Goal: Transaction & Acquisition: Purchase product/service

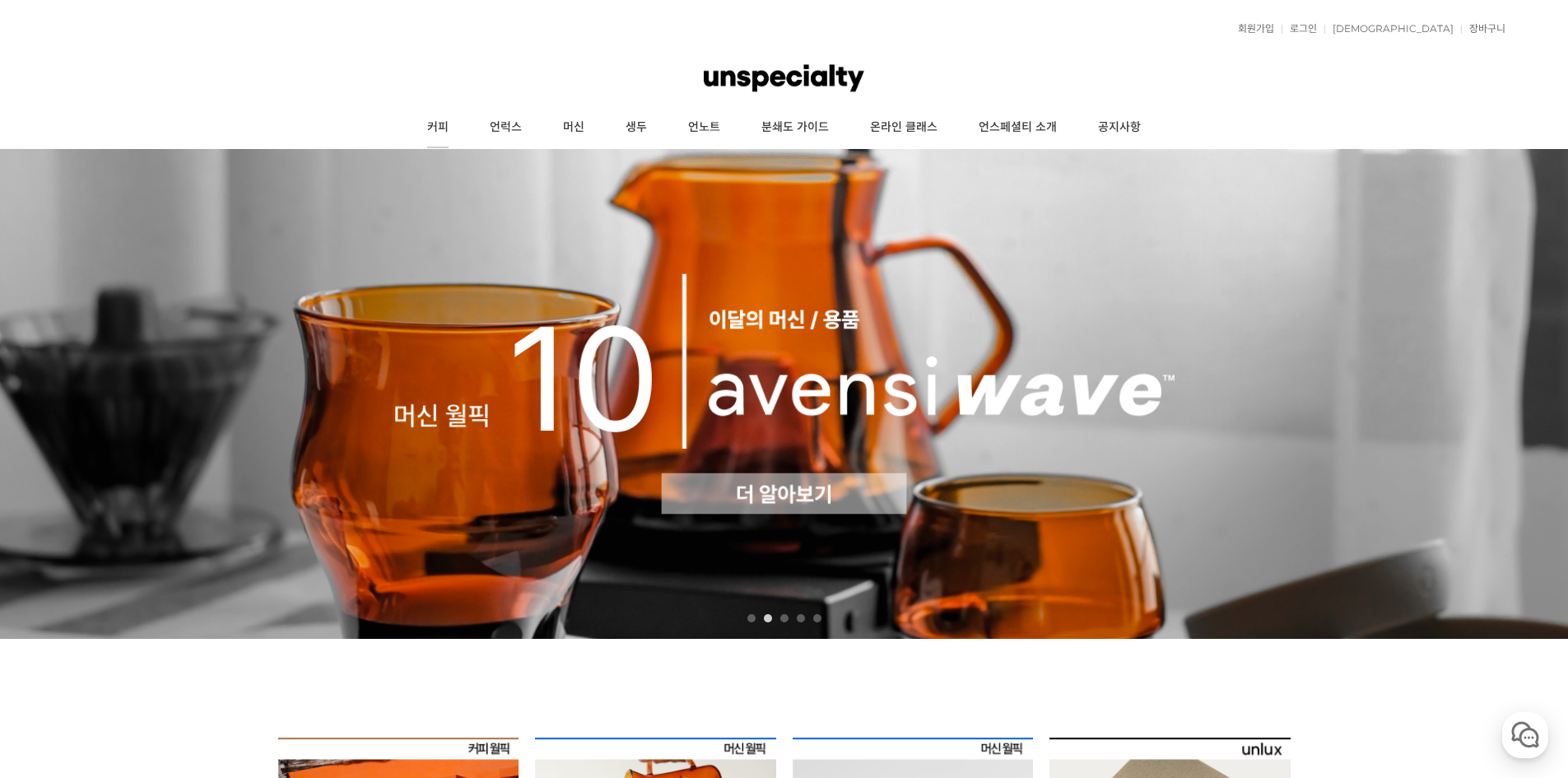
click at [454, 120] on link "커피" at bounding box center [437, 128] width 63 height 42
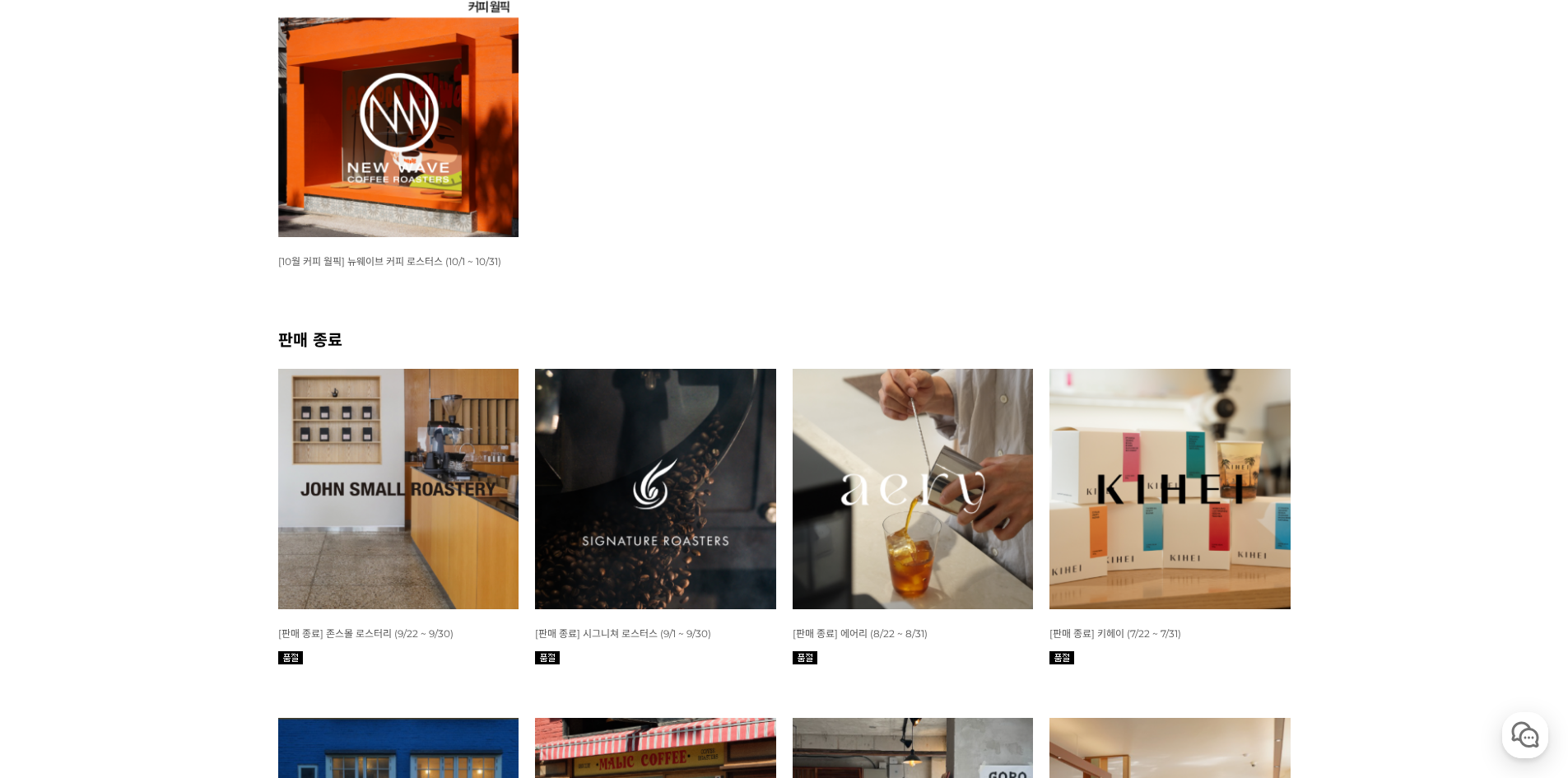
scroll to position [82, 0]
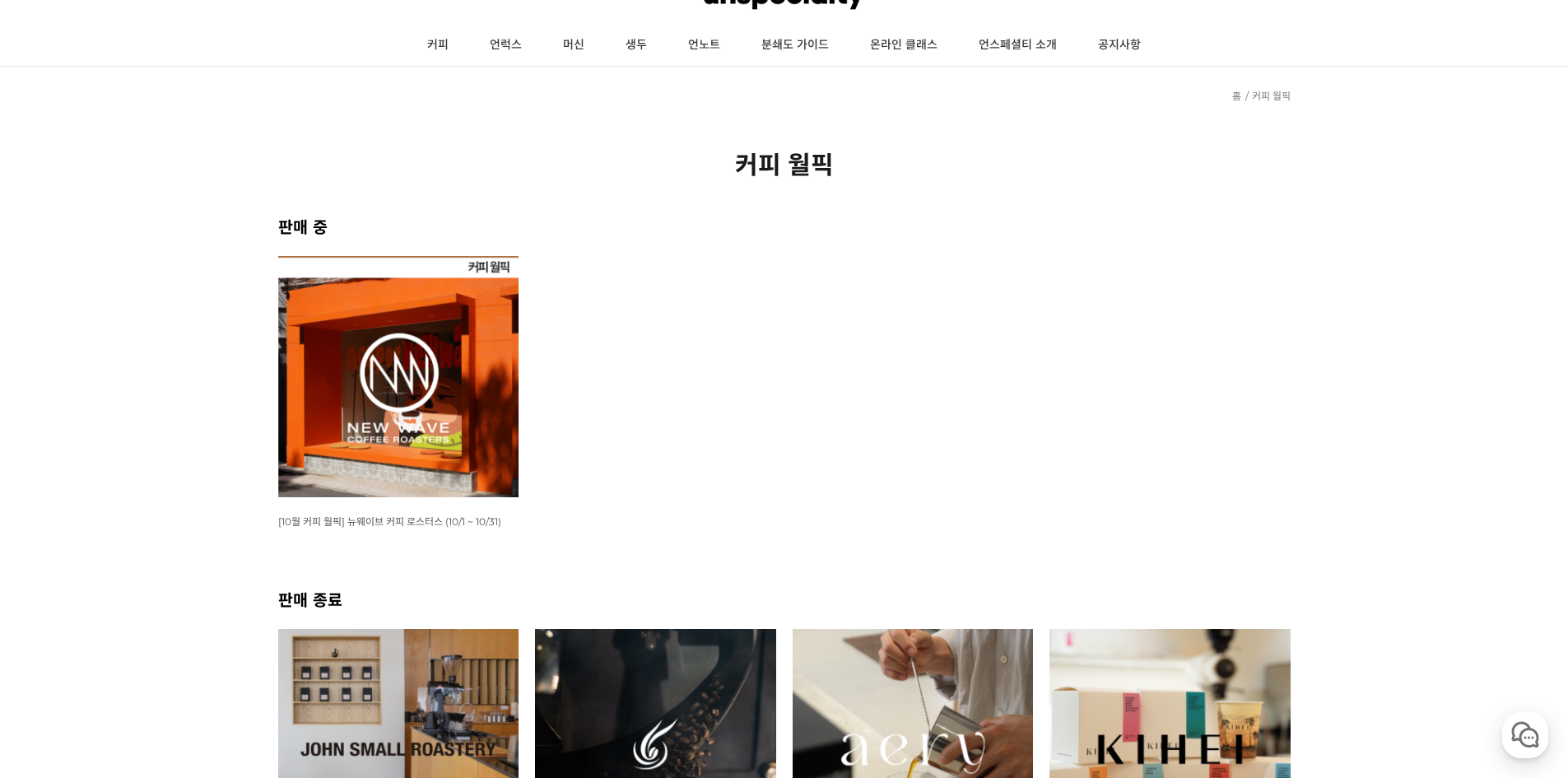
click at [422, 362] on img at bounding box center [398, 375] width 241 height 241
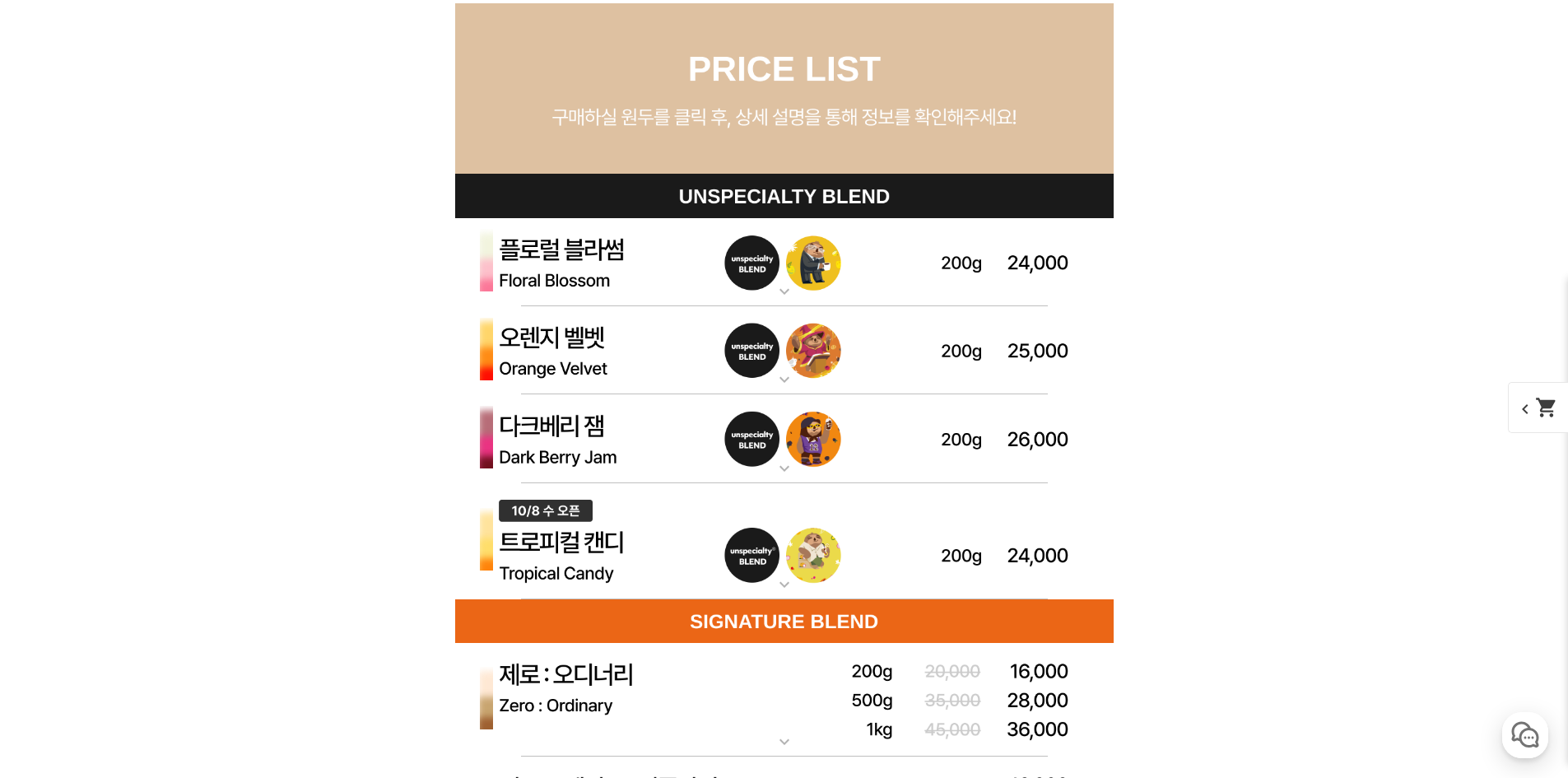
scroll to position [4609, 0]
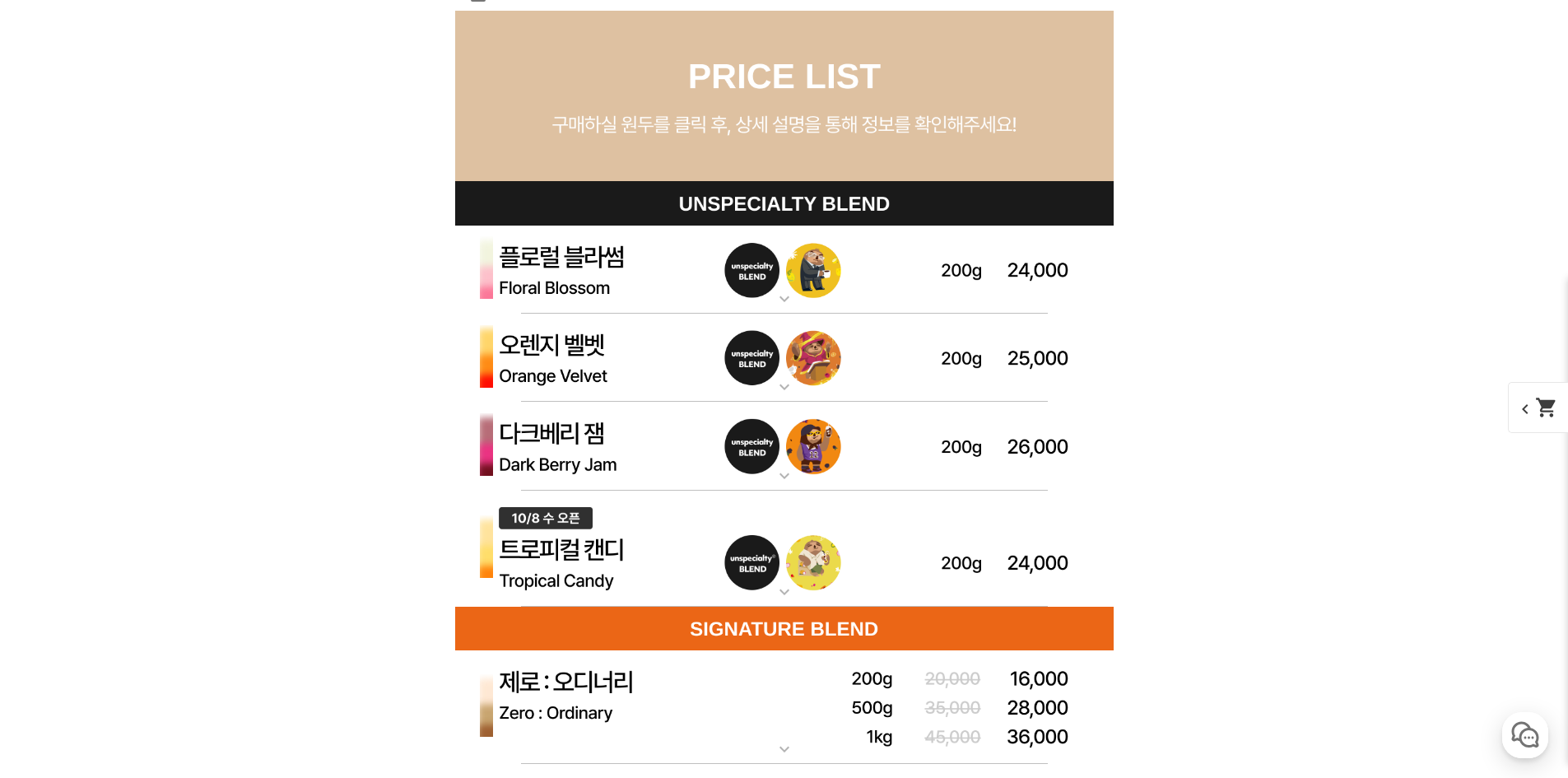
click at [588, 539] on img at bounding box center [784, 549] width 658 height 117
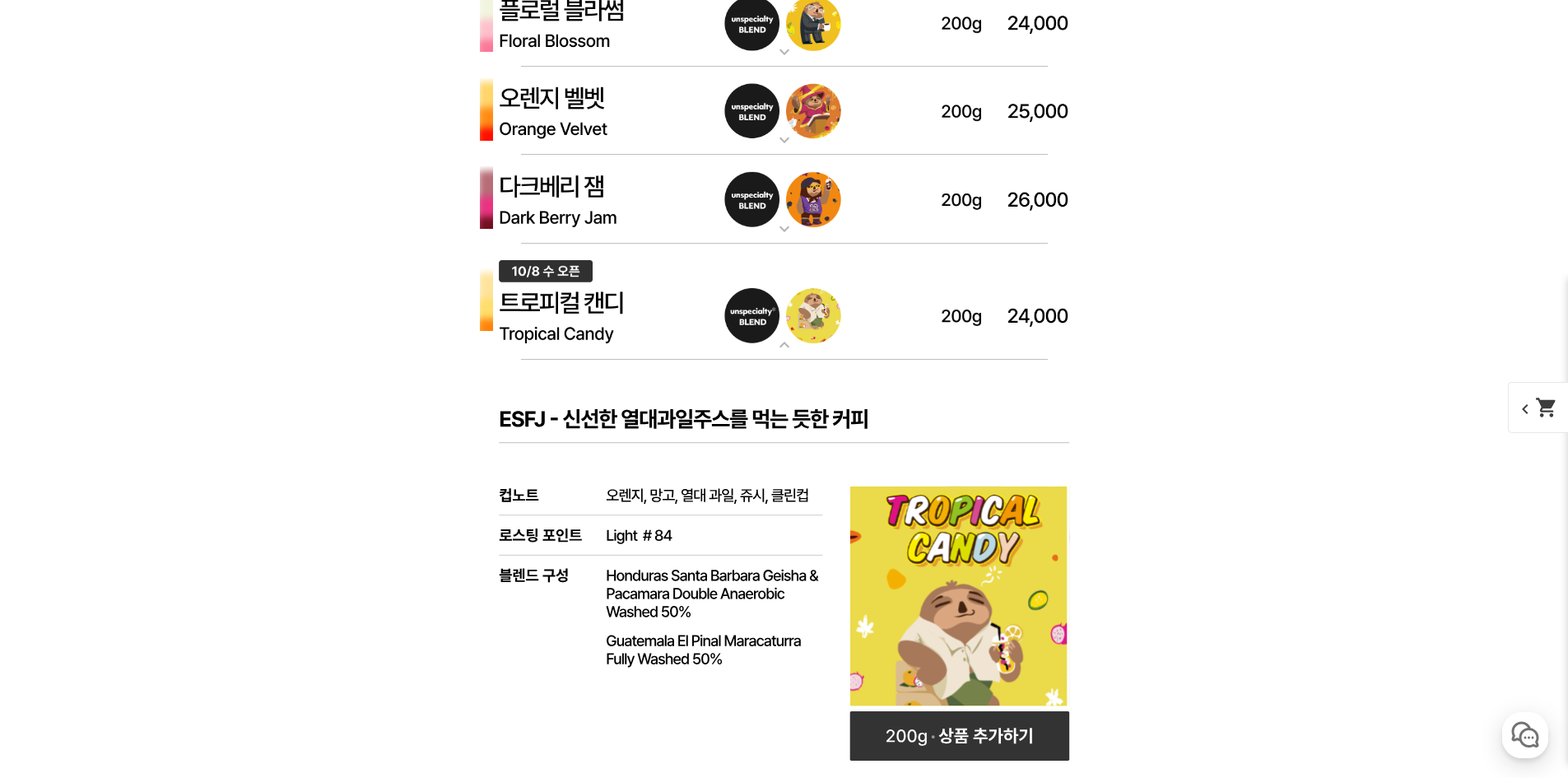
scroll to position [4526, 0]
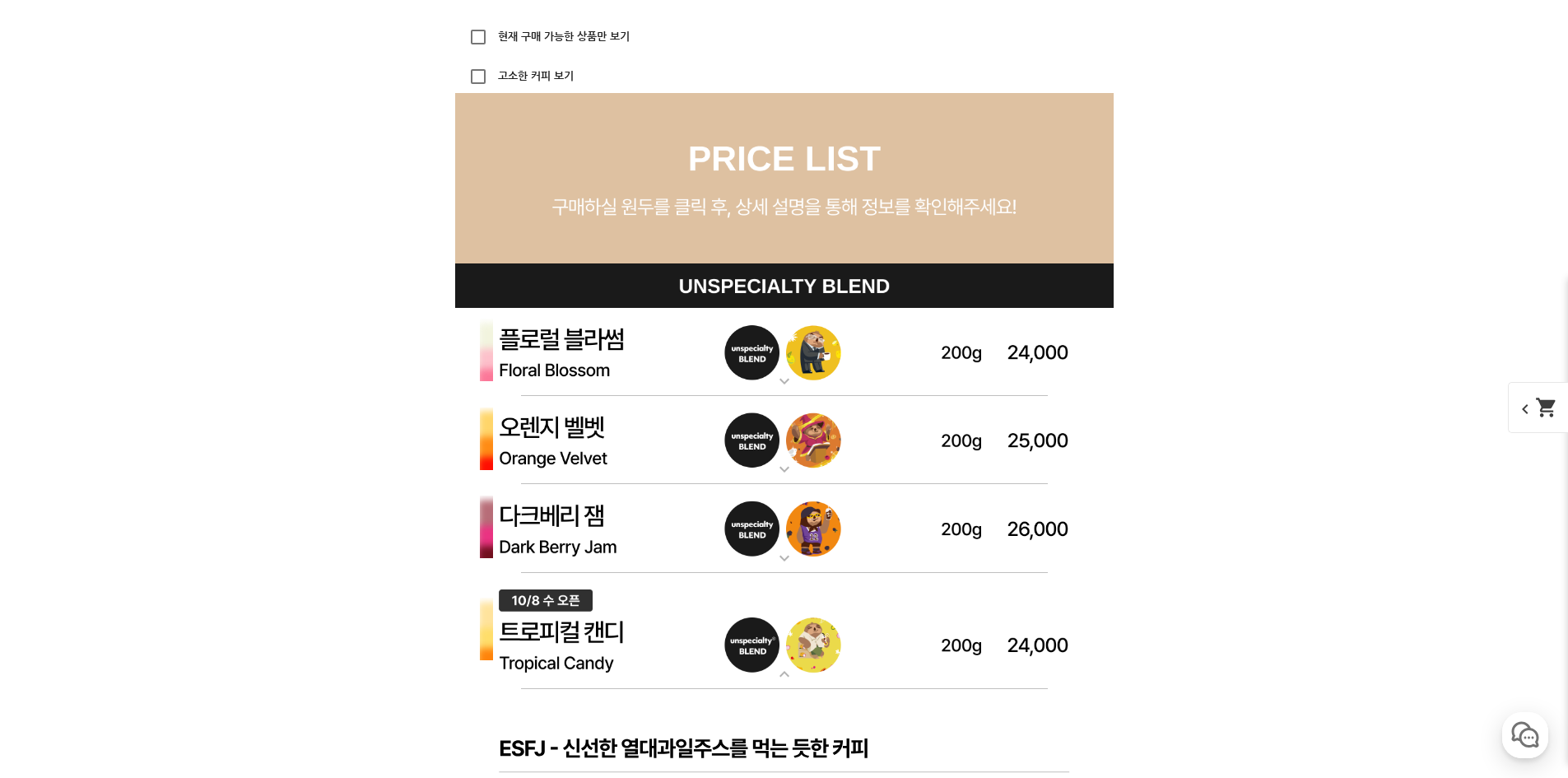
click at [569, 613] on img at bounding box center [784, 631] width 658 height 117
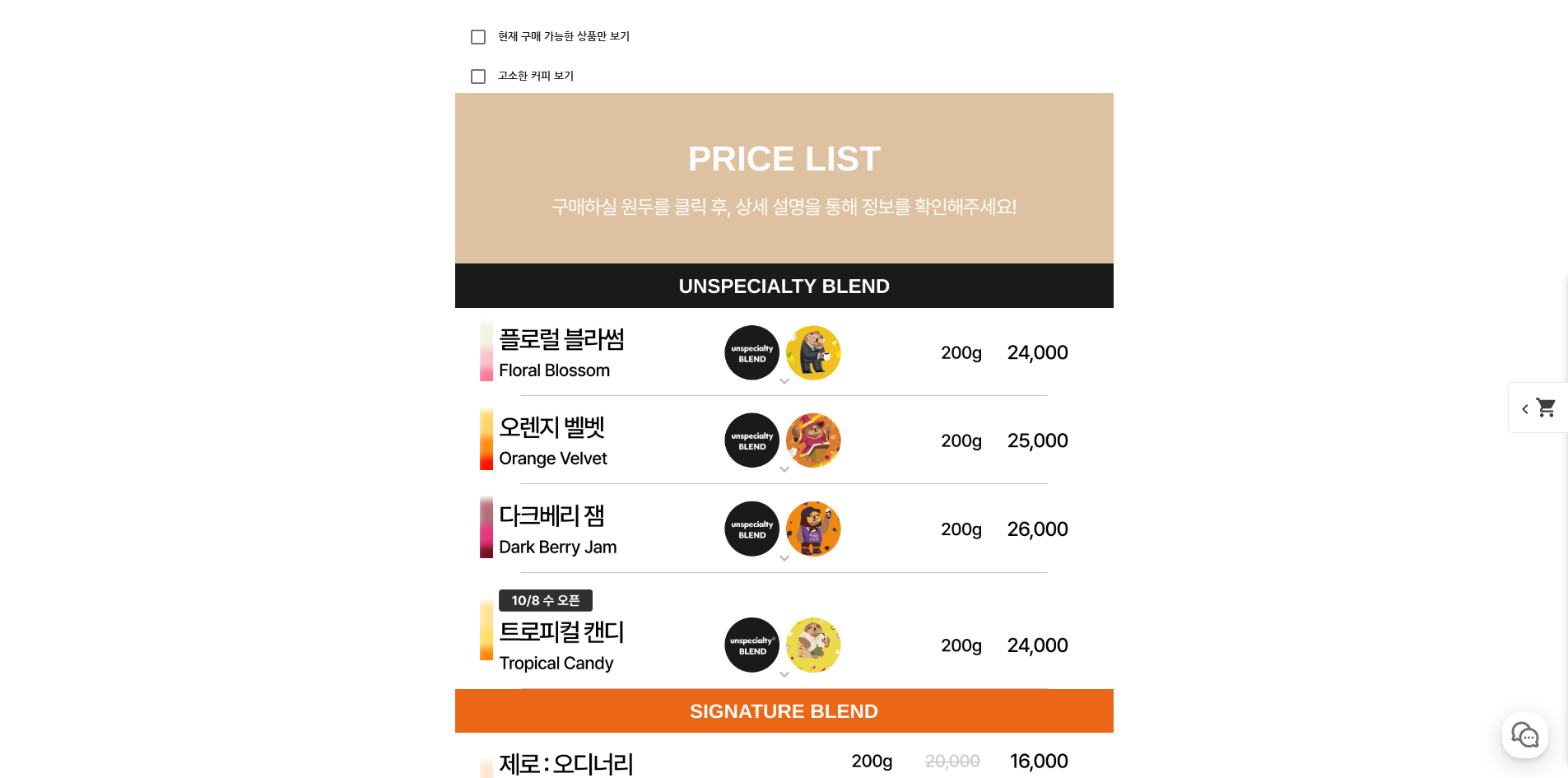
click at [573, 602] on img at bounding box center [784, 631] width 658 height 117
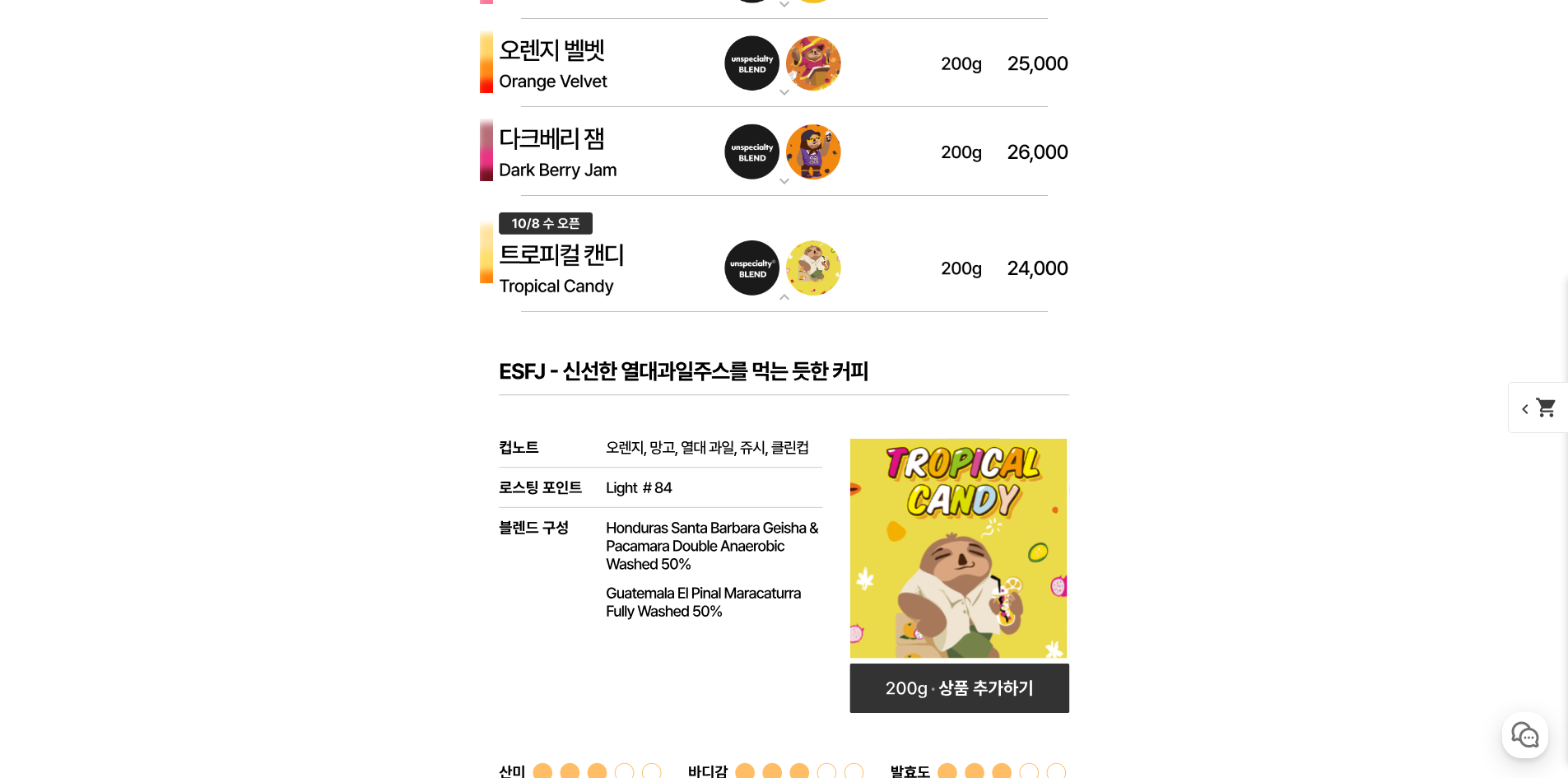
scroll to position [4773, 0]
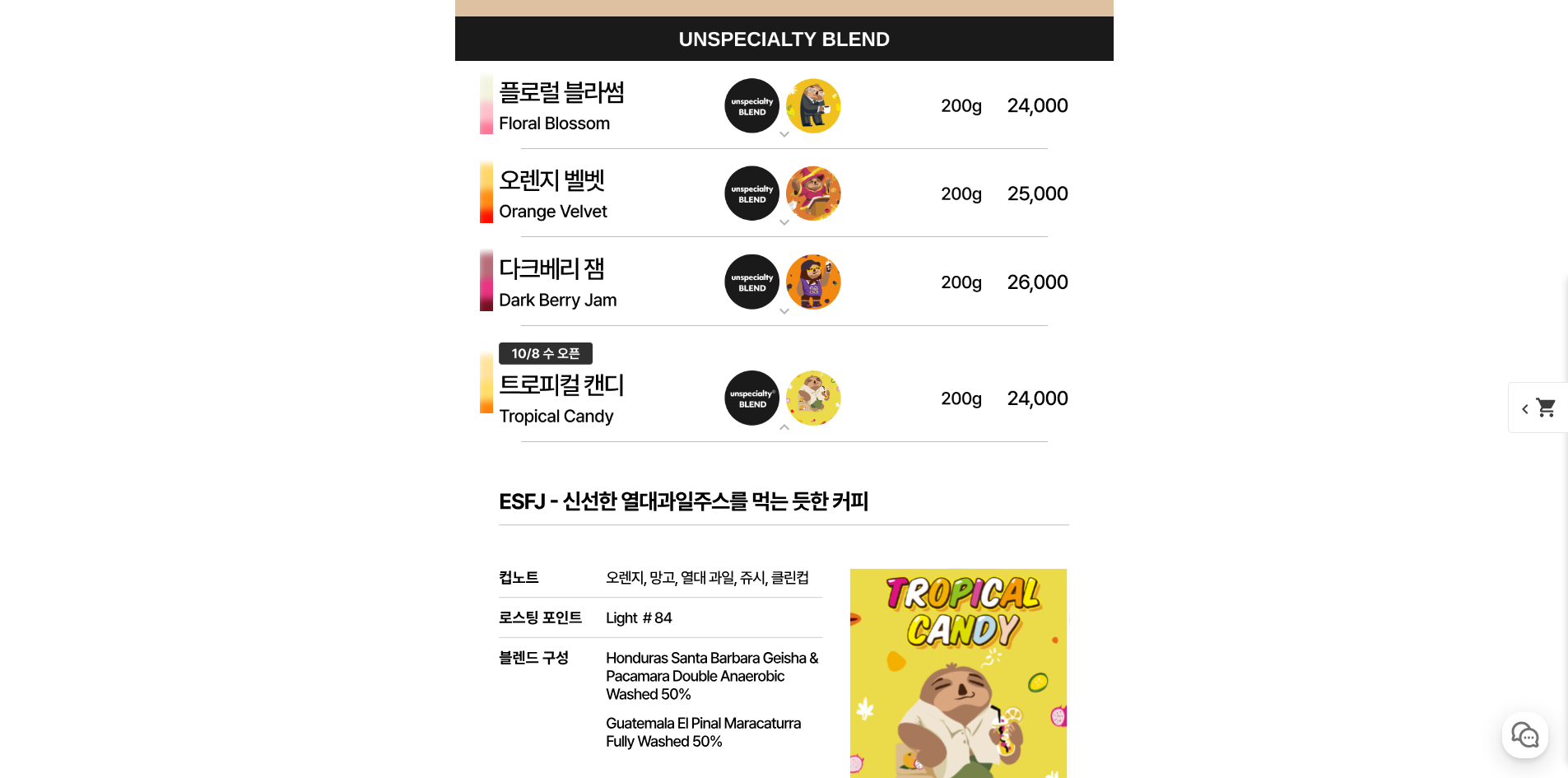
click at [579, 422] on img at bounding box center [784, 384] width 658 height 117
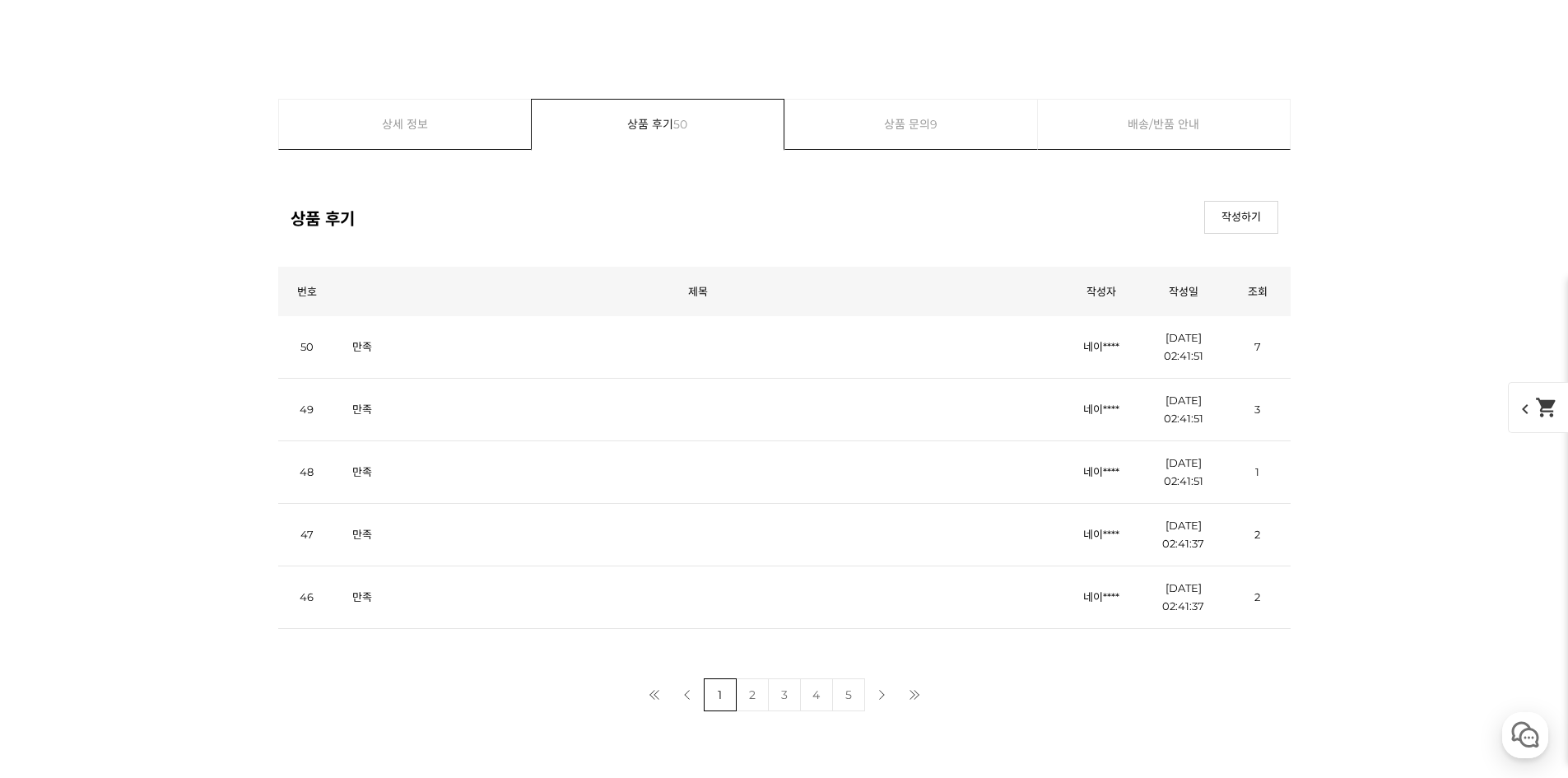
scroll to position [8888, 0]
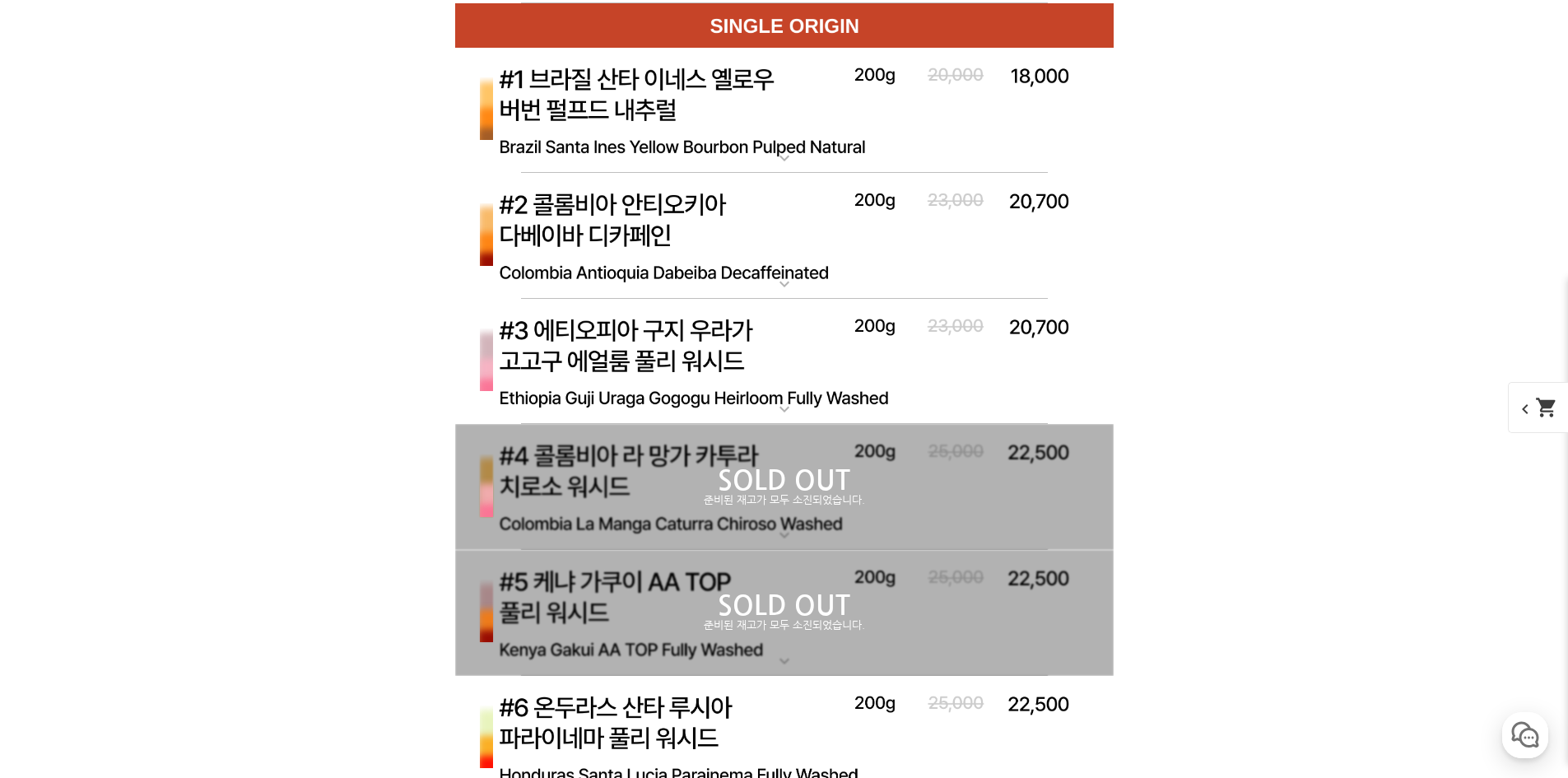
scroll to position [6007, 0]
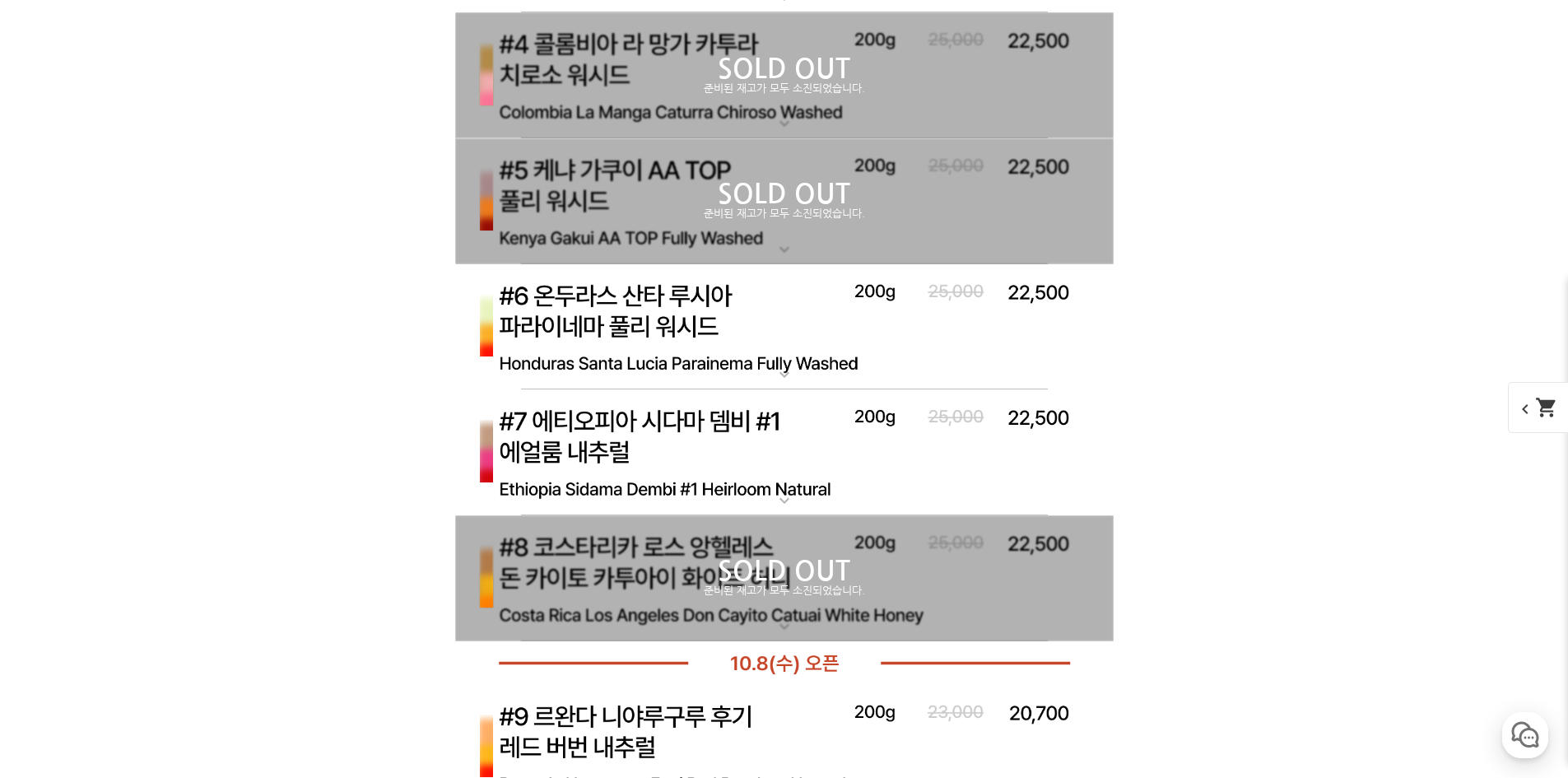
click at [665, 268] on p "#6 온두라스 산타 루시아 파라이네마 풀리 워시드" at bounding box center [784, 271] width 658 height 14
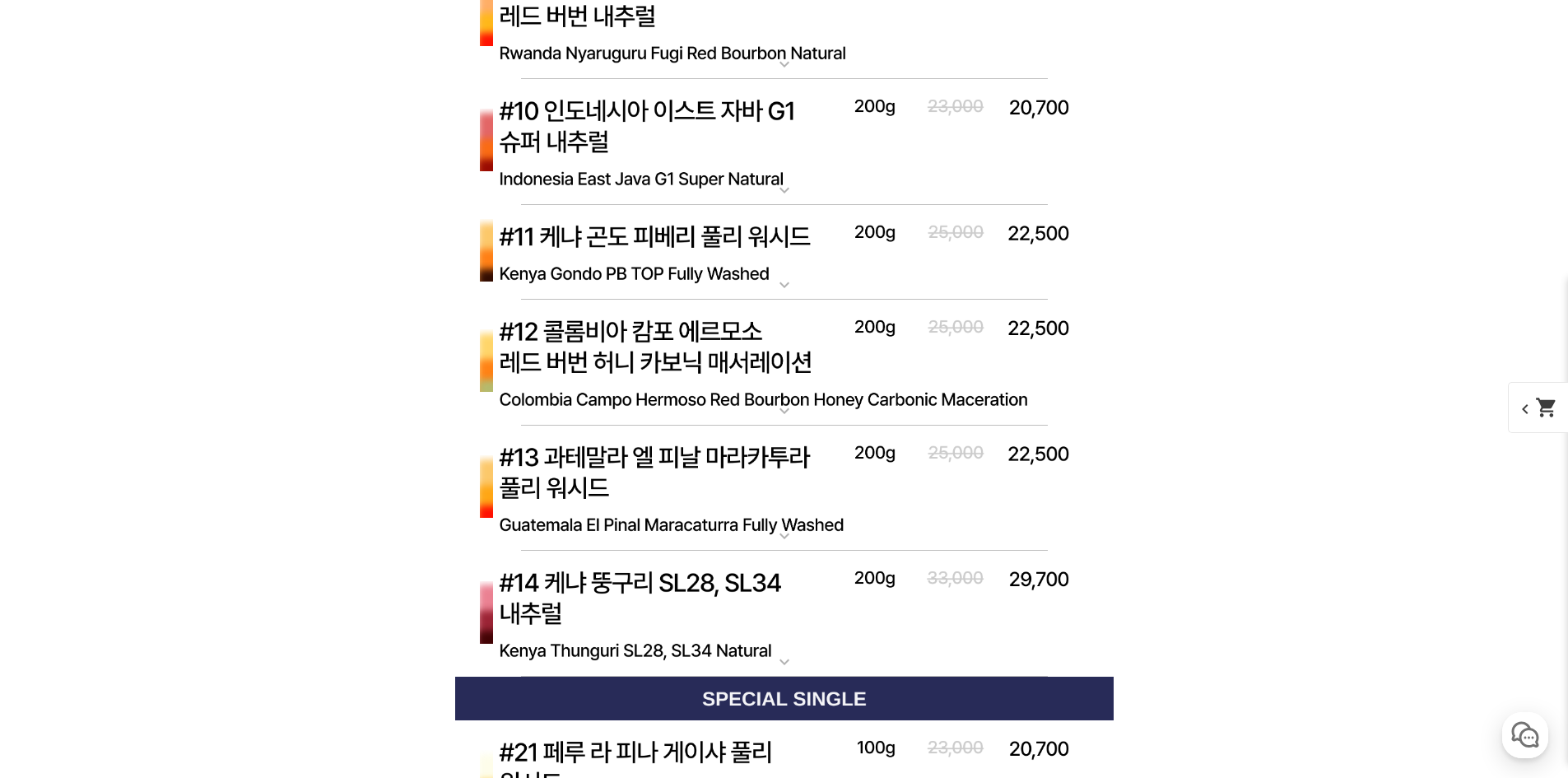
scroll to position [7571, 0]
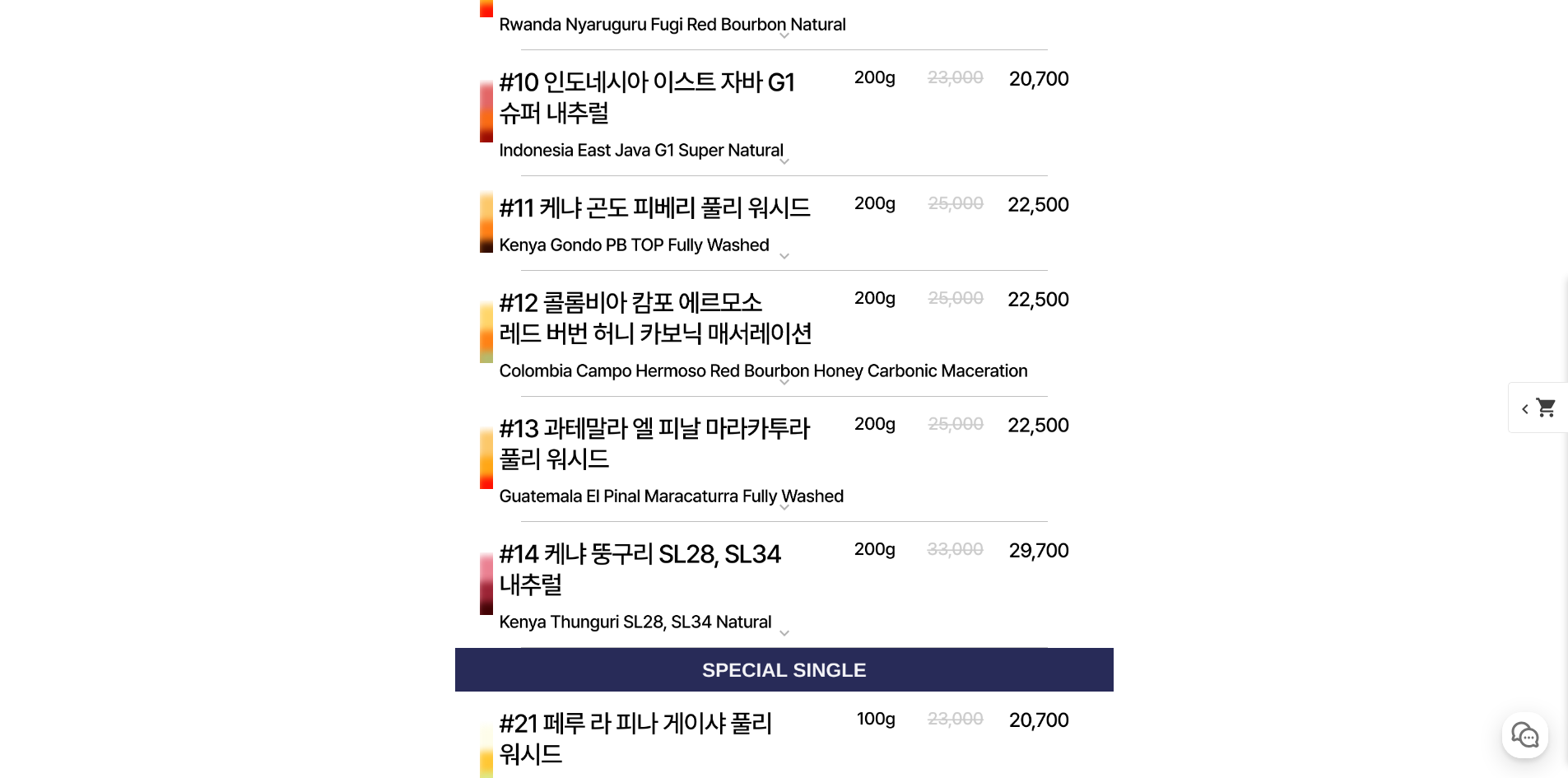
click at [731, 261] on img at bounding box center [784, 224] width 658 height 96
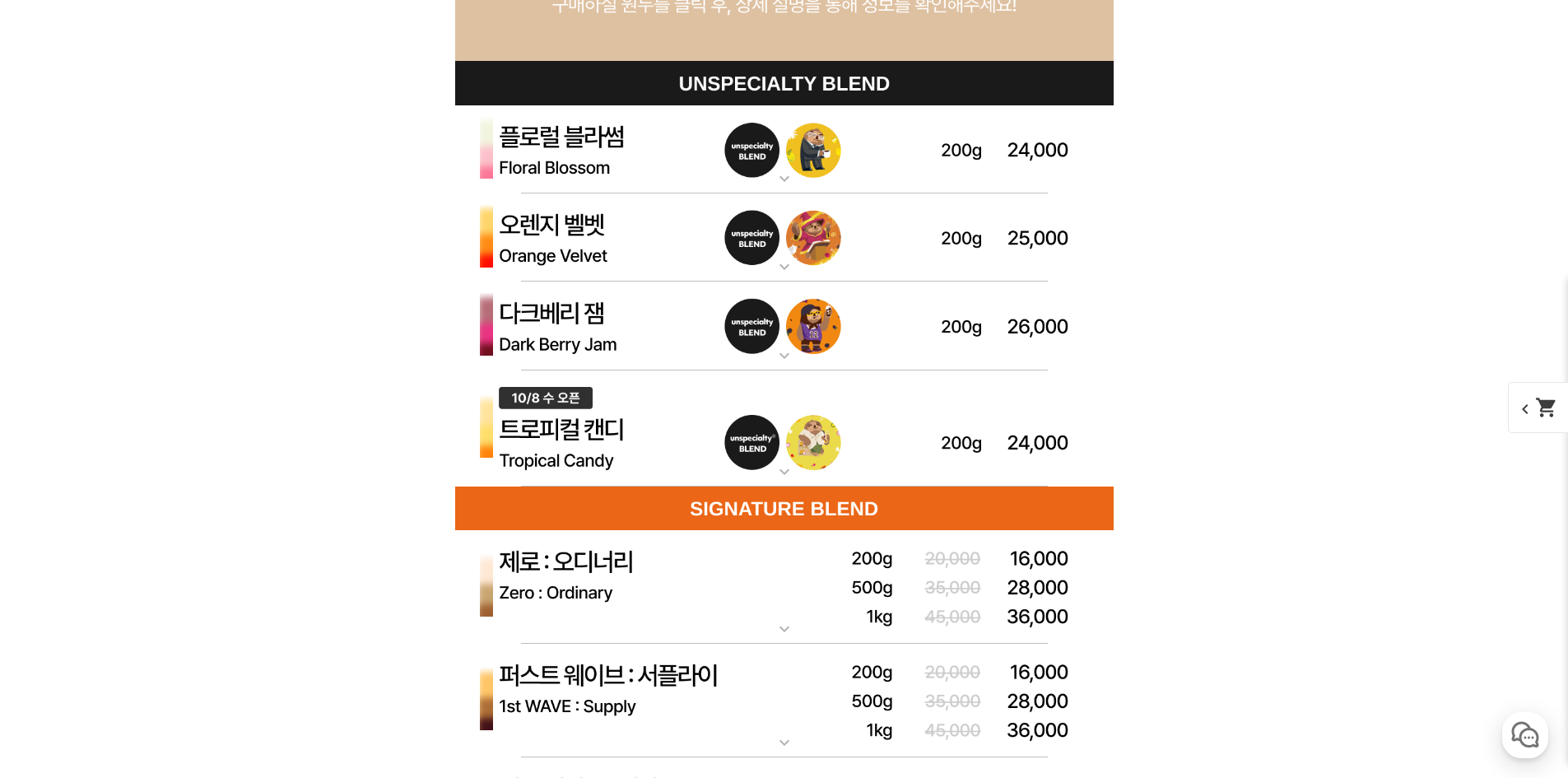
scroll to position [4893, 0]
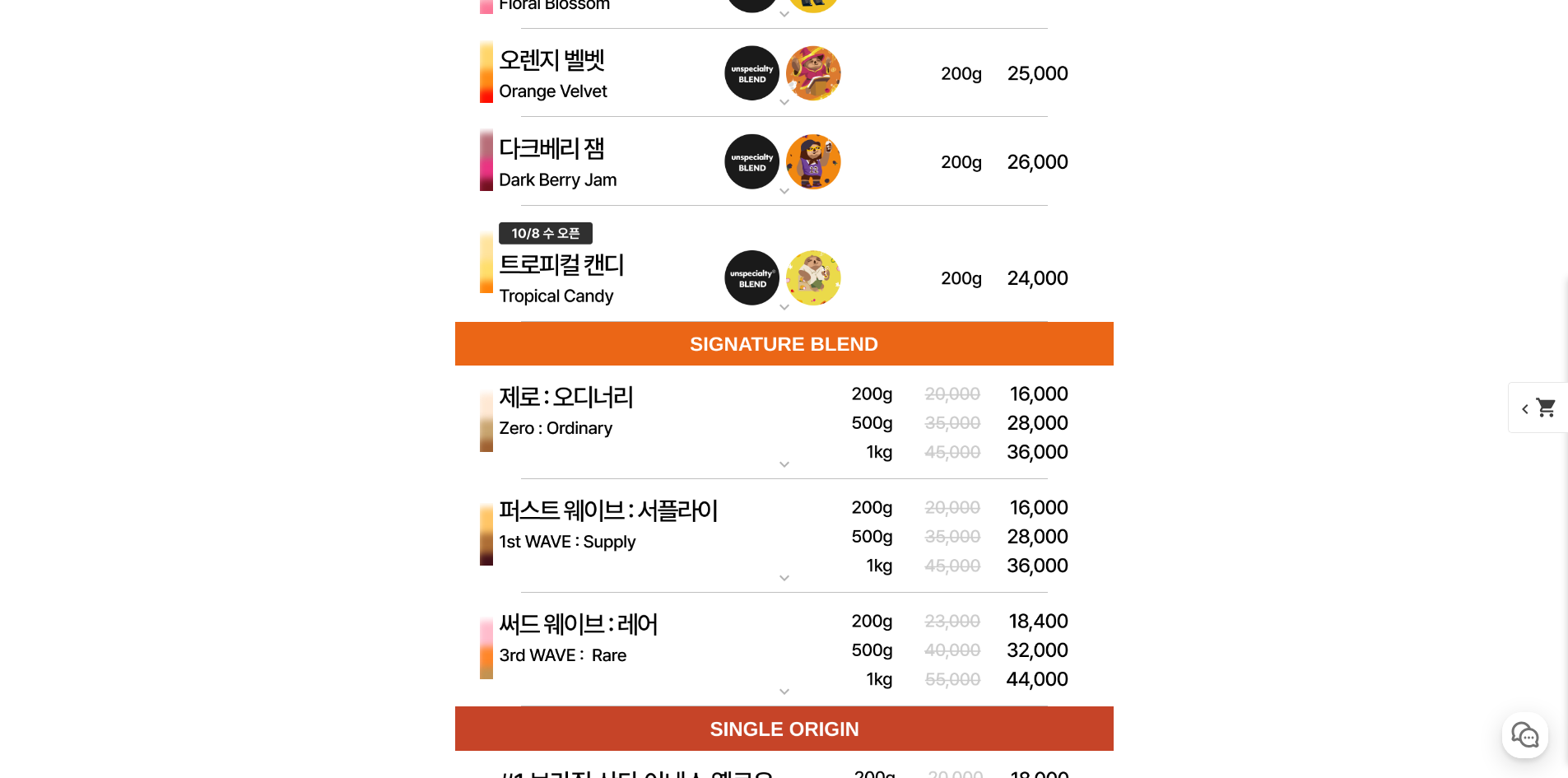
click at [549, 410] on img at bounding box center [784, 423] width 658 height 114
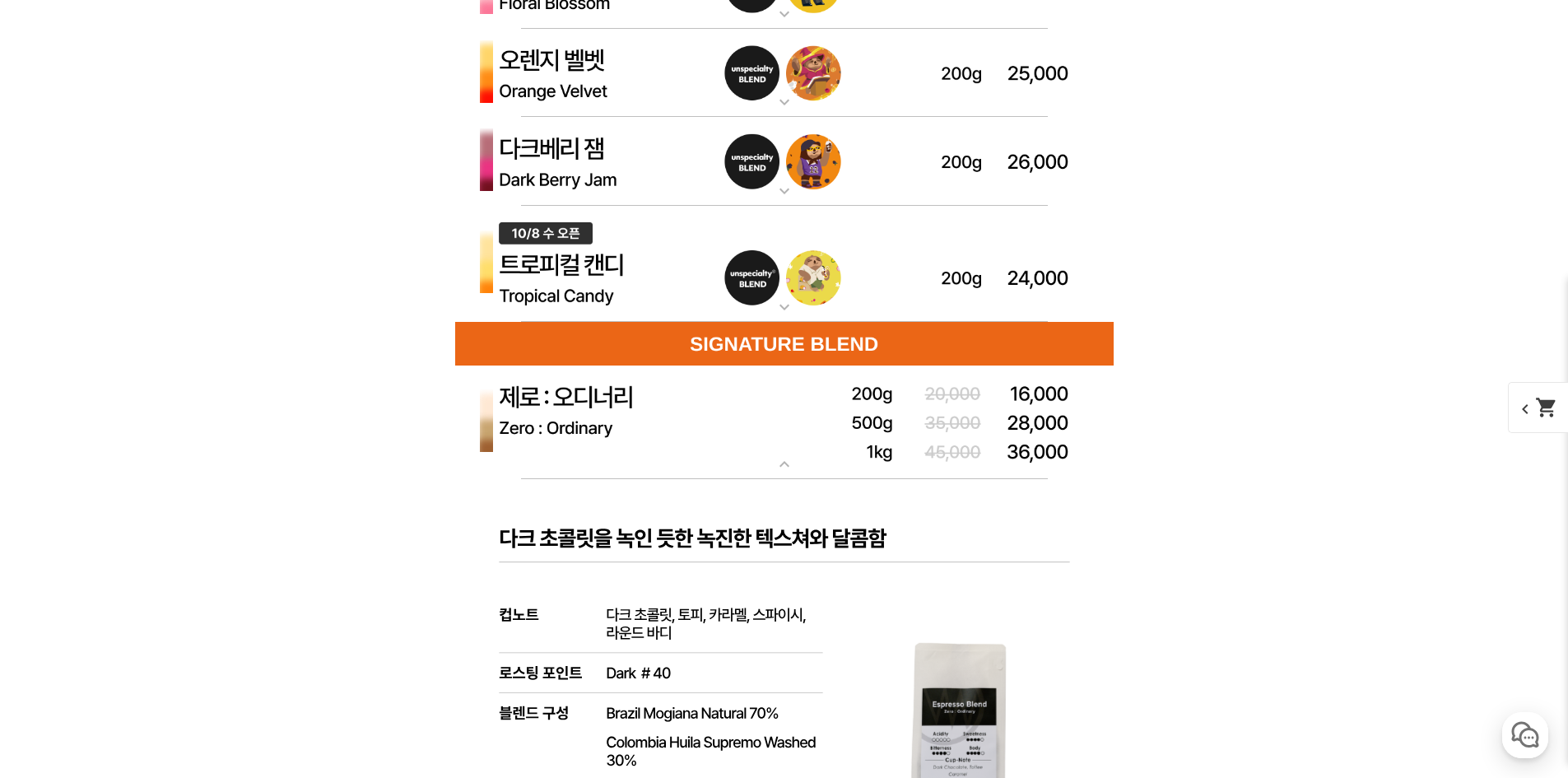
scroll to position [4976, 0]
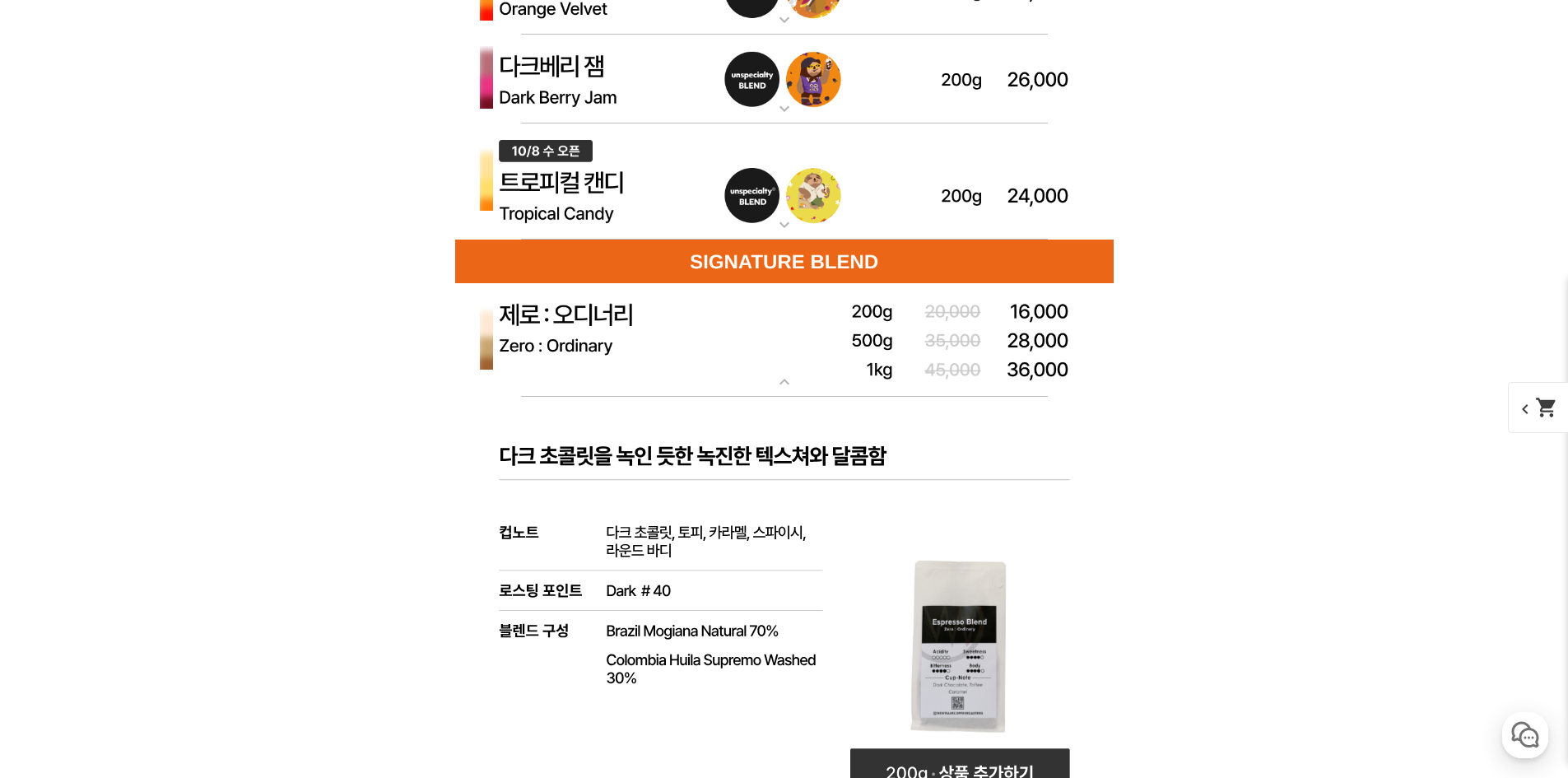
click at [565, 366] on img at bounding box center [784, 341] width 658 height 114
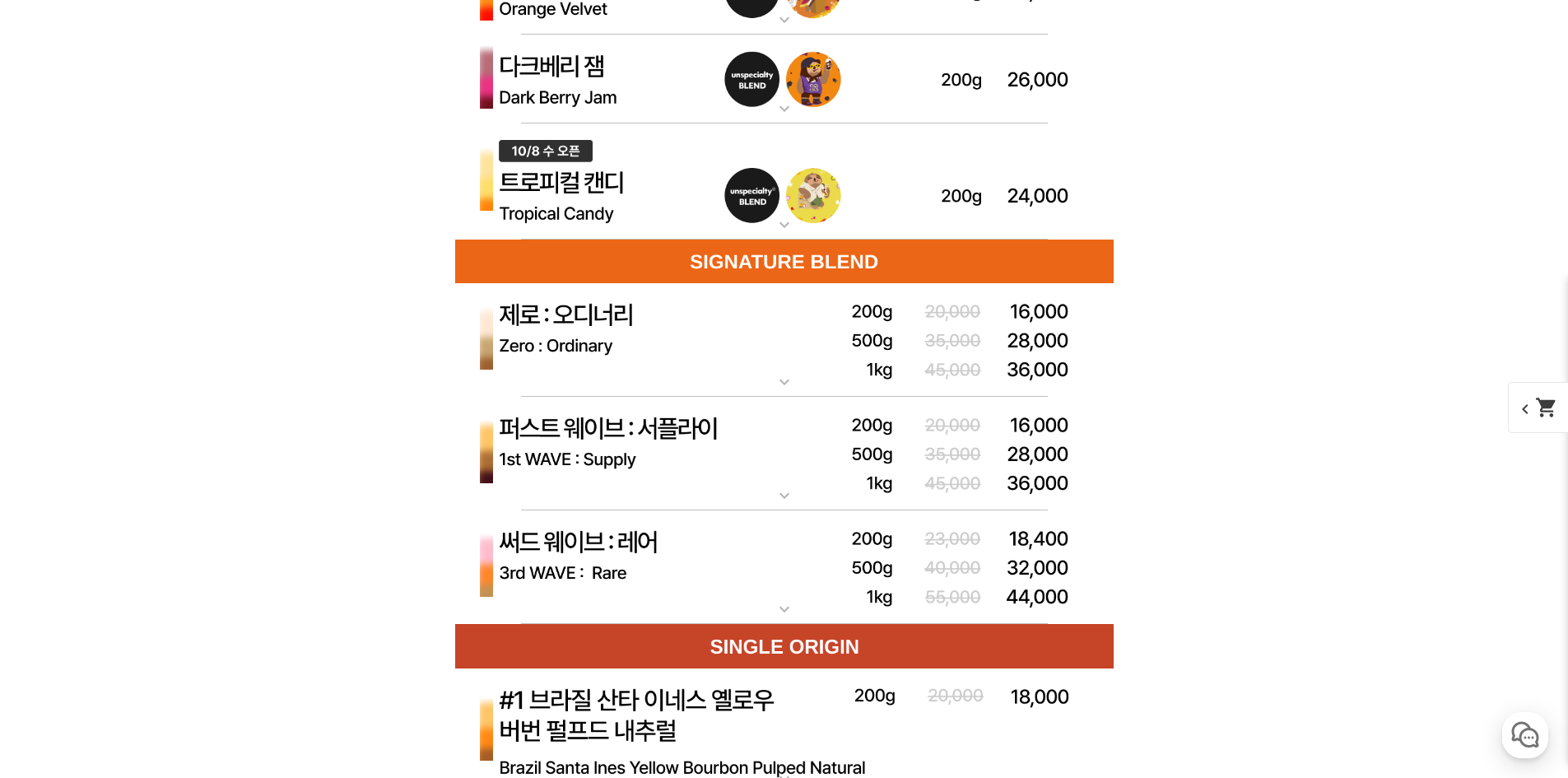
click at [570, 449] on img at bounding box center [784, 454] width 658 height 114
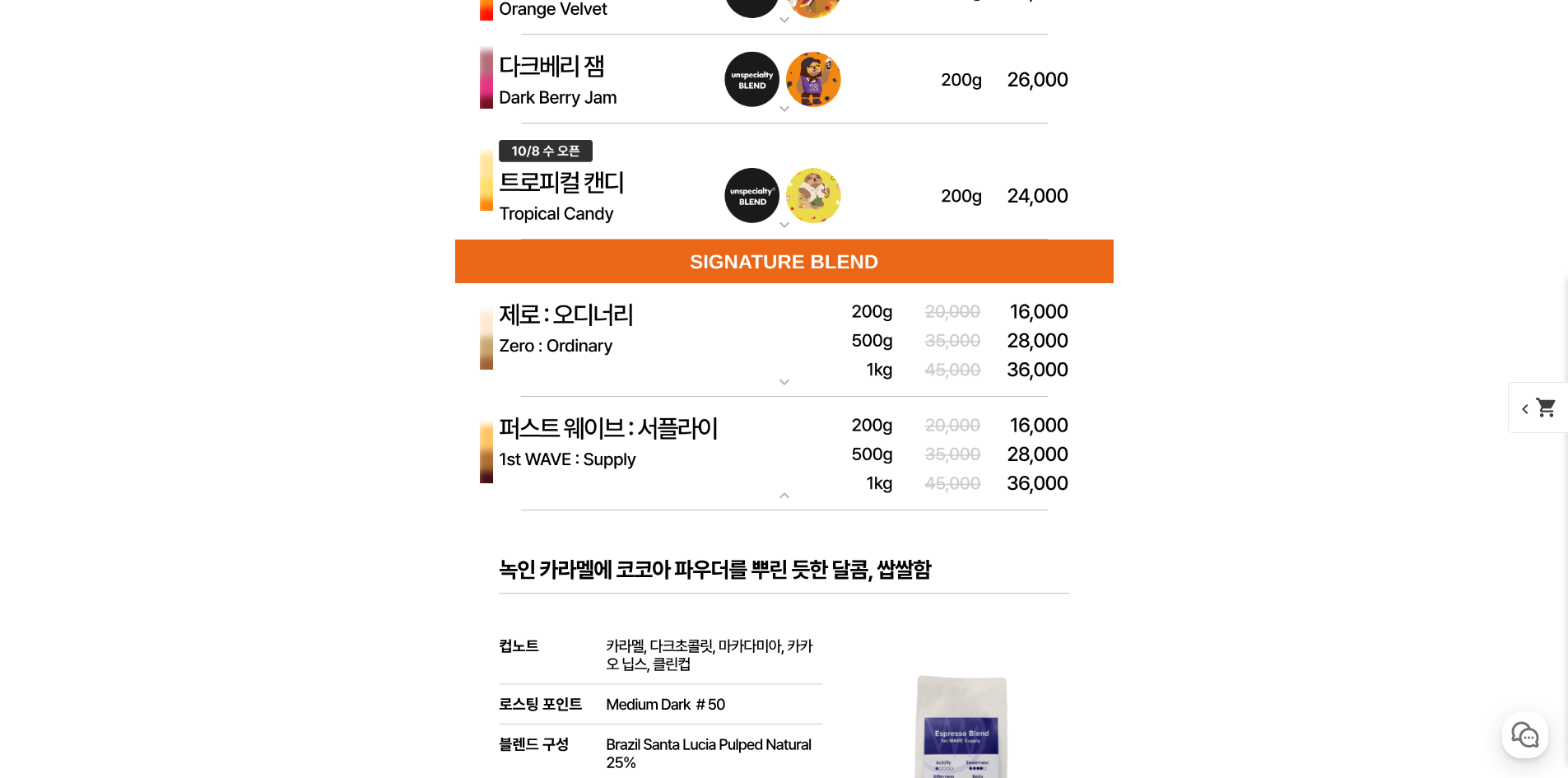
click at [569, 443] on img at bounding box center [784, 454] width 658 height 114
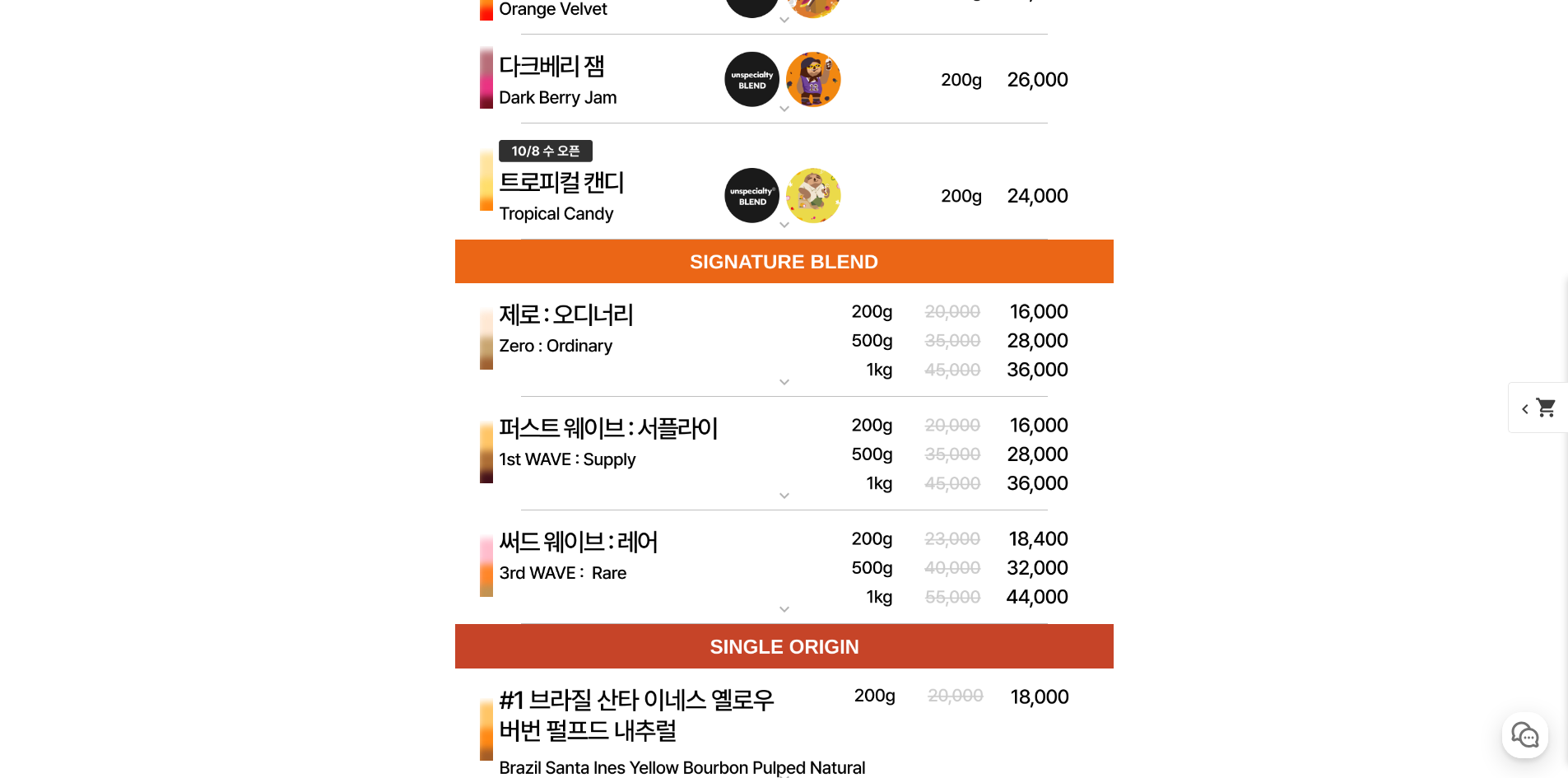
click at [637, 544] on img at bounding box center [784, 567] width 658 height 114
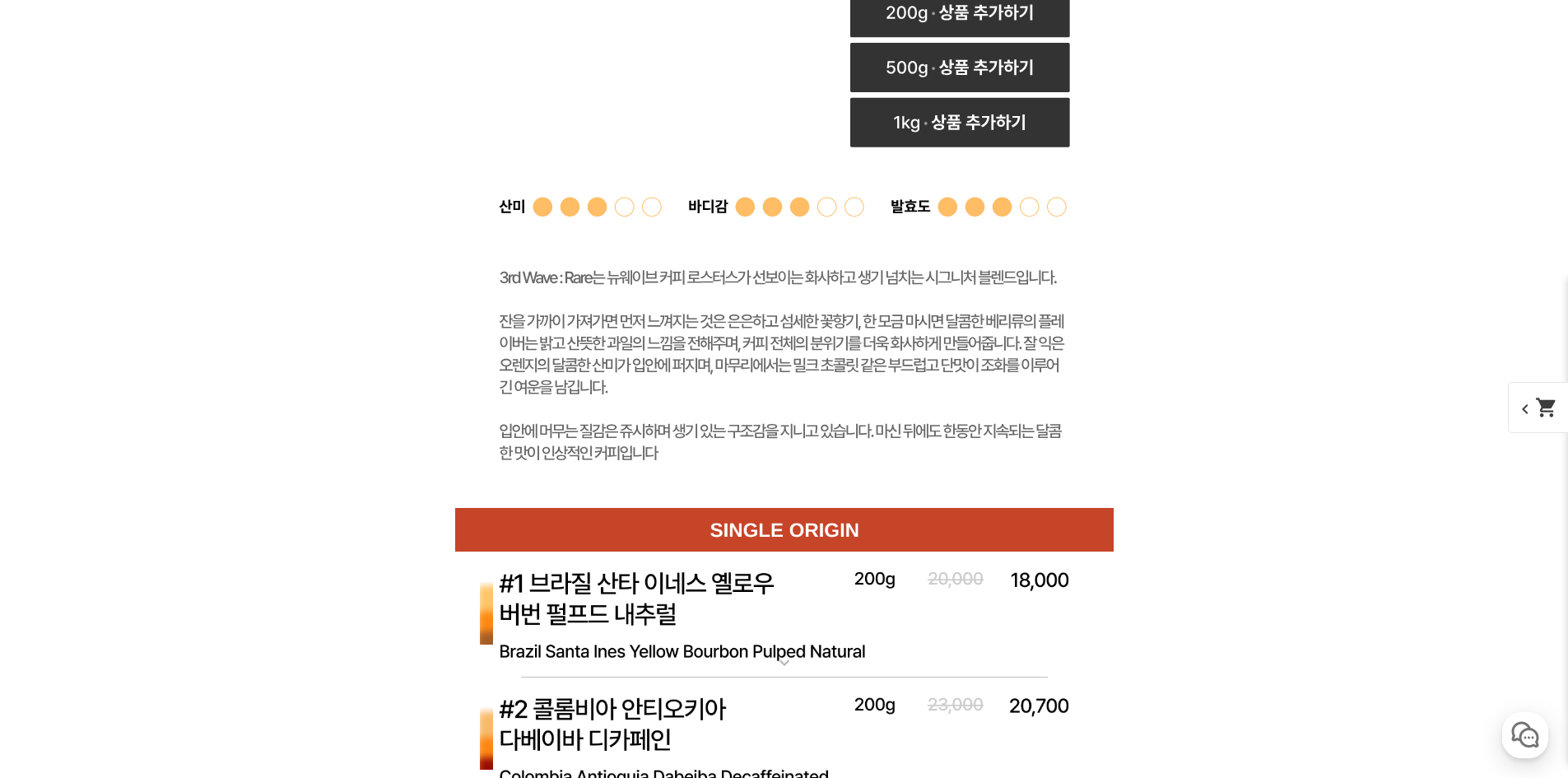
scroll to position [6622, 0]
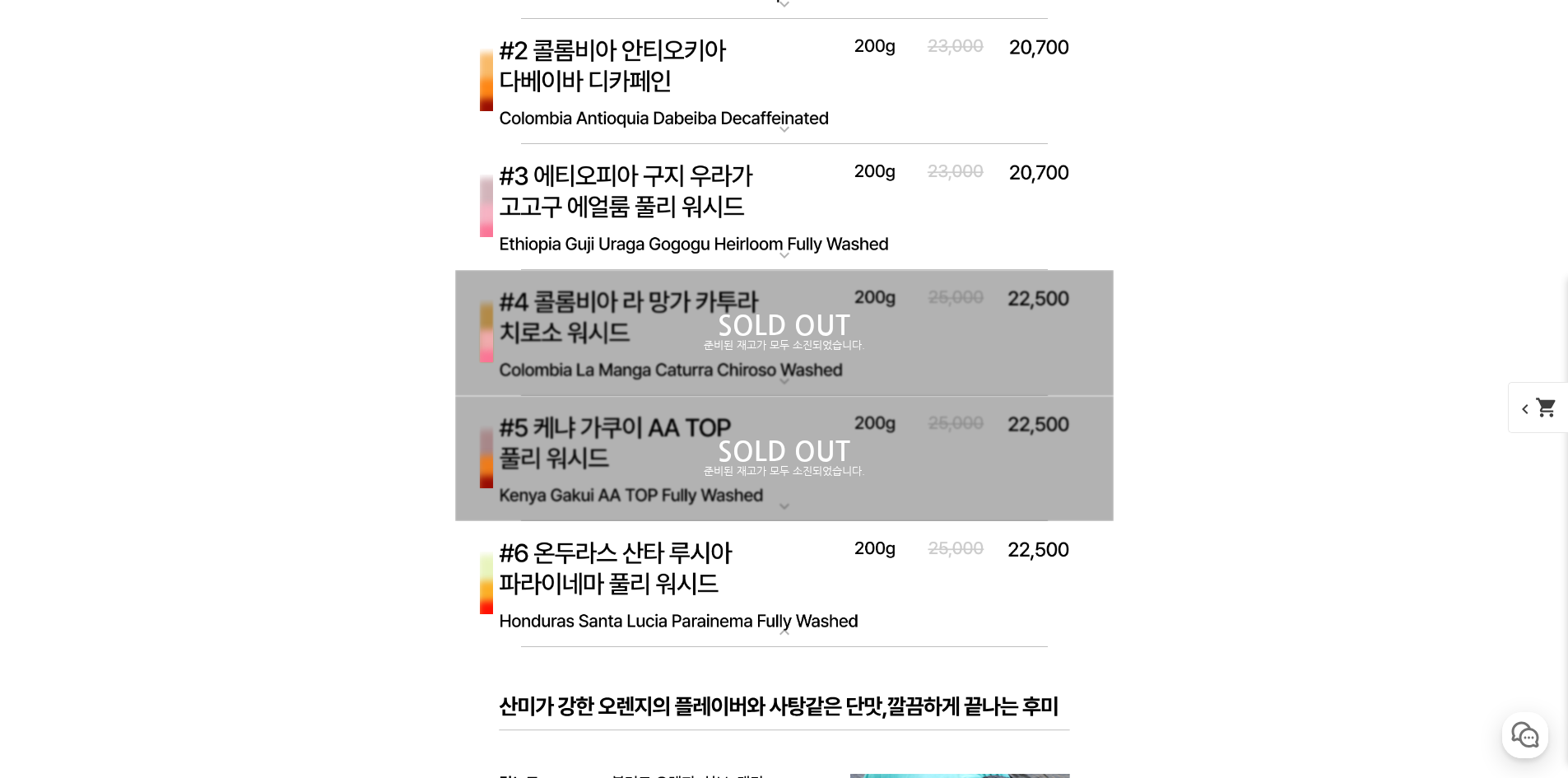
drag, startPoint x: 567, startPoint y: 513, endPoint x: 1302, endPoint y: 428, distance: 739.9
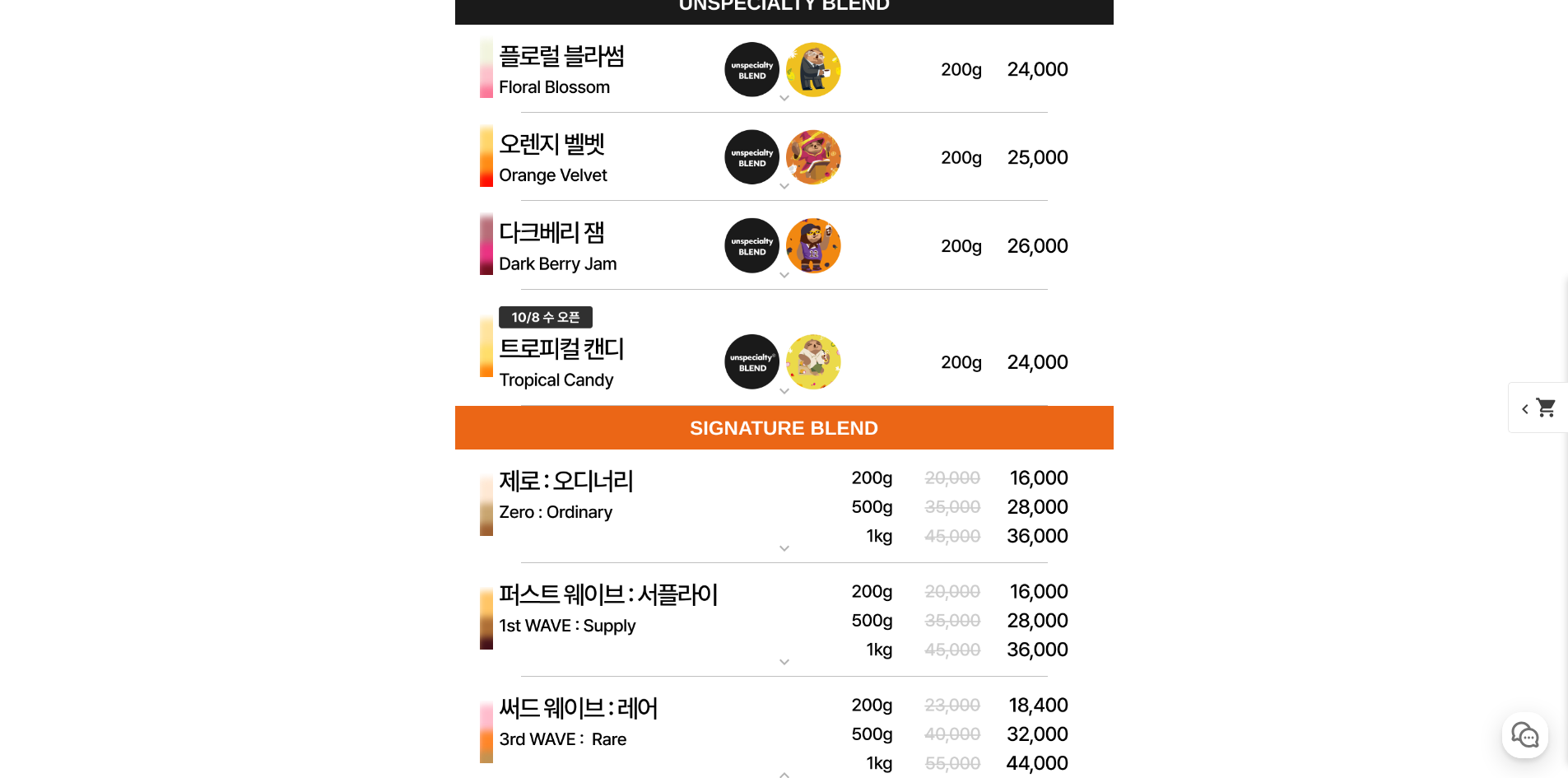
scroll to position [4729, 0]
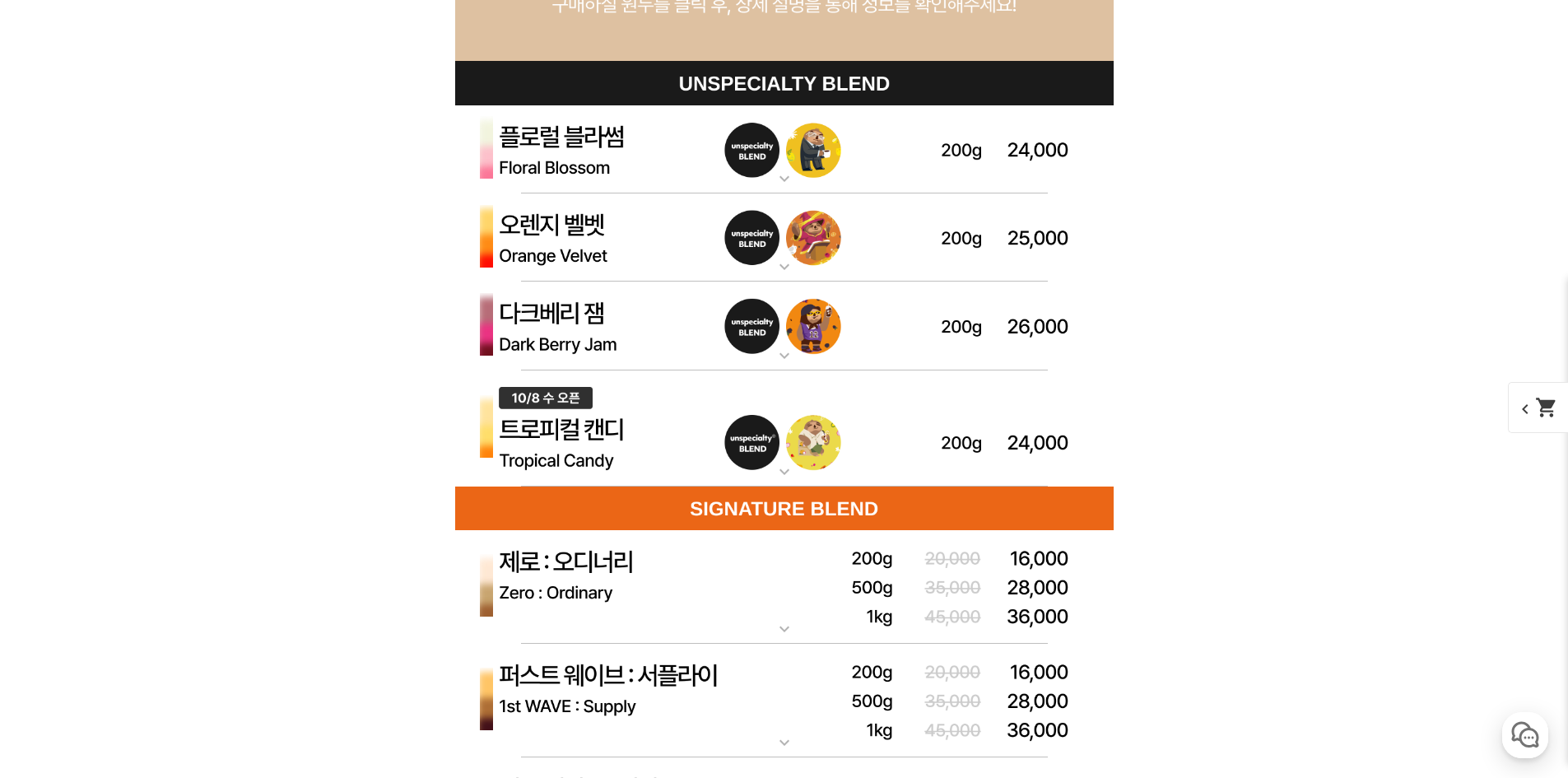
click at [598, 124] on img at bounding box center [784, 150] width 658 height 89
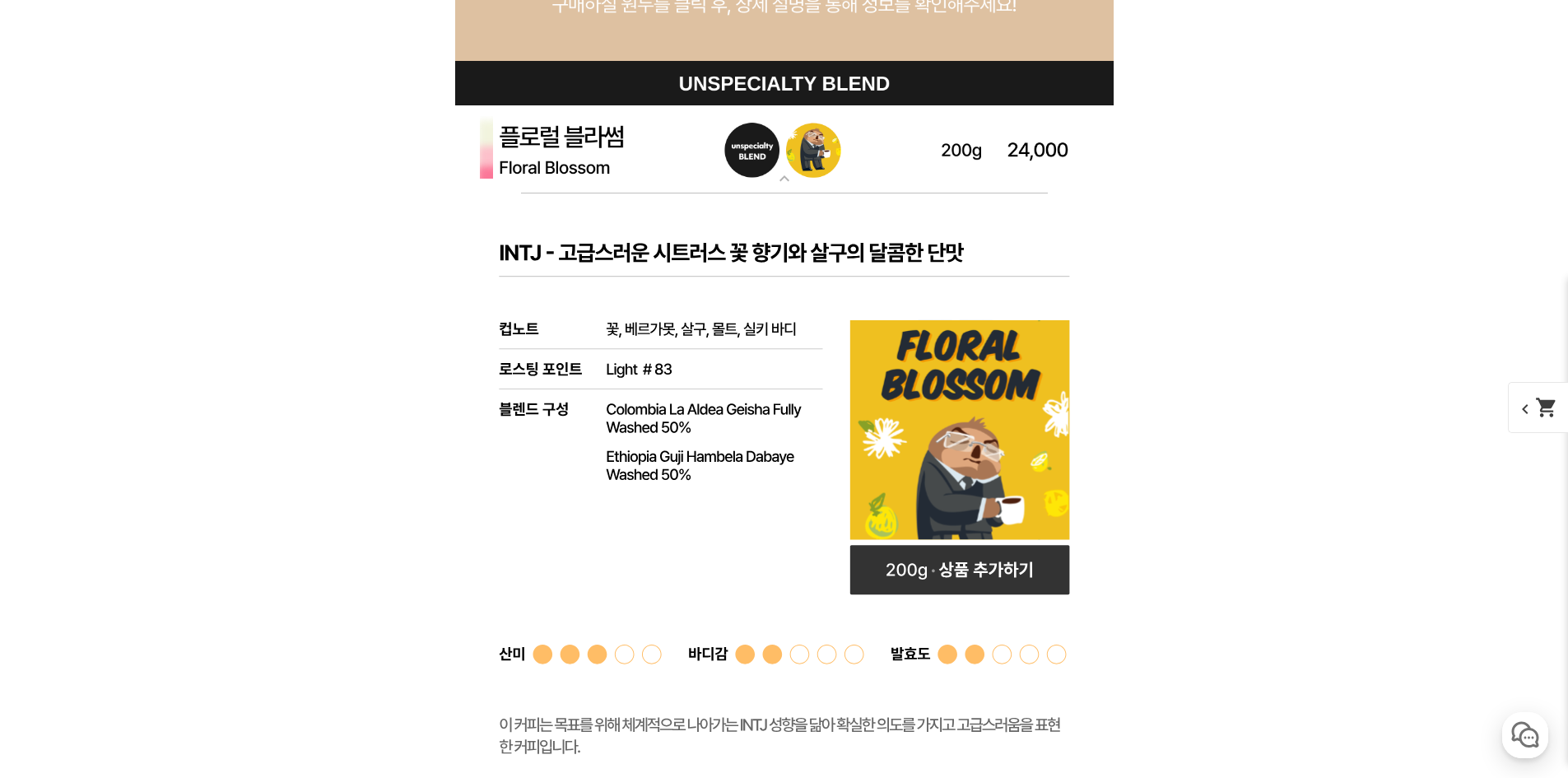
click at [592, 124] on img at bounding box center [784, 150] width 658 height 89
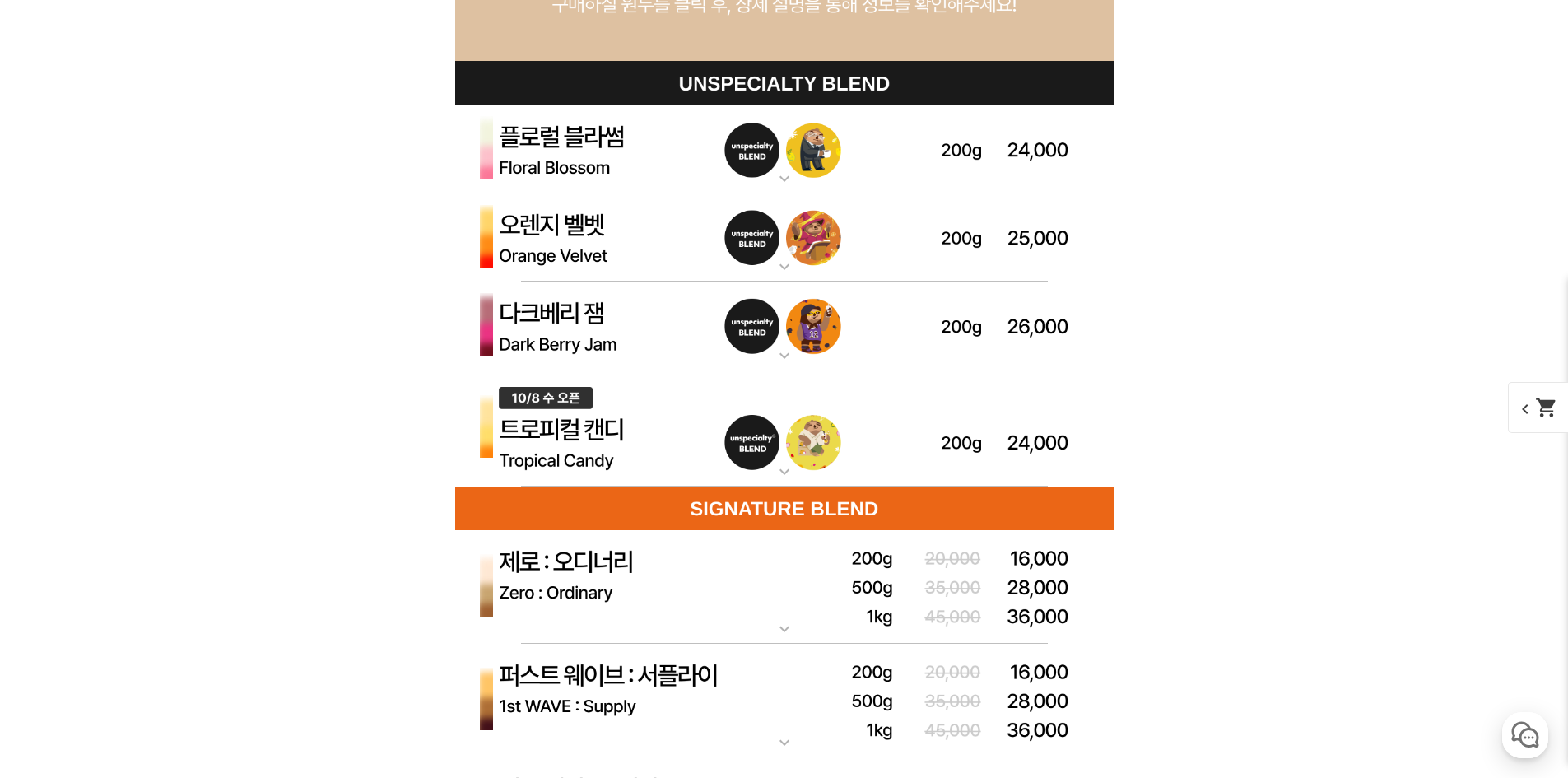
click at [610, 237] on img at bounding box center [784, 238] width 658 height 89
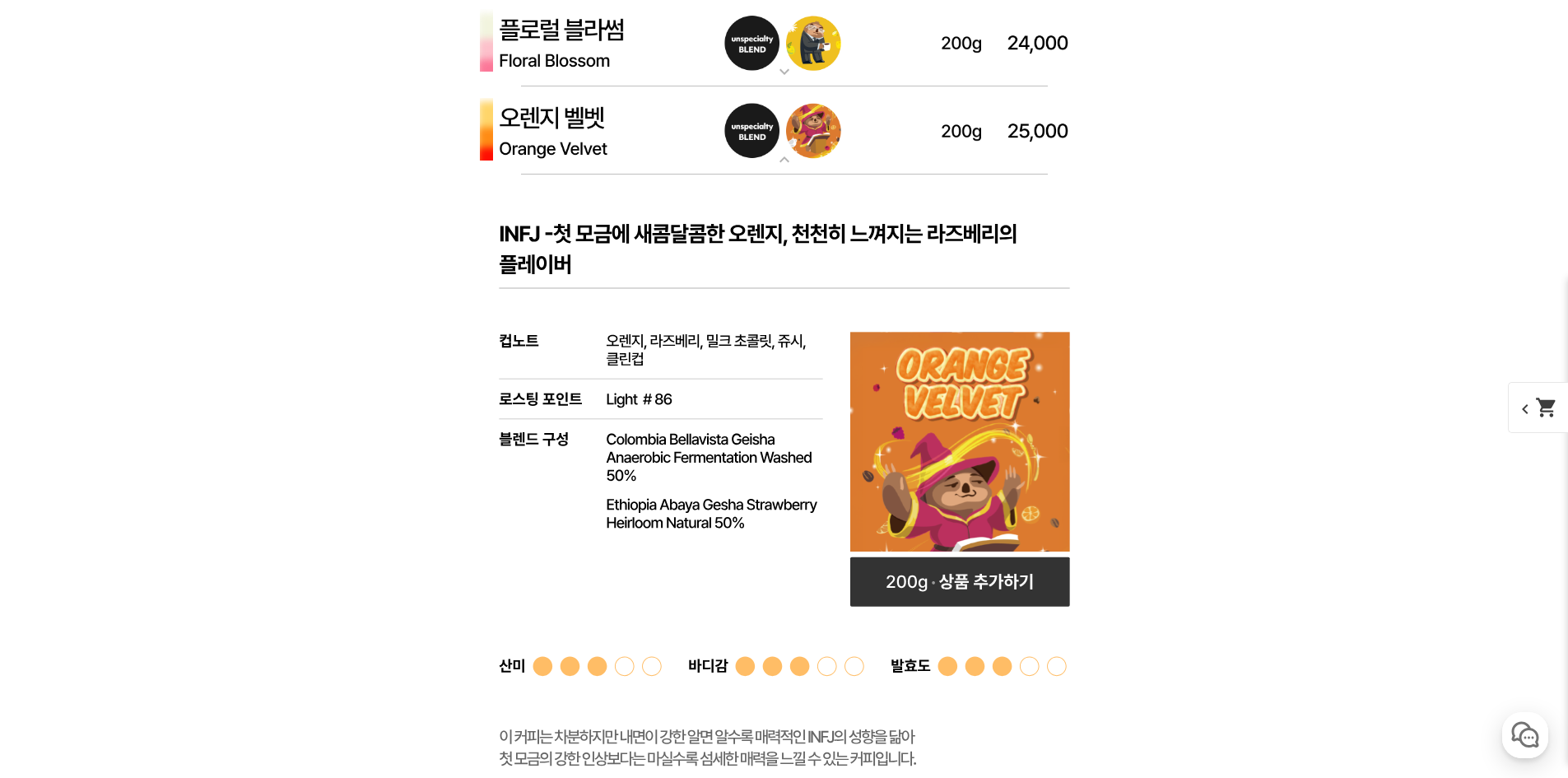
scroll to position [4893, 0]
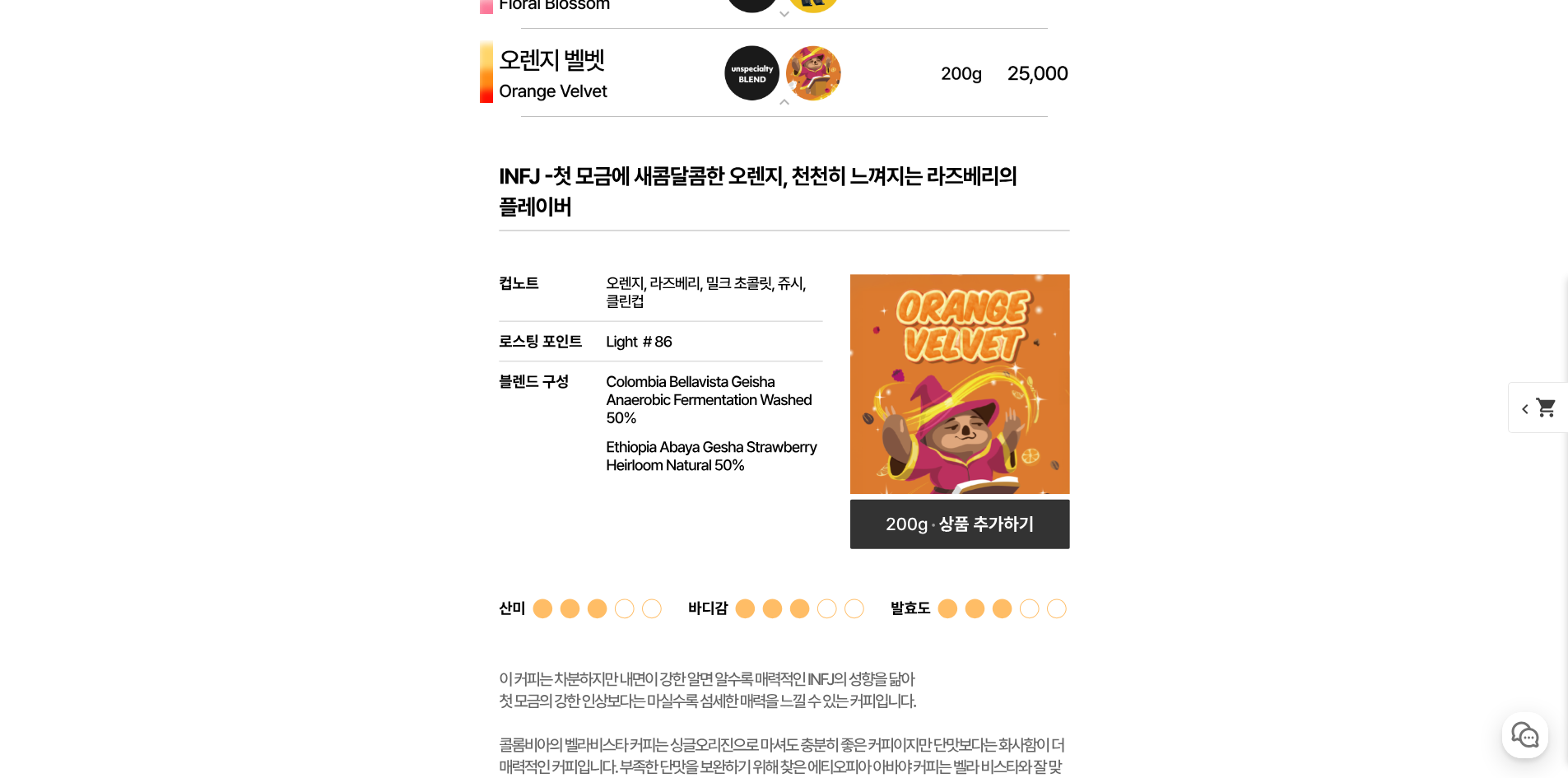
click at [606, 102] on img at bounding box center [784, 74] width 658 height 89
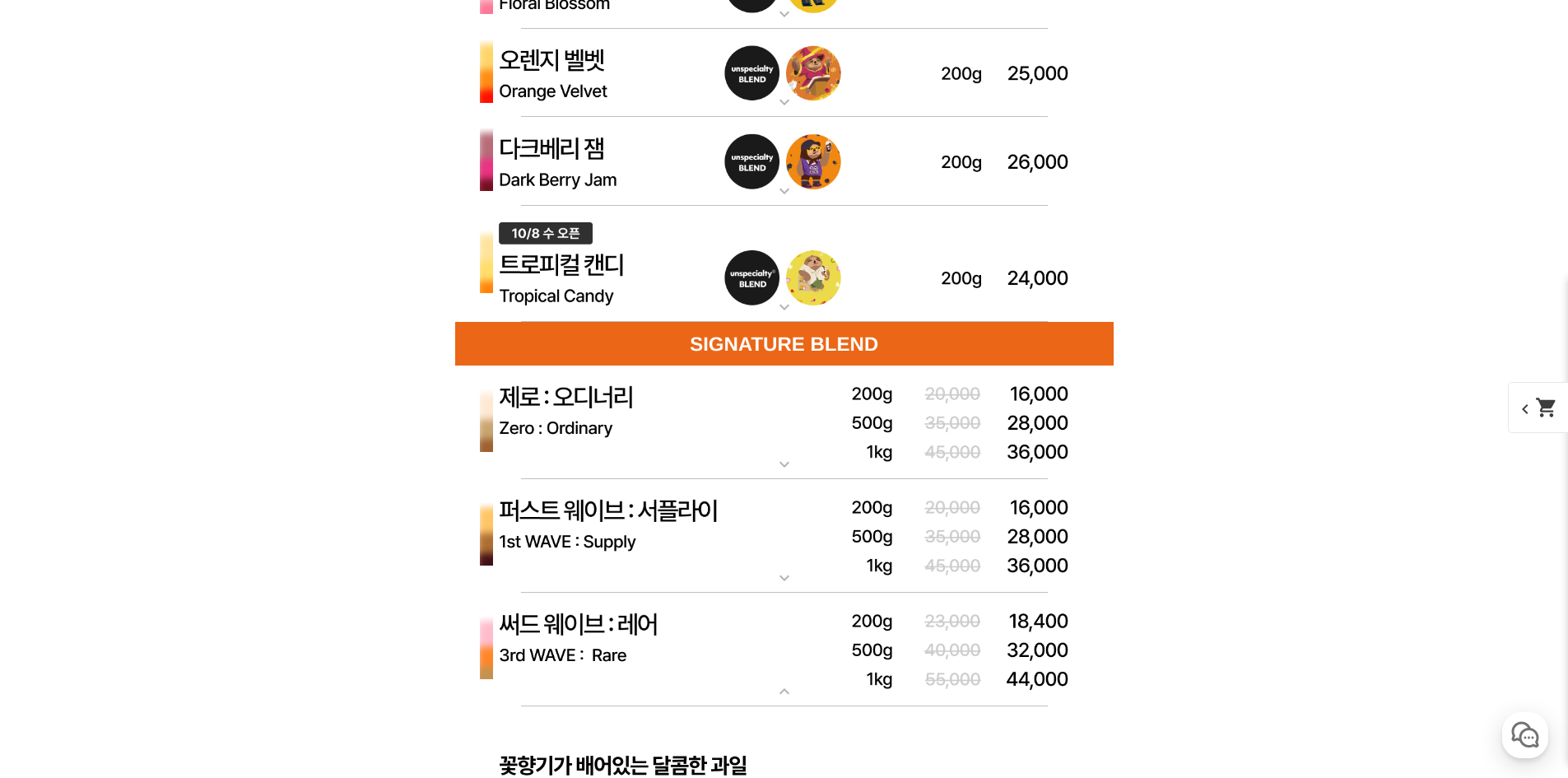
click at [588, 155] on img at bounding box center [784, 162] width 658 height 89
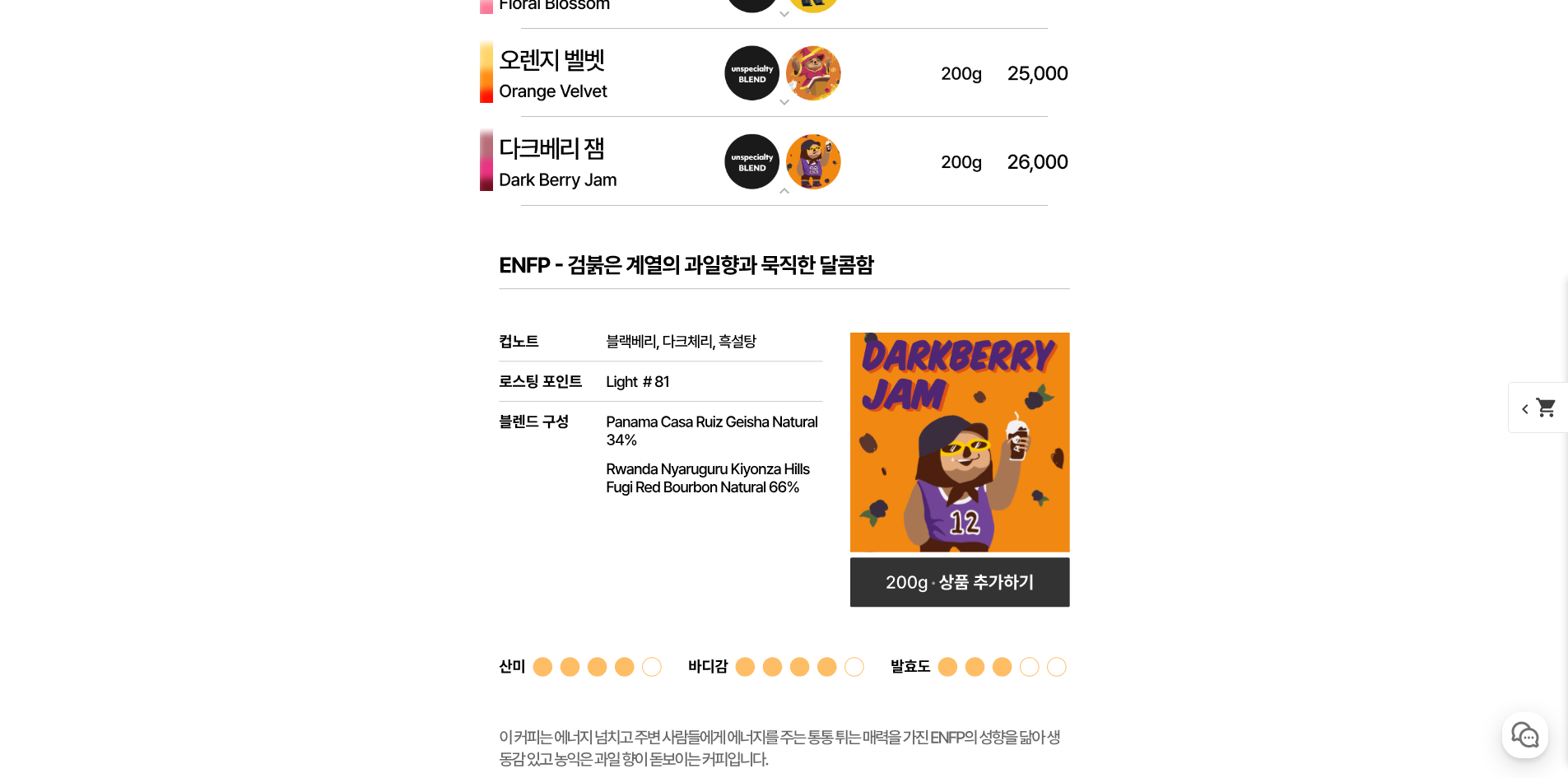
click at [588, 155] on img at bounding box center [784, 162] width 658 height 89
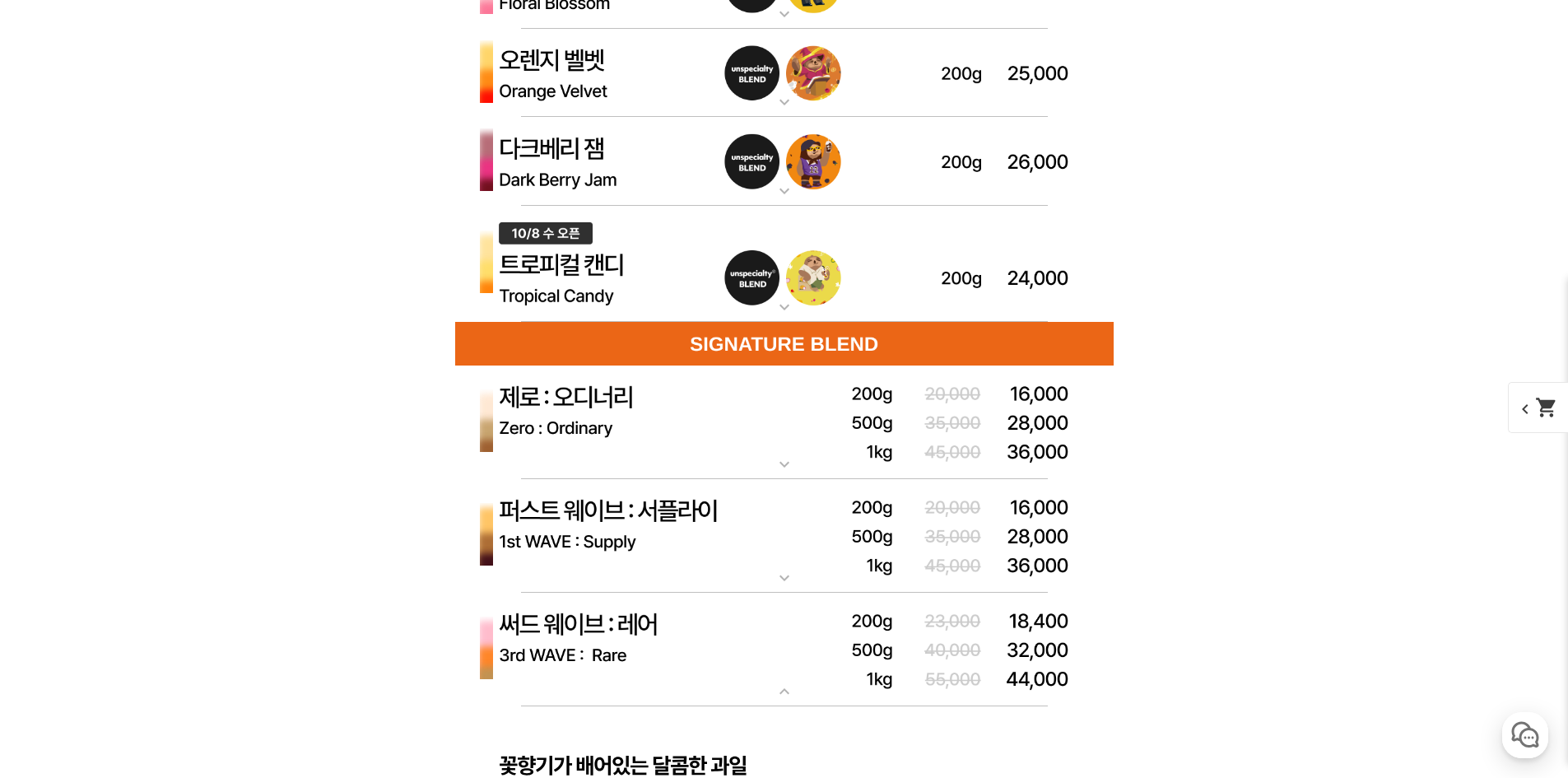
click at [593, 239] on img at bounding box center [784, 264] width 658 height 117
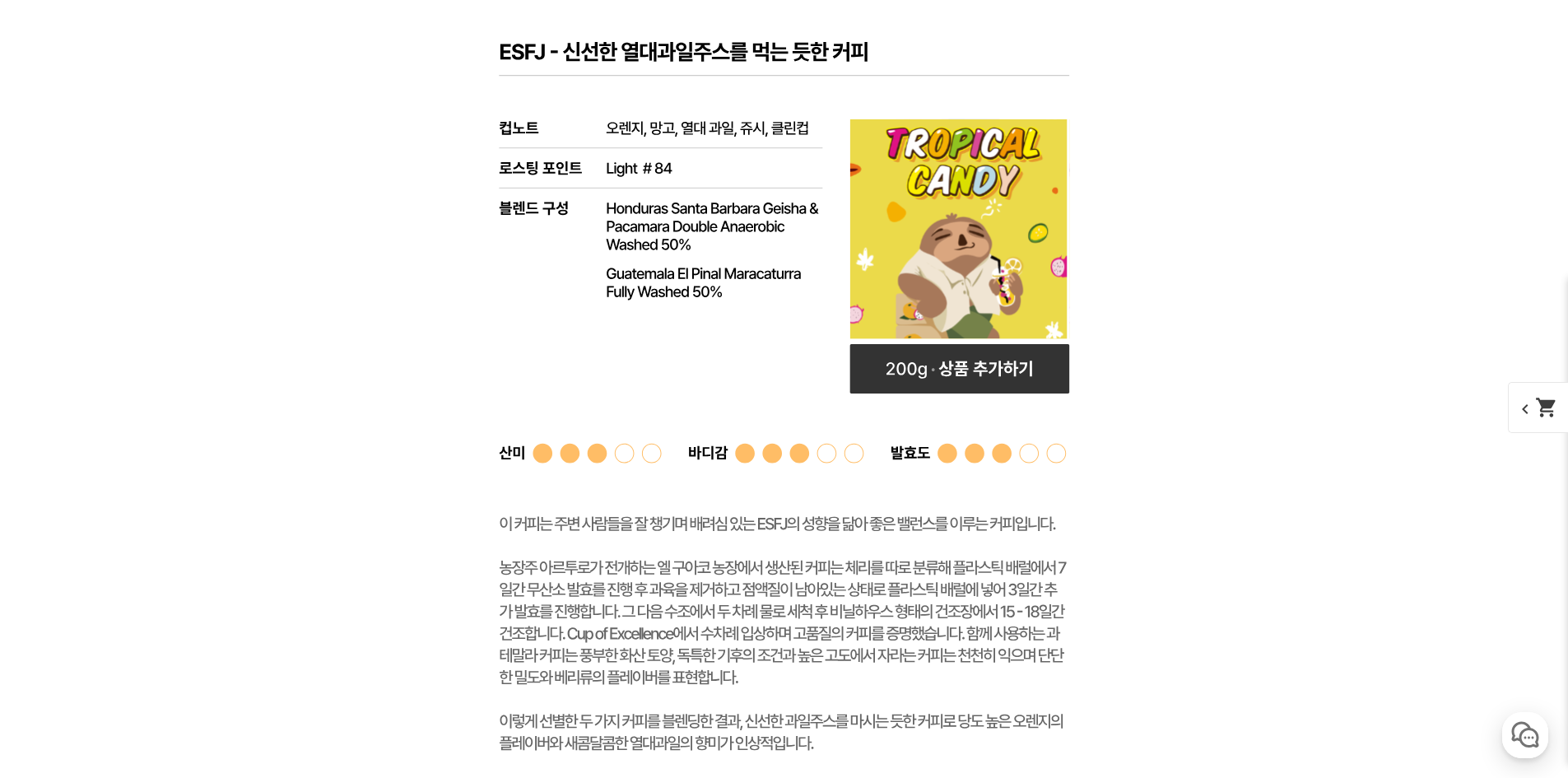
scroll to position [5469, 0]
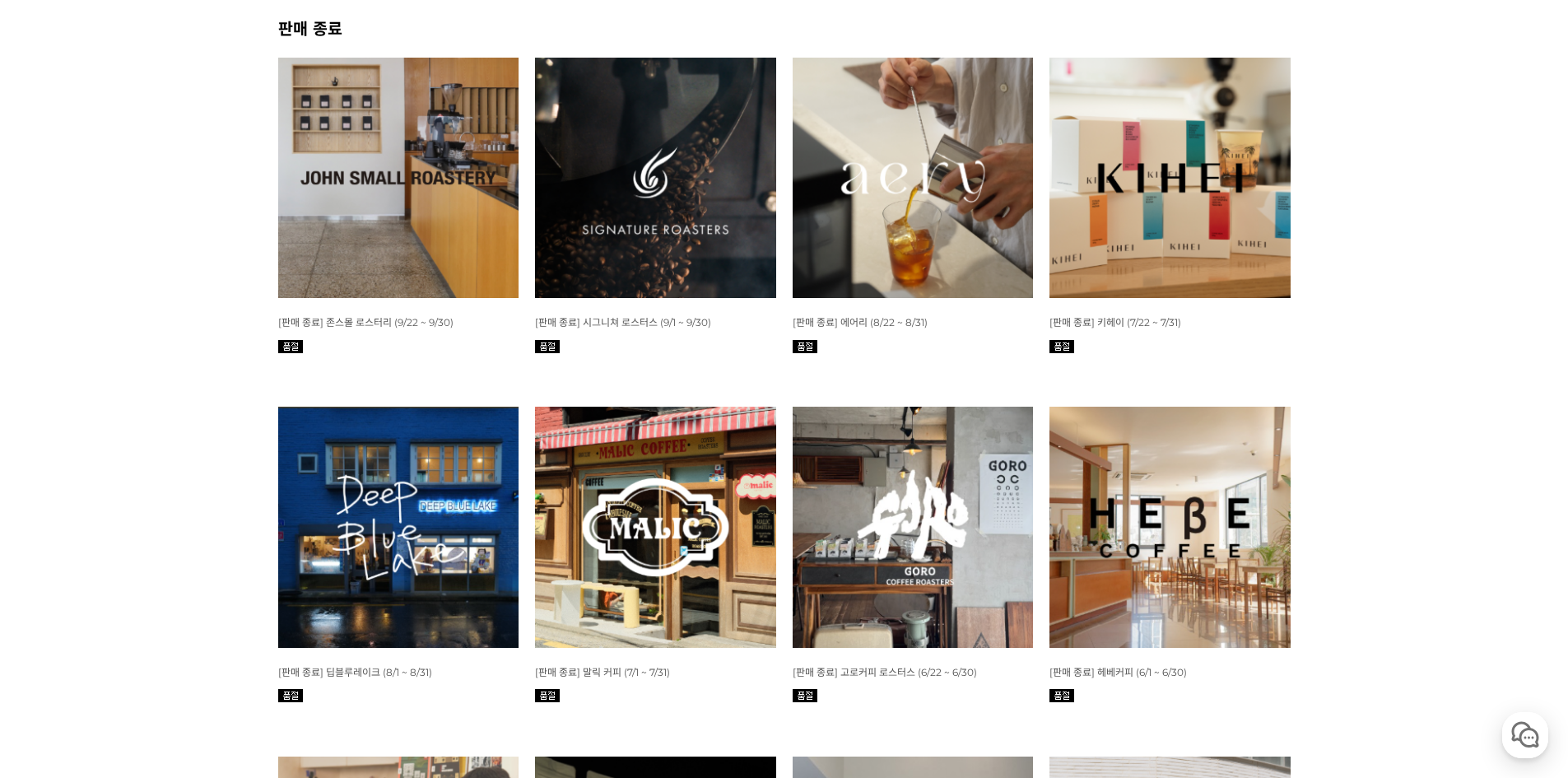
scroll to position [658, 0]
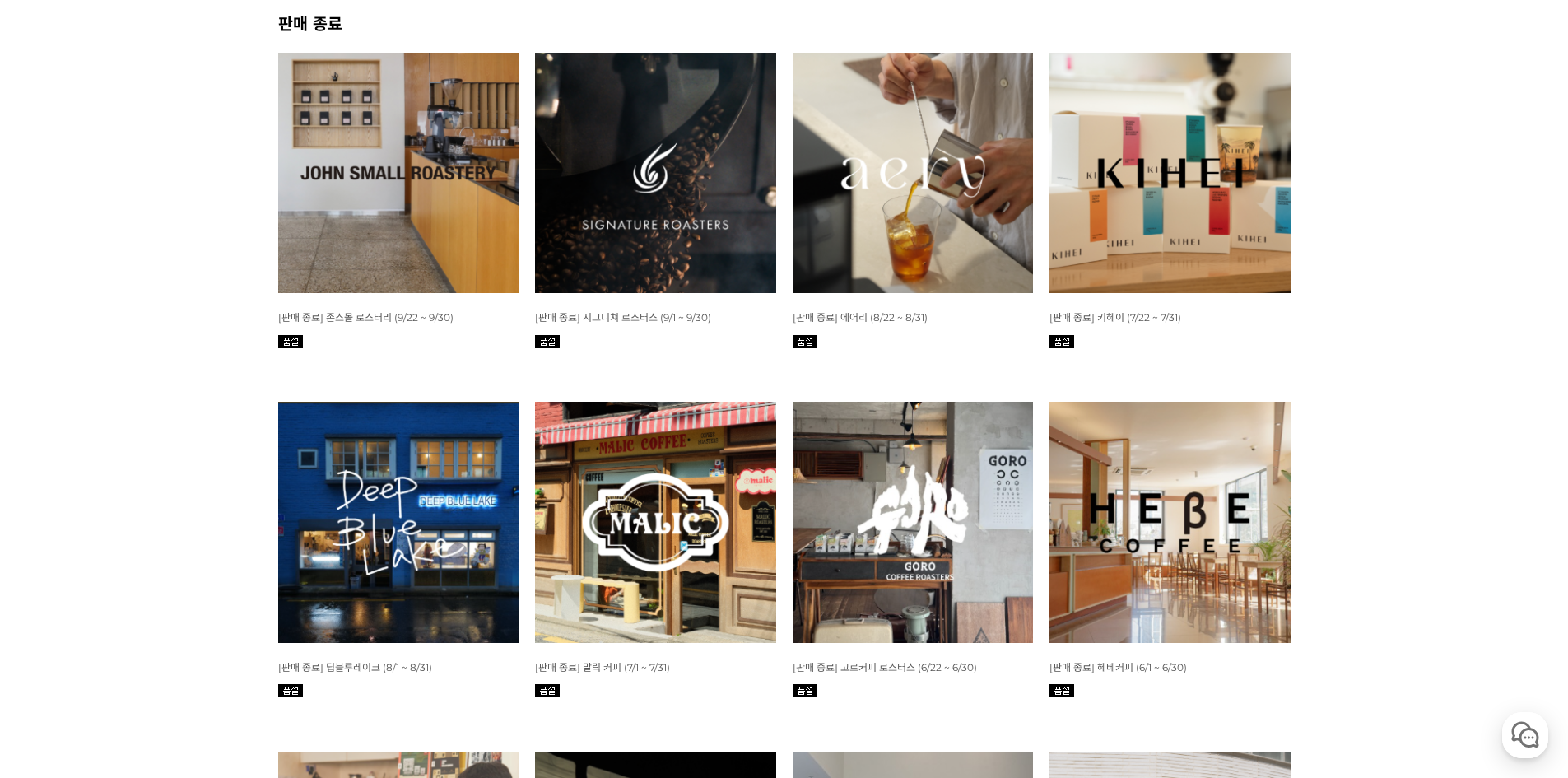
click at [912, 186] on img at bounding box center [913, 172] width 241 height 241
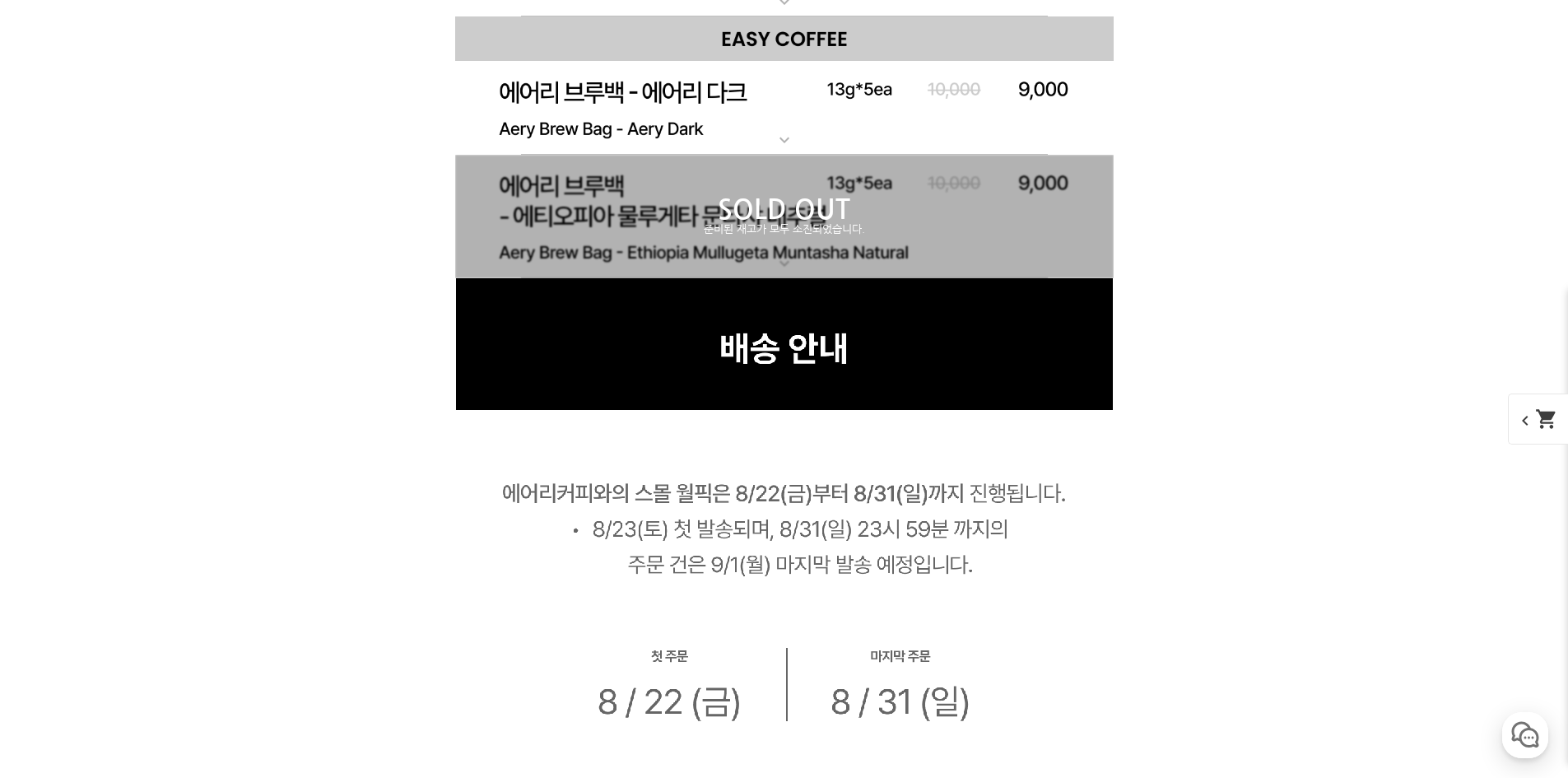
scroll to position [10401, 0]
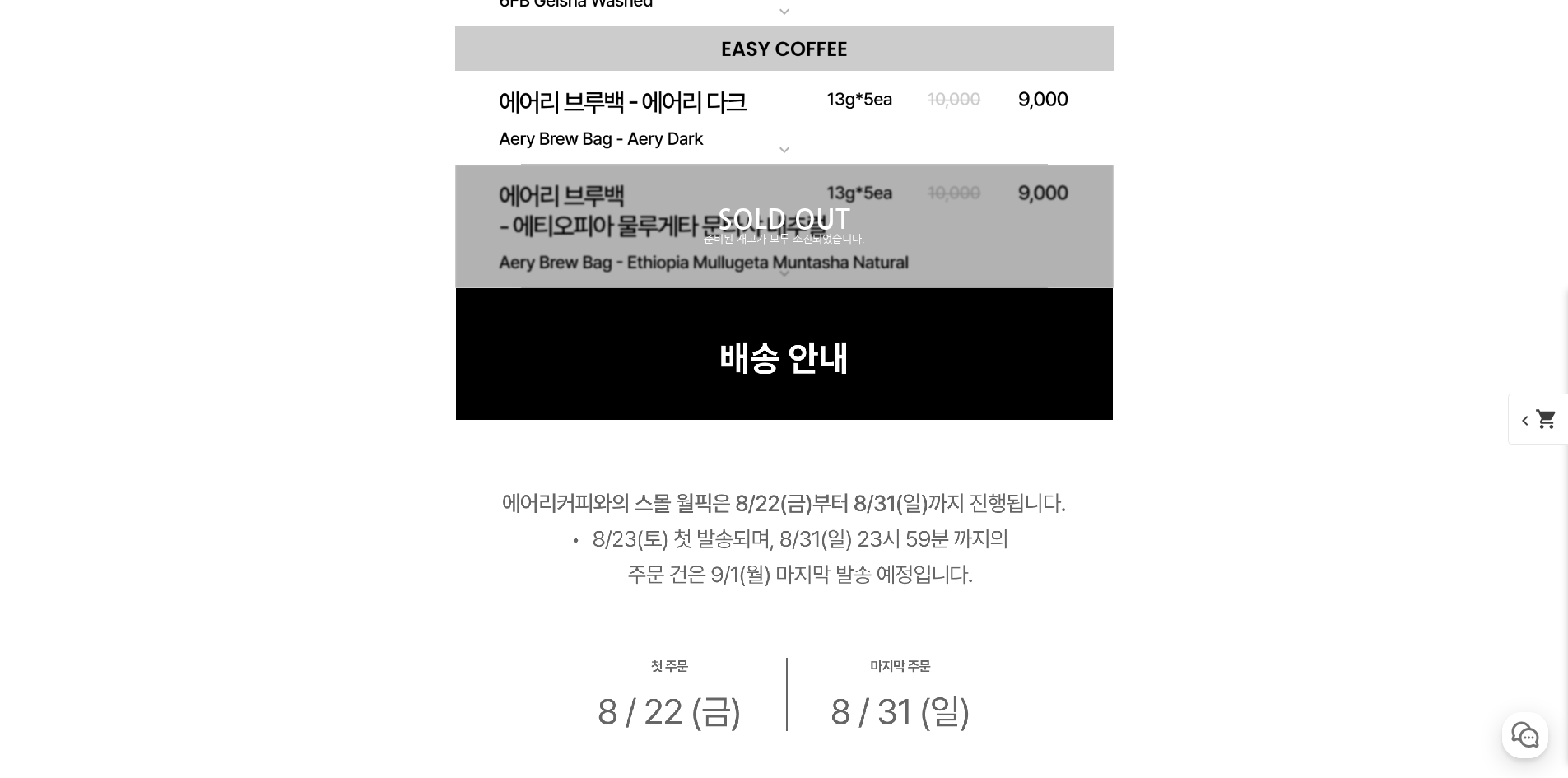
click at [862, 185] on div "SOLD OUT 준비된 재고가 모두 소진되었습니다." at bounding box center [784, 226] width 658 height 124
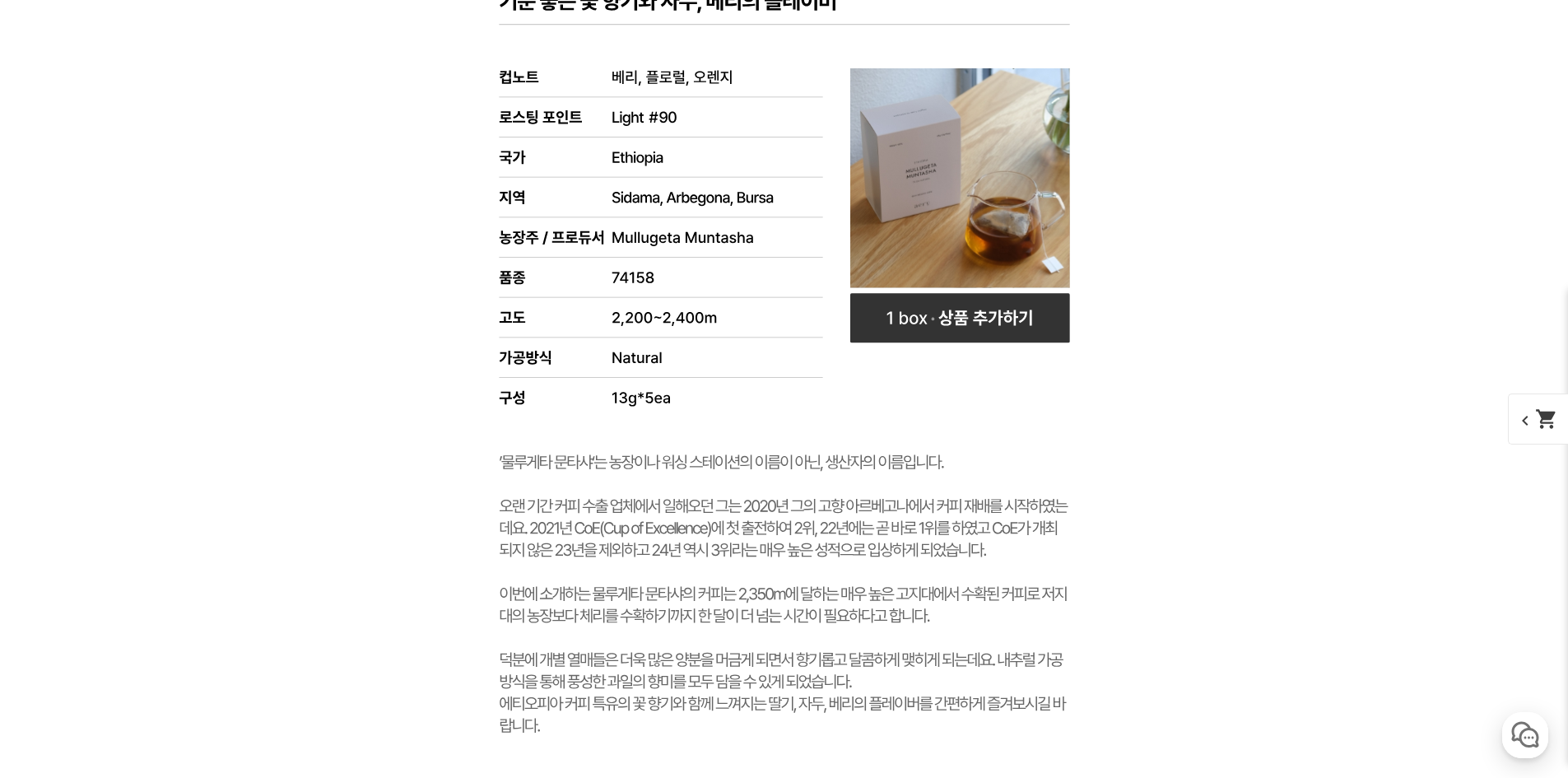
scroll to position [10813, 0]
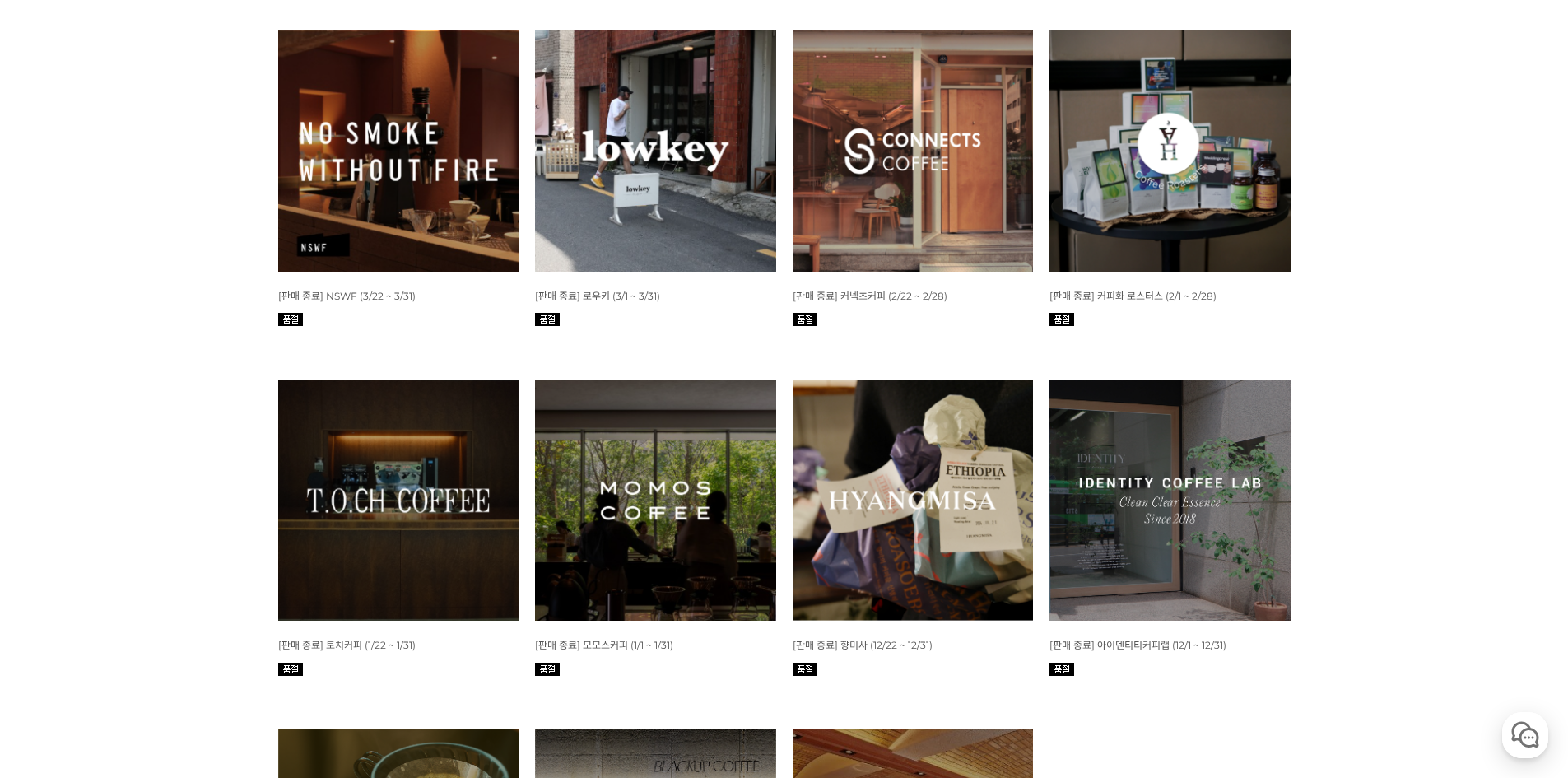
scroll to position [1975, 0]
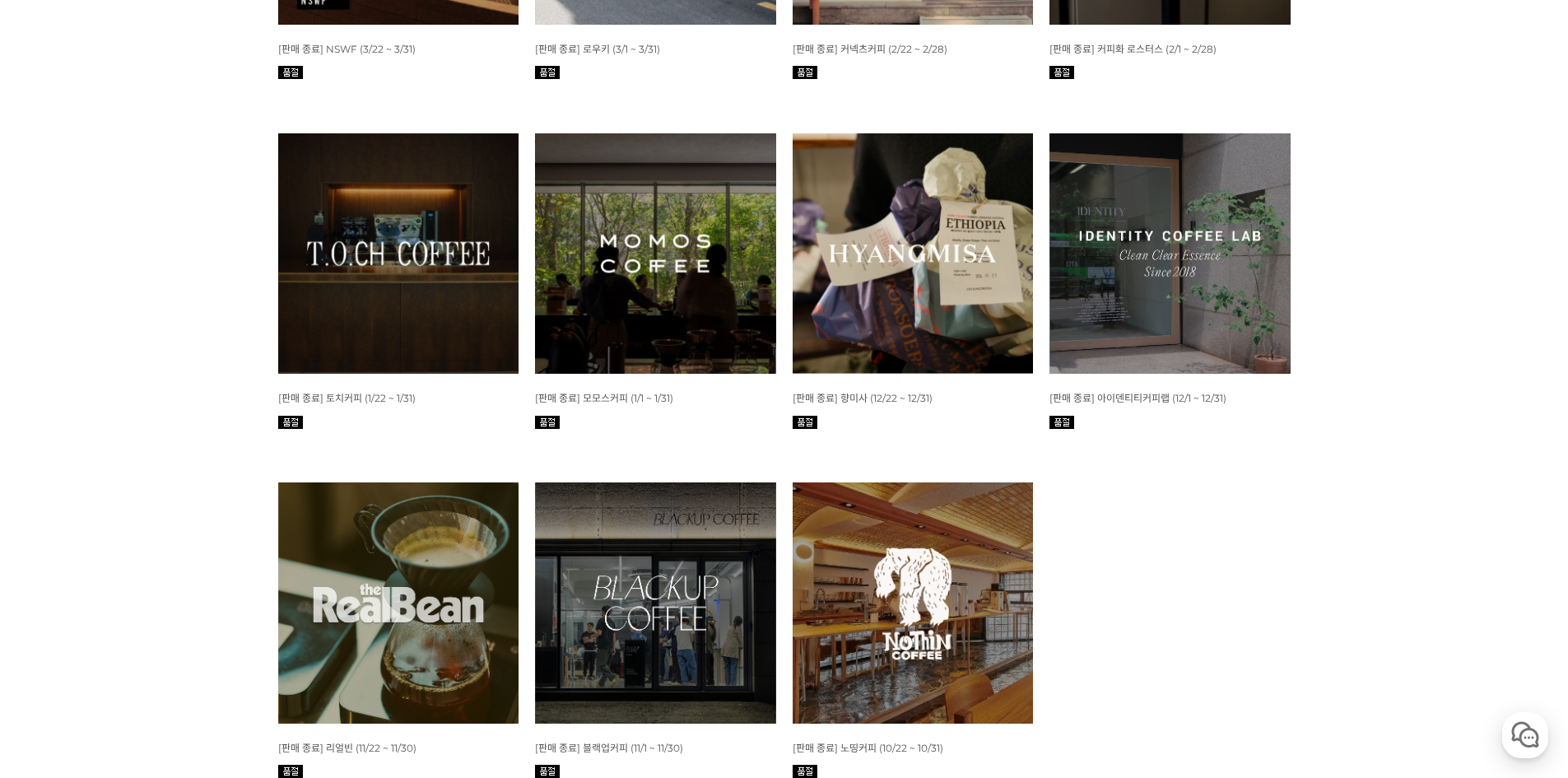
click at [1190, 367] on img at bounding box center [1169, 254] width 241 height 241
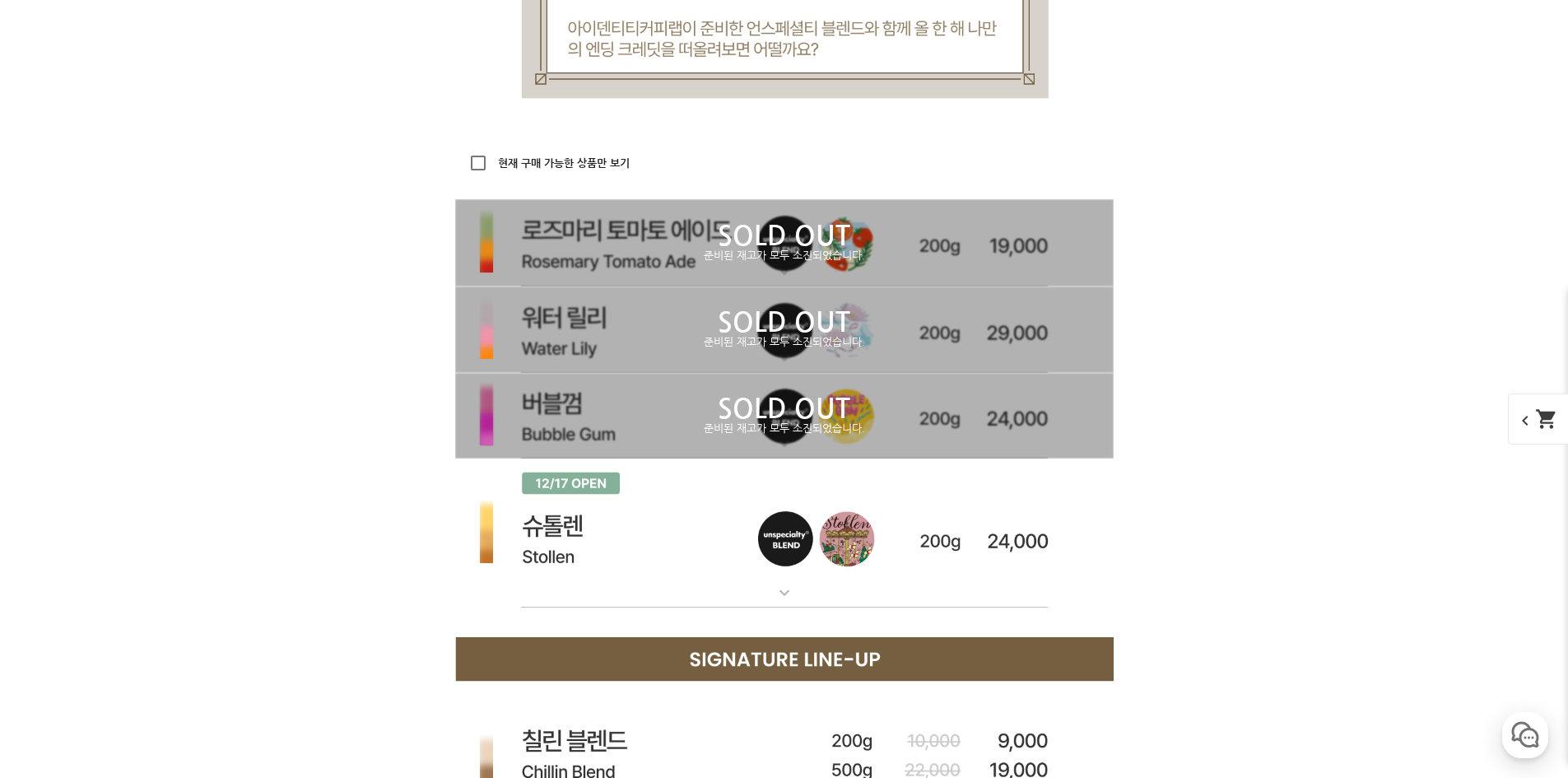
scroll to position [5185, 0]
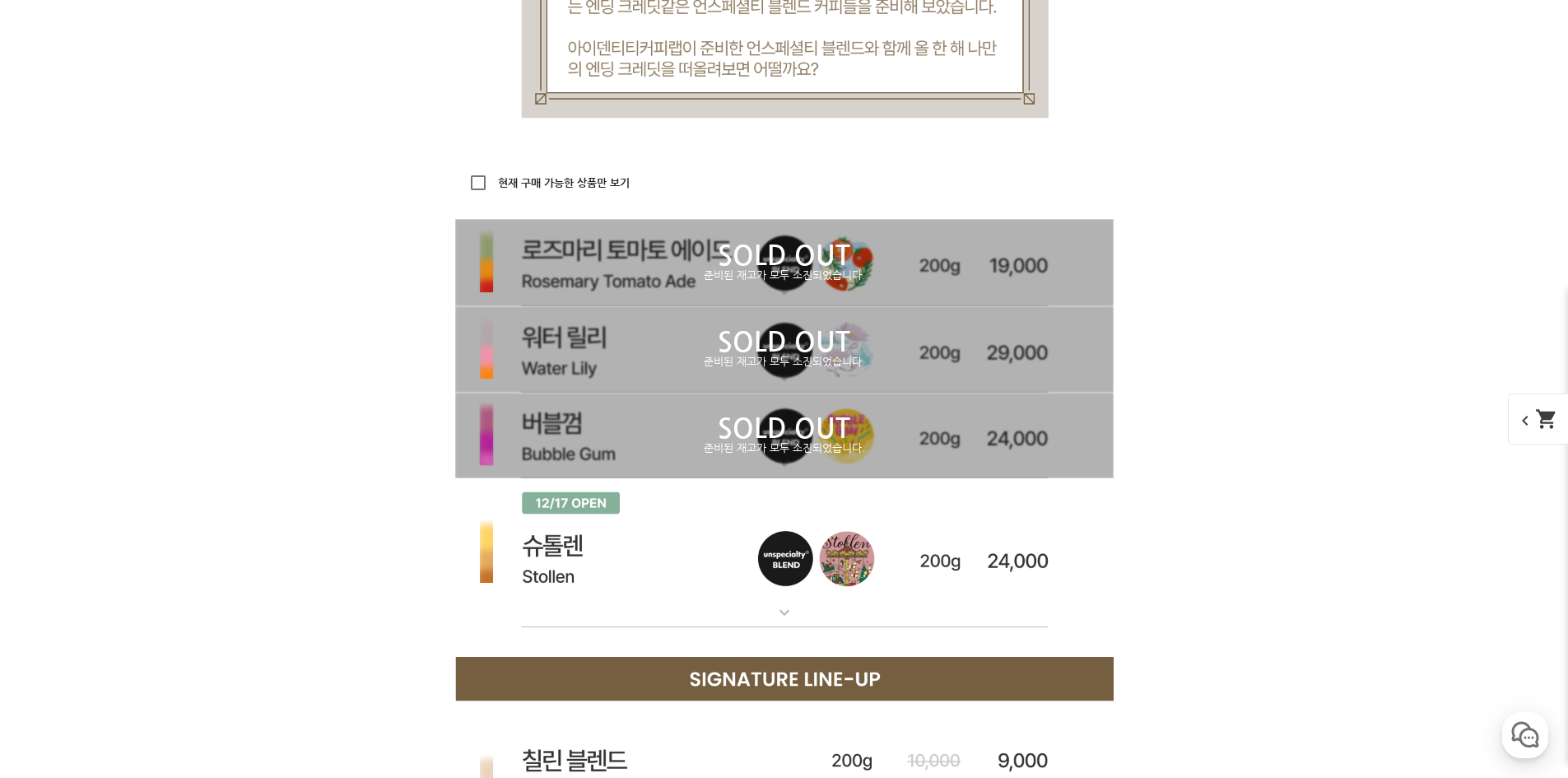
click at [641, 283] on p "준비된 재고가 모두 소진되었습니다." at bounding box center [784, 276] width 658 height 14
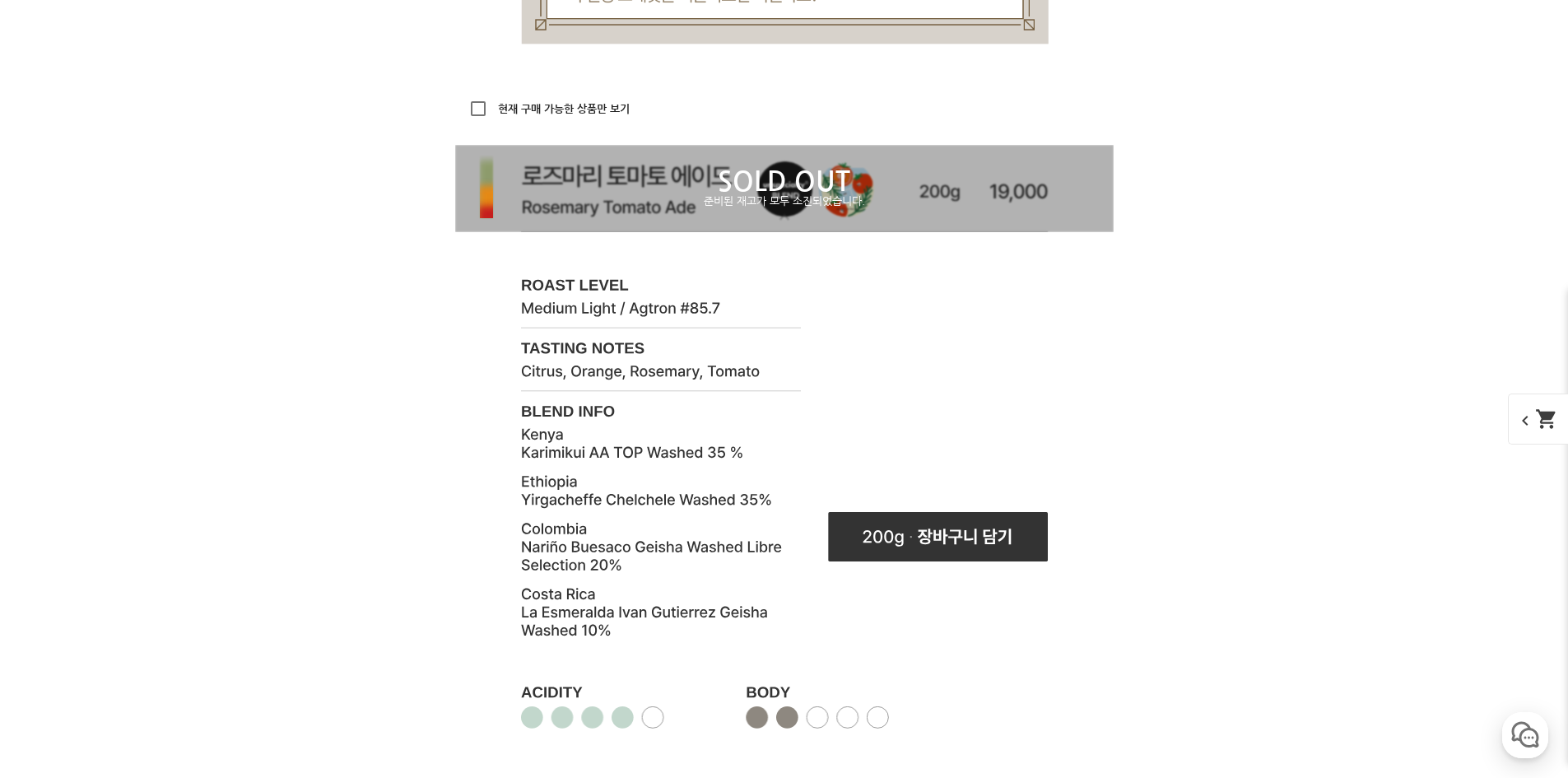
scroll to position [5349, 0]
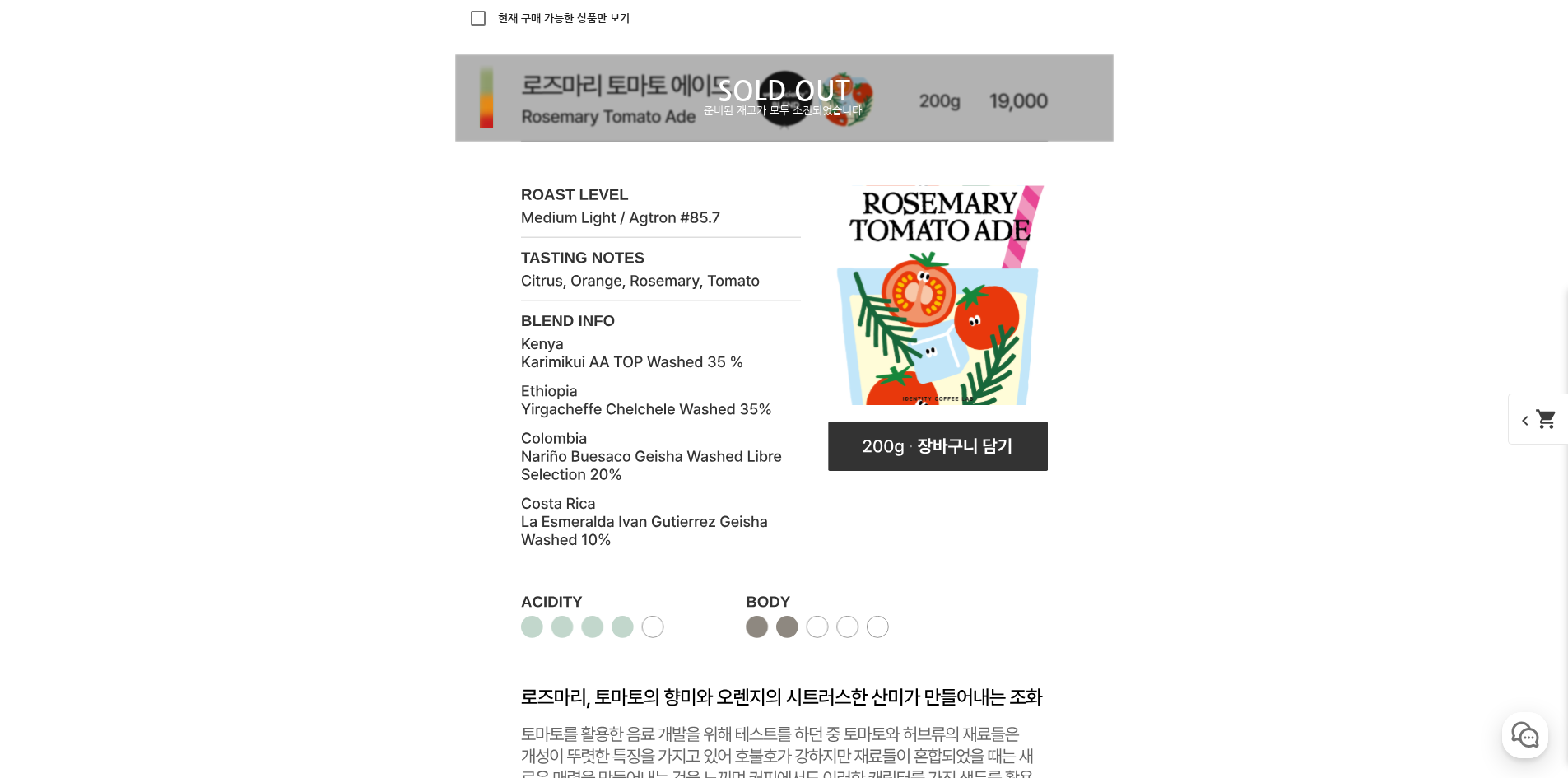
click at [698, 105] on p "SOLD OUT" at bounding box center [784, 91] width 658 height 26
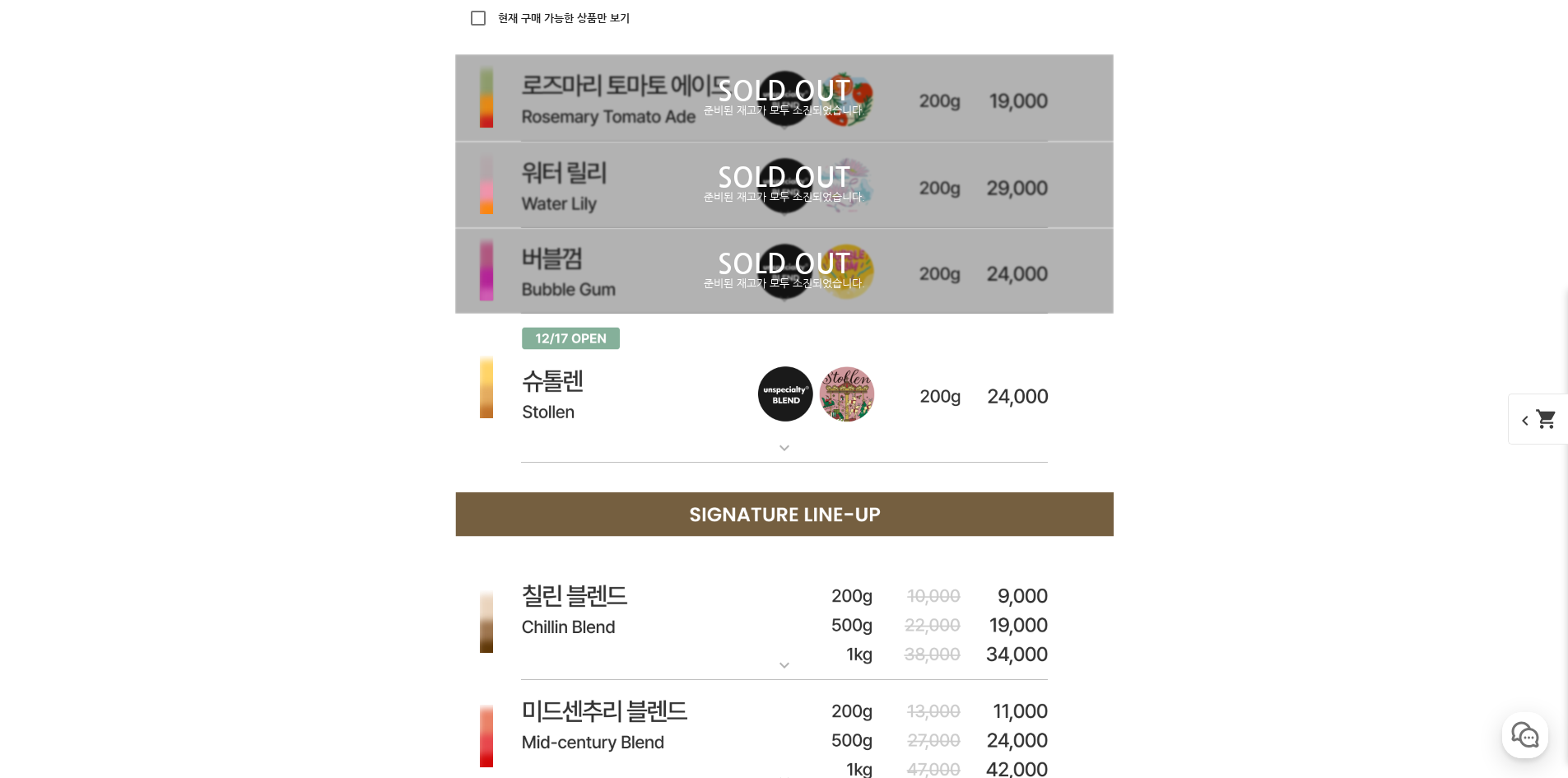
click at [671, 204] on p "준비된 재고가 모두 소진되었습니다." at bounding box center [784, 197] width 658 height 14
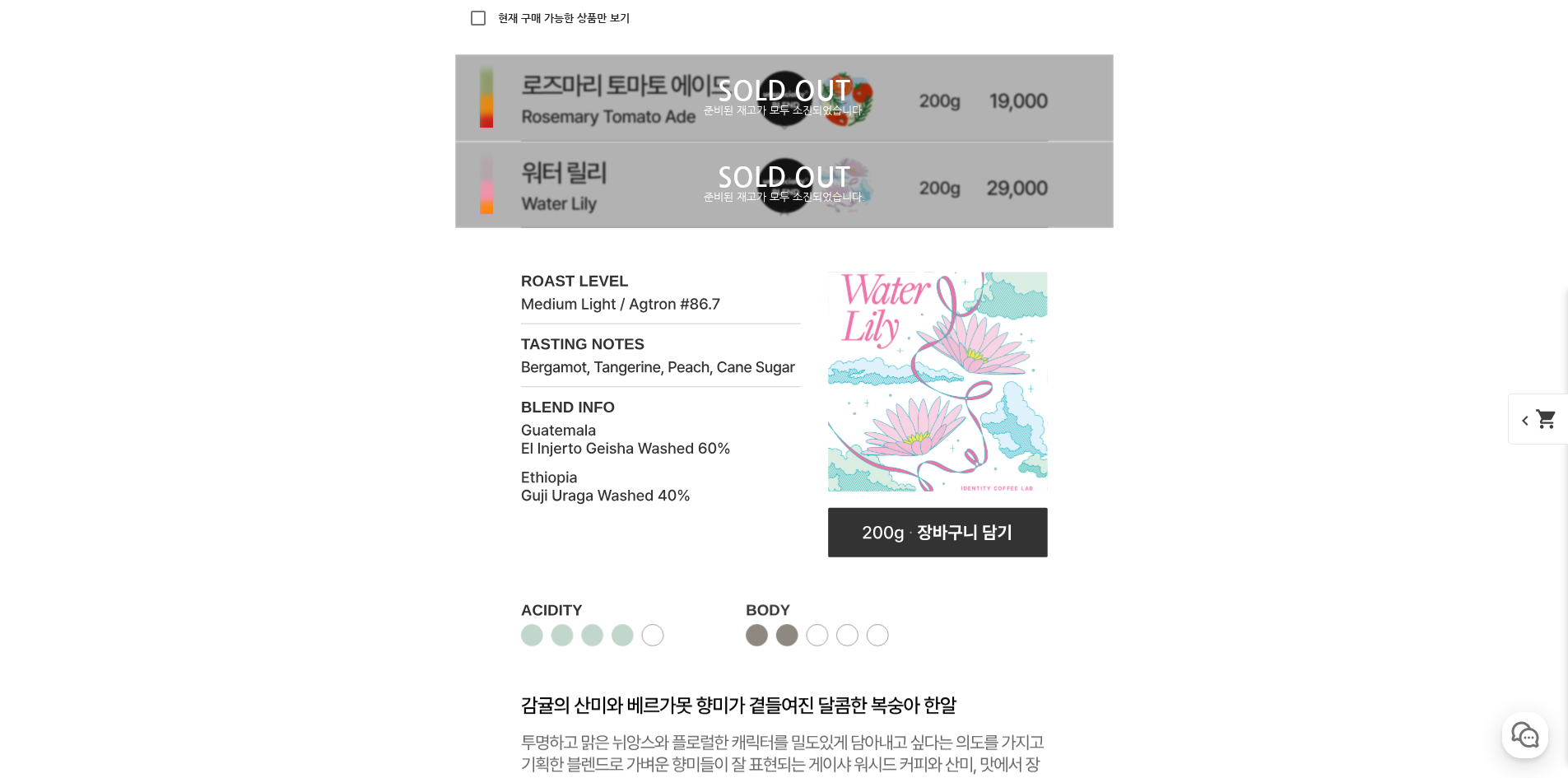
click at [671, 204] on p "준비된 재고가 모두 소진되었습니다." at bounding box center [784, 197] width 658 height 14
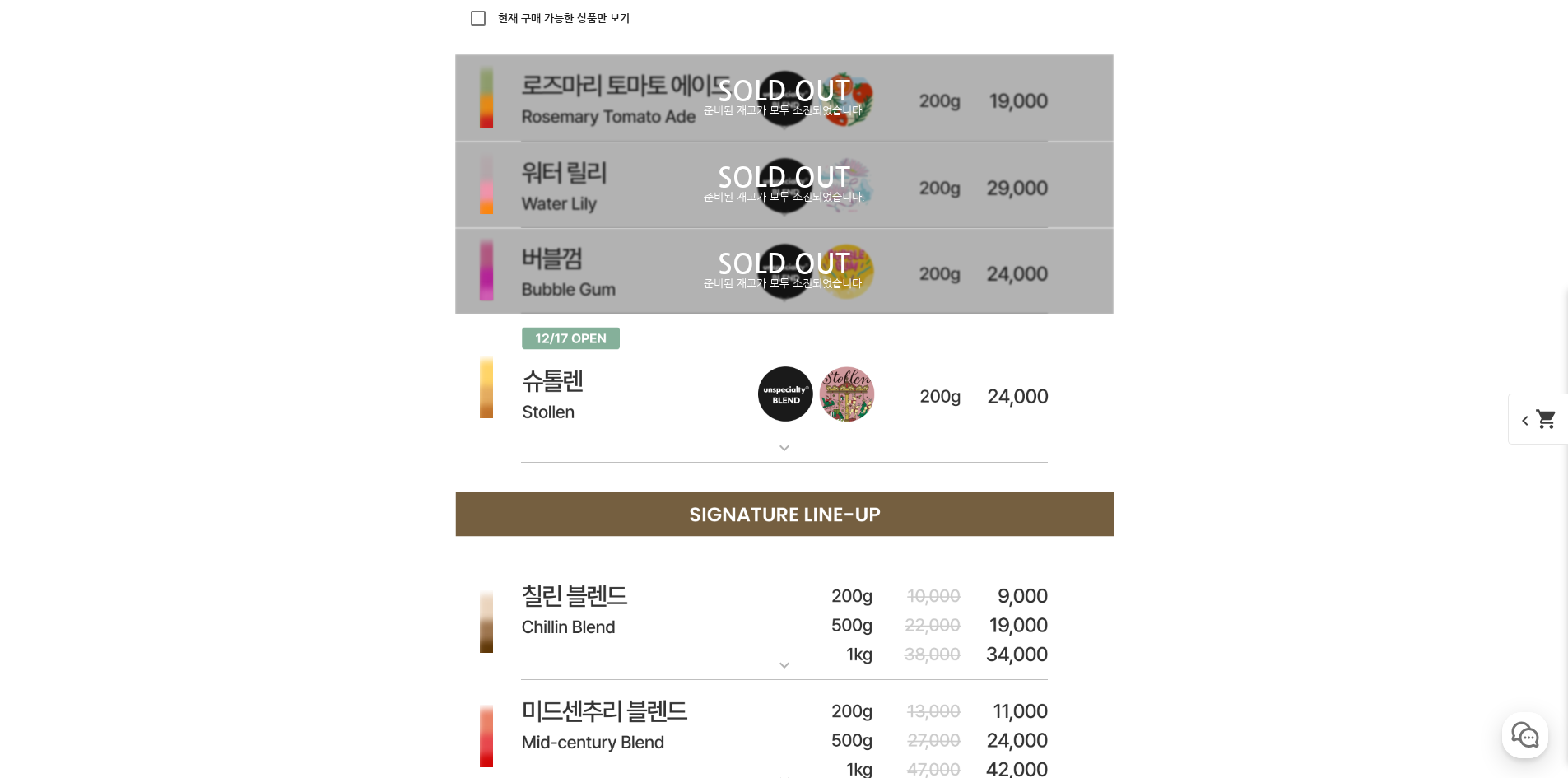
click at [634, 287] on p "준비된 재고가 모두 소진되었습니다." at bounding box center [784, 284] width 658 height 14
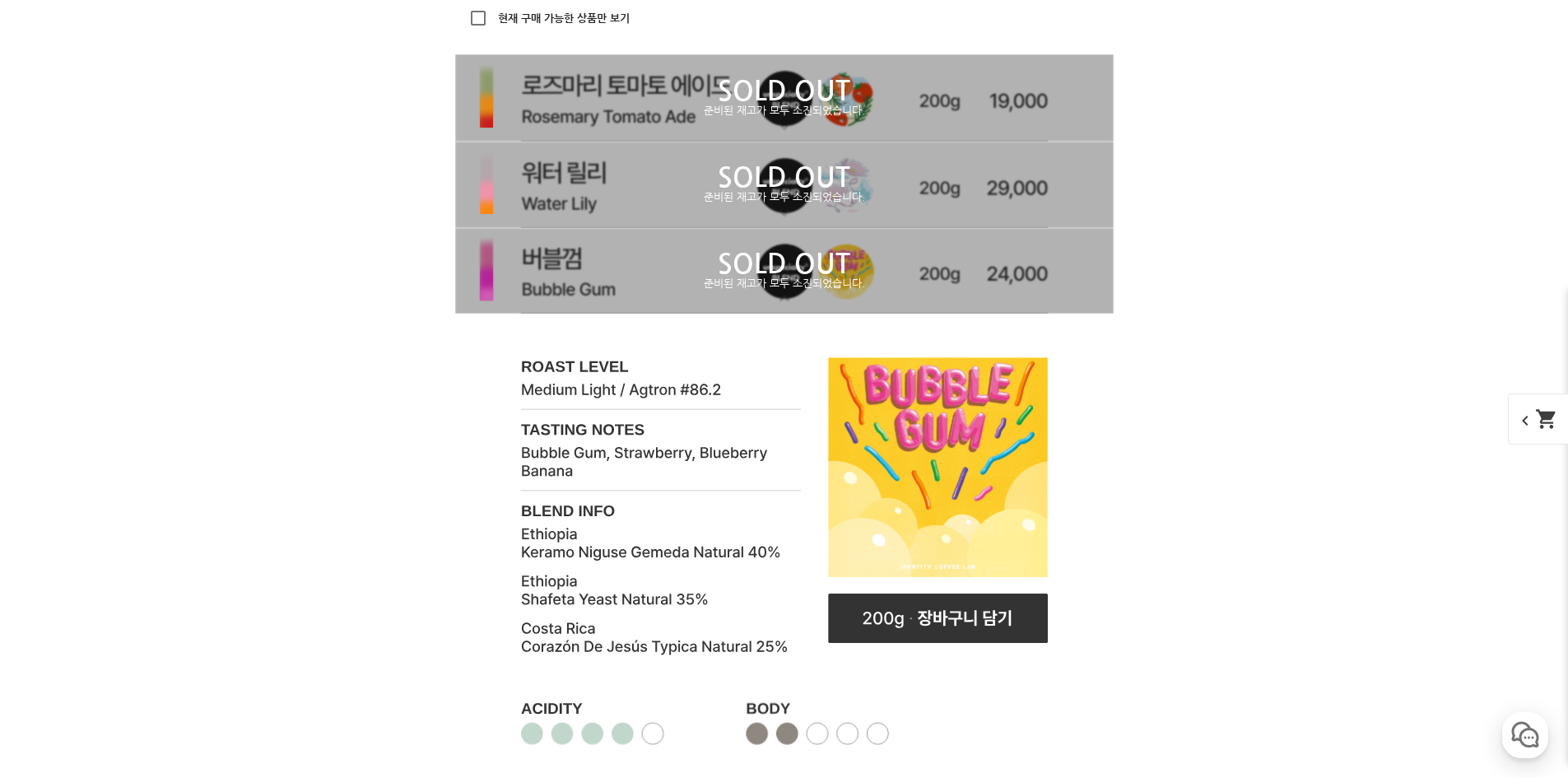
click at [634, 287] on p "준비된 재고가 모두 소진되었습니다." at bounding box center [784, 284] width 658 height 14
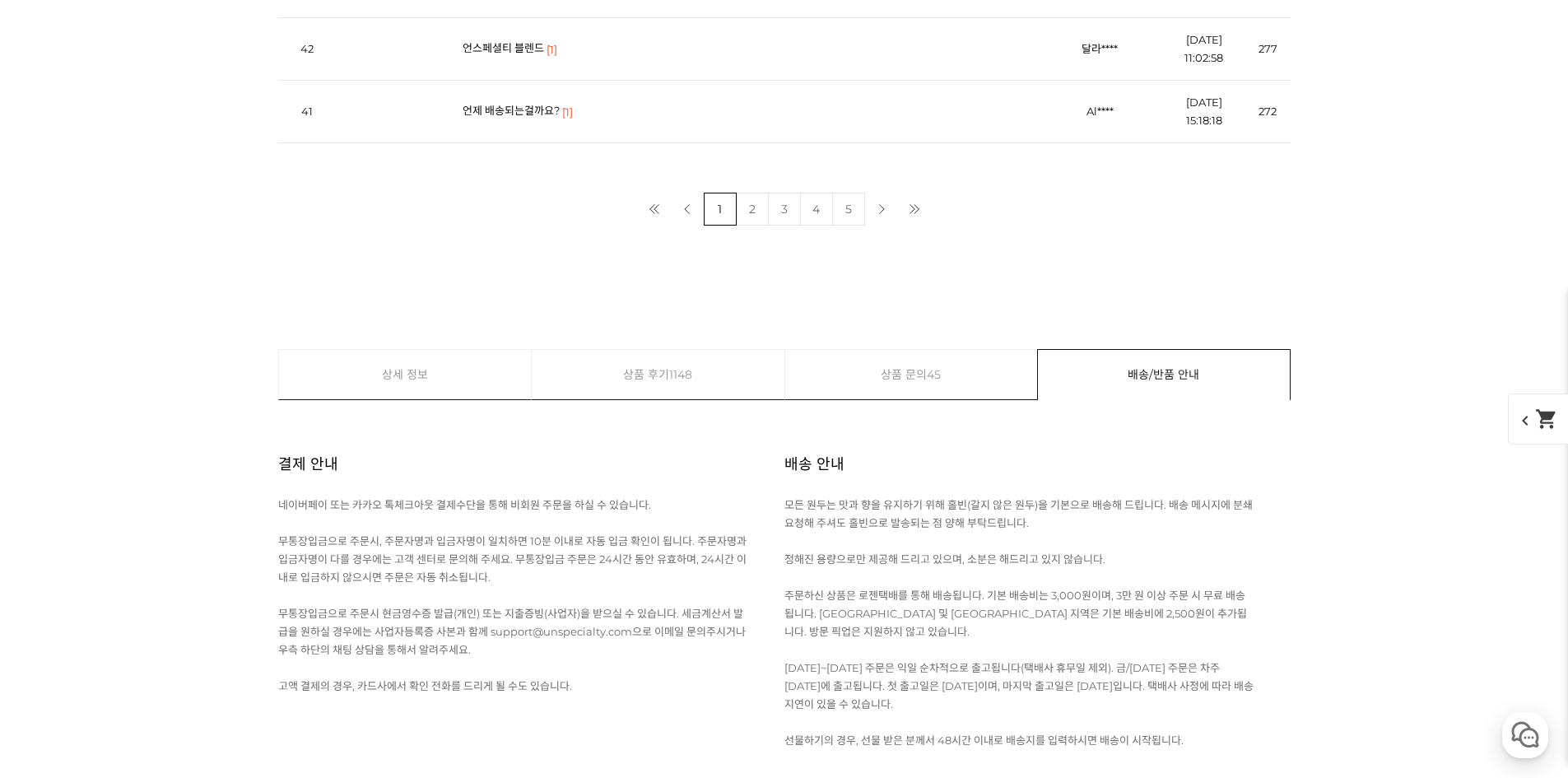
scroll to position [13744, 0]
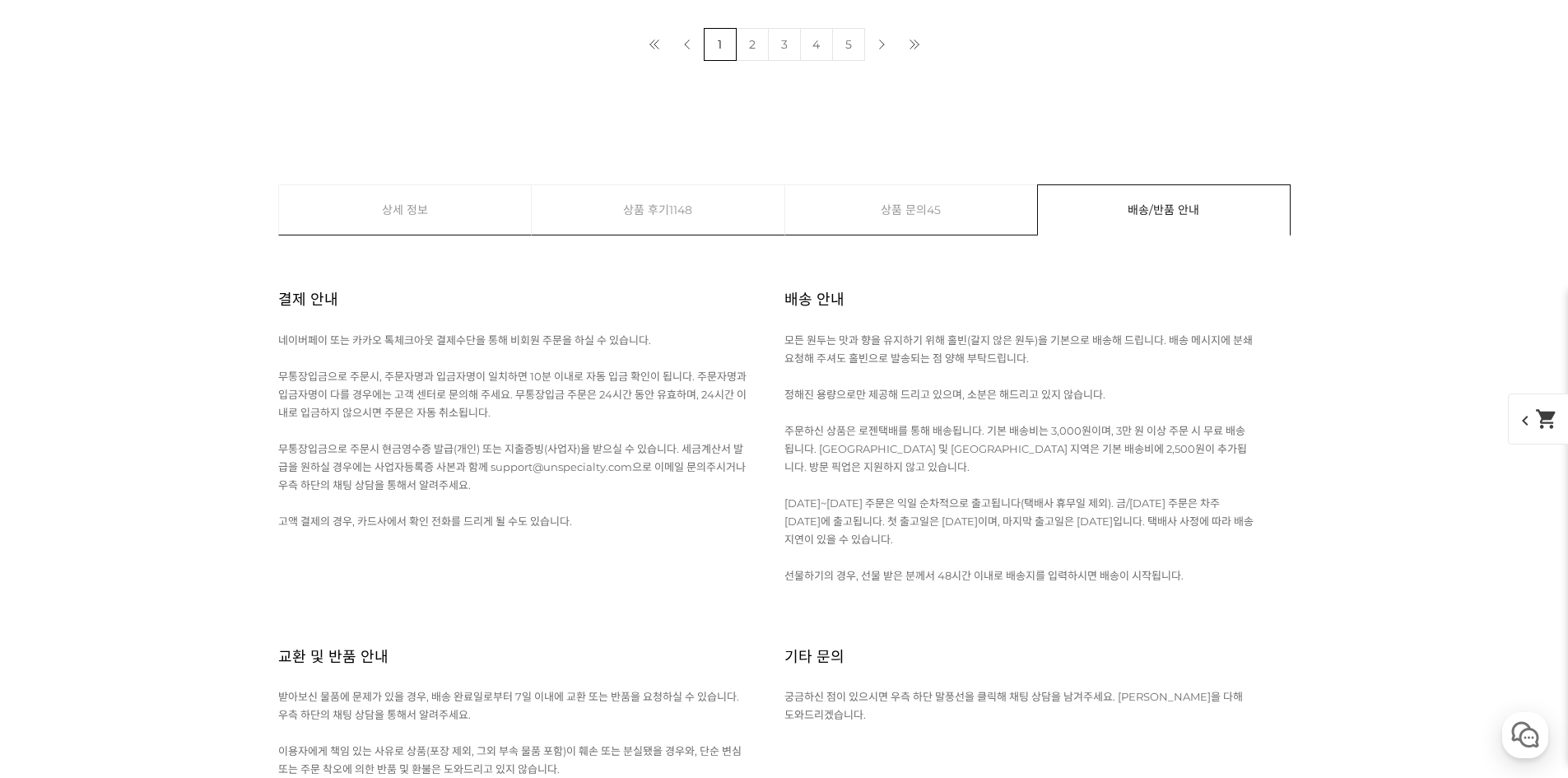
select select "미드센추리 블렌드"
select select "*"
select select "코스타리카 트리부토스 델 오타 게이샤 락틱 허니"
select select "100g"
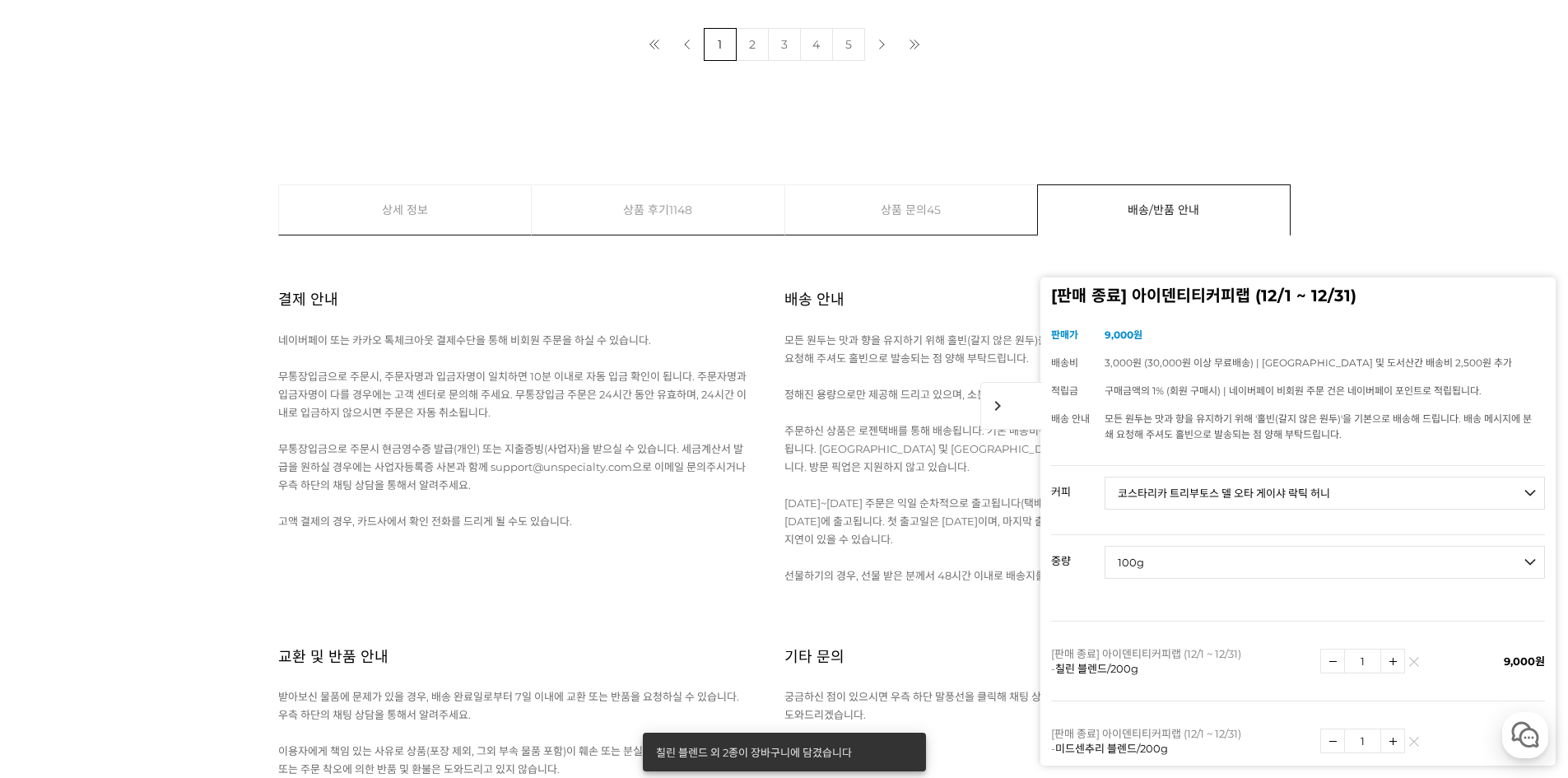
scroll to position [13908, 0]
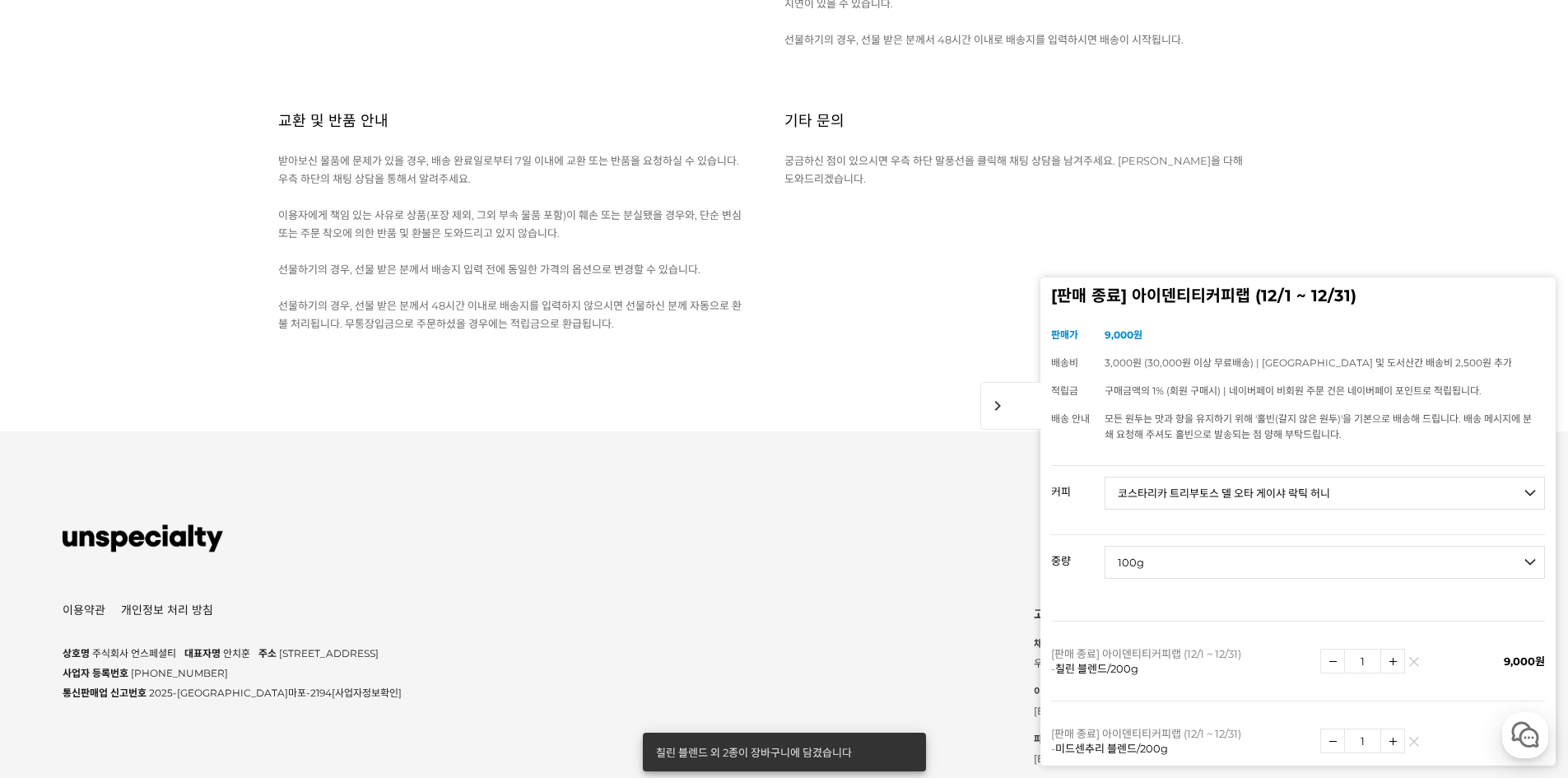
scroll to position [14319, 0]
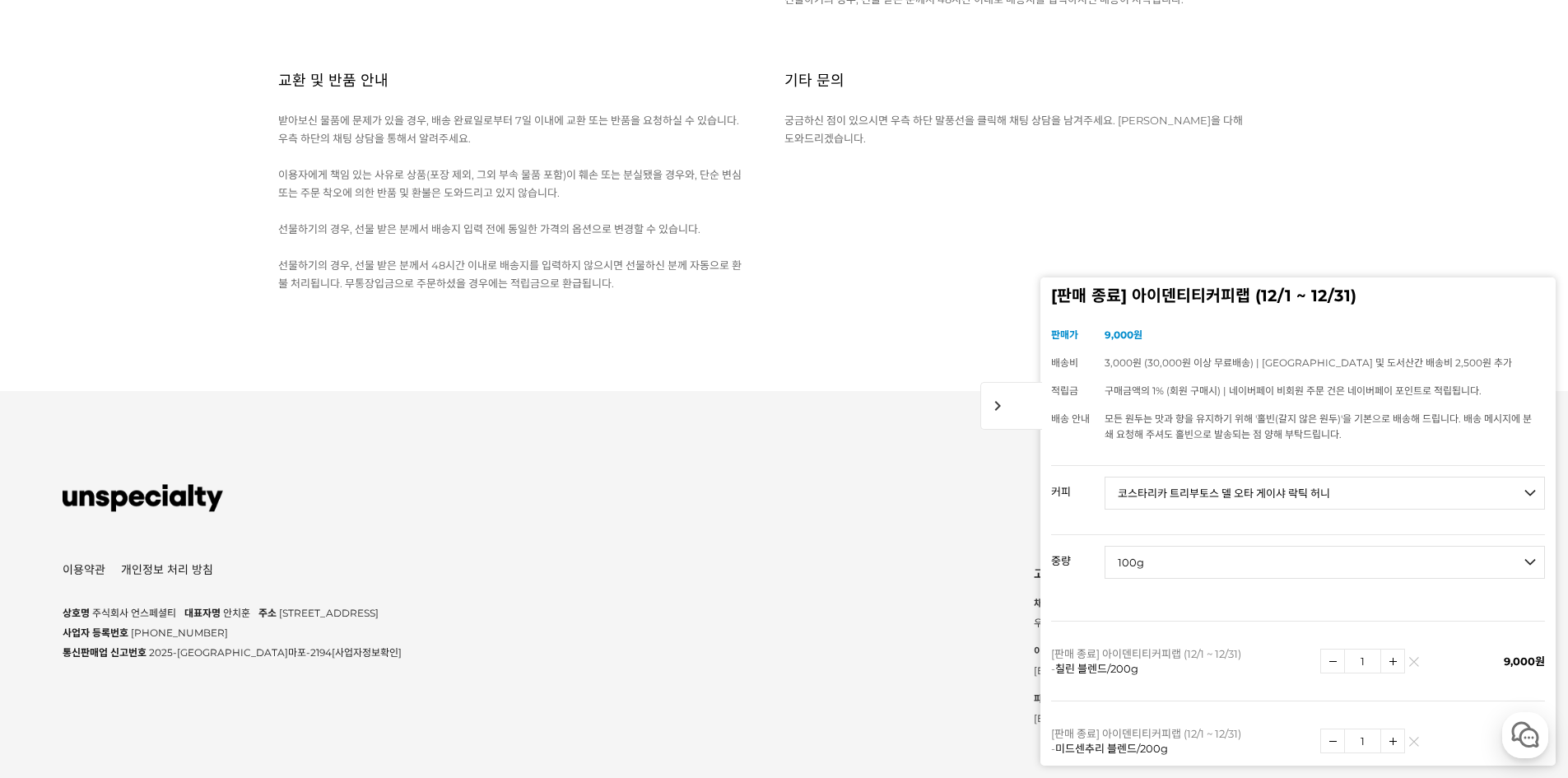
select select "[12.23 오픈] 콜롬비아 라 팔마 엘 투칸 히어로즈 시드라 내추럴 23068"
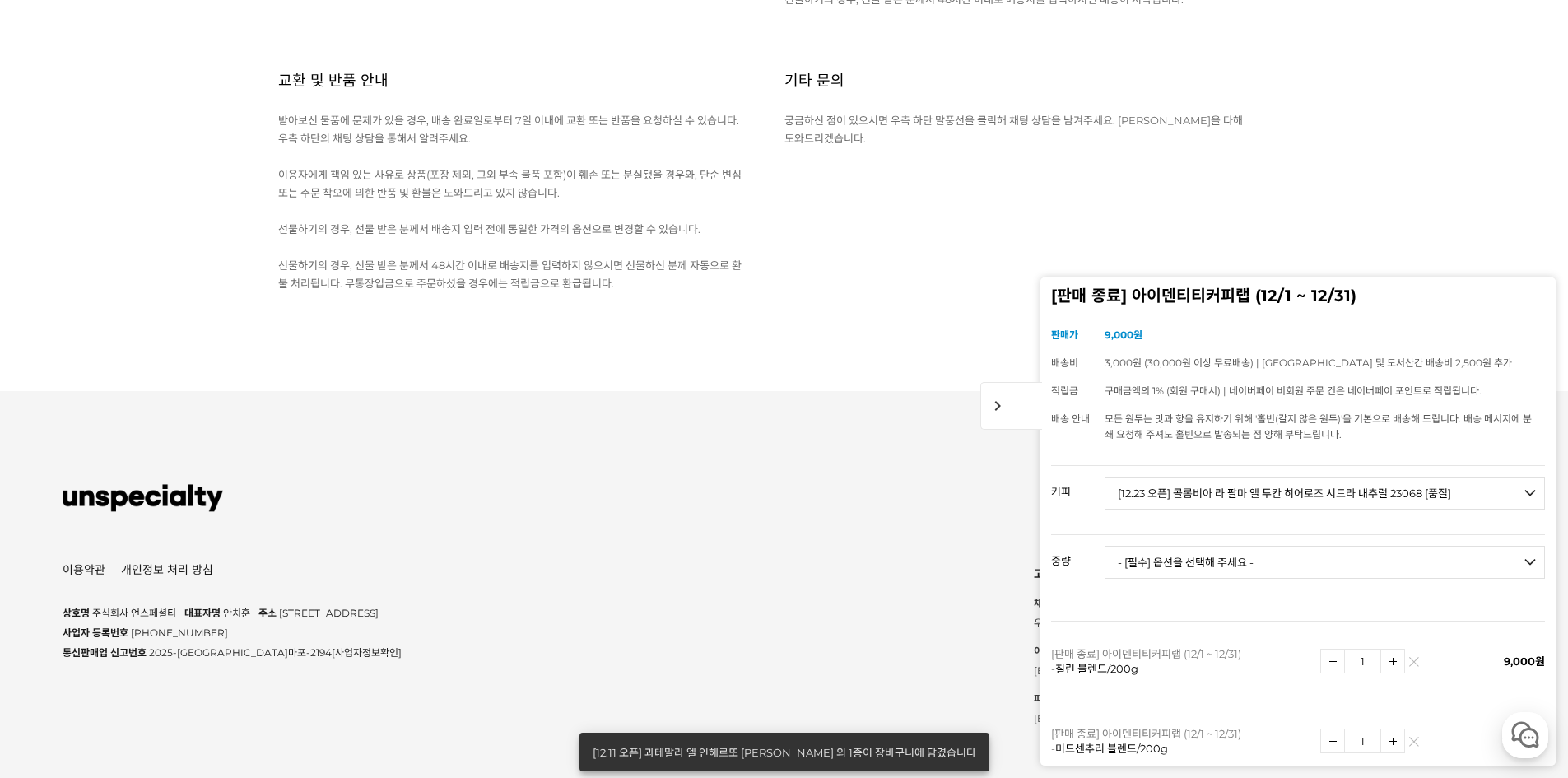
click at [1006, 398] on span "chevron_right" at bounding box center [1011, 405] width 62 height 47
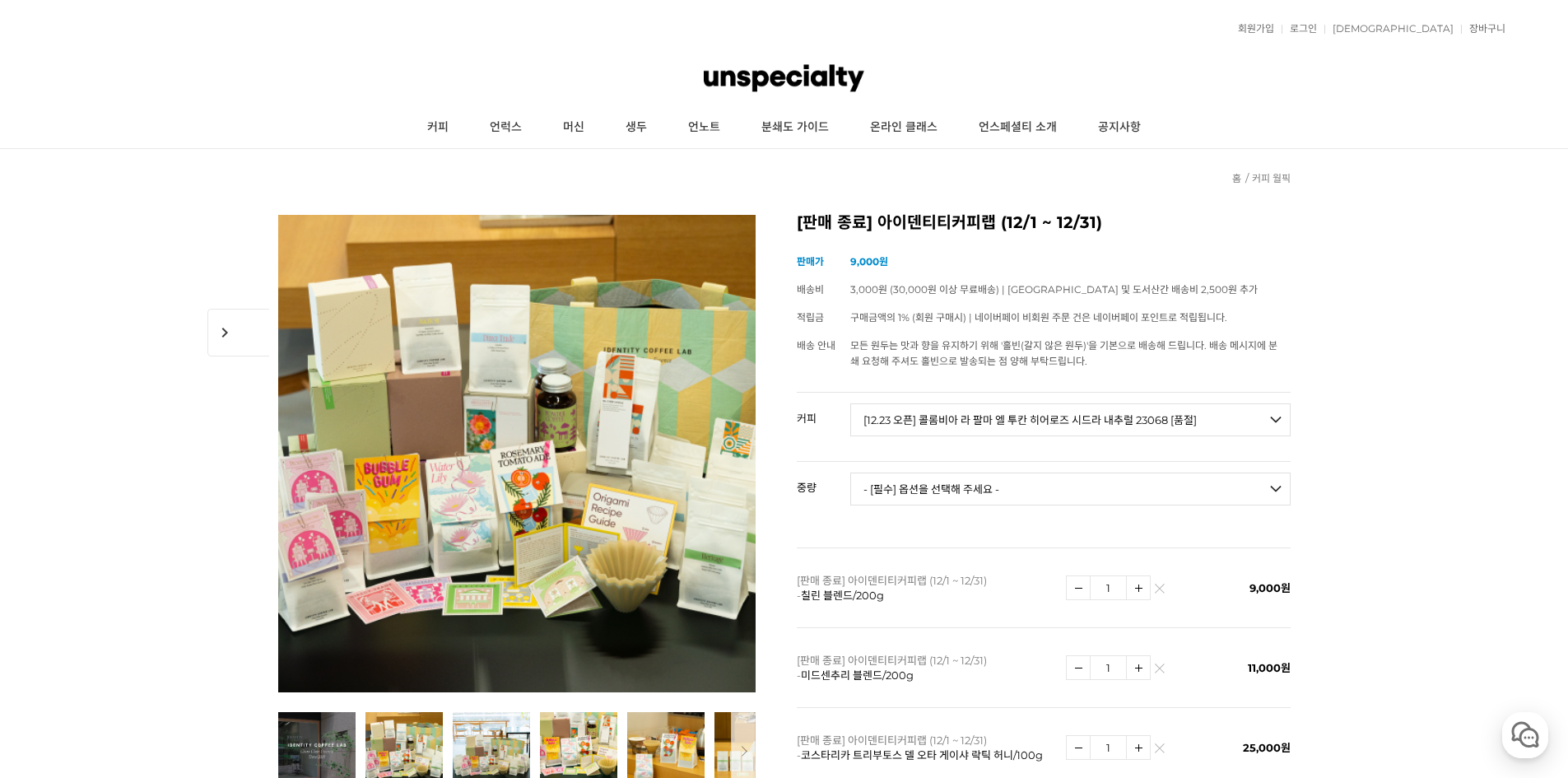
scroll to position [165, 0]
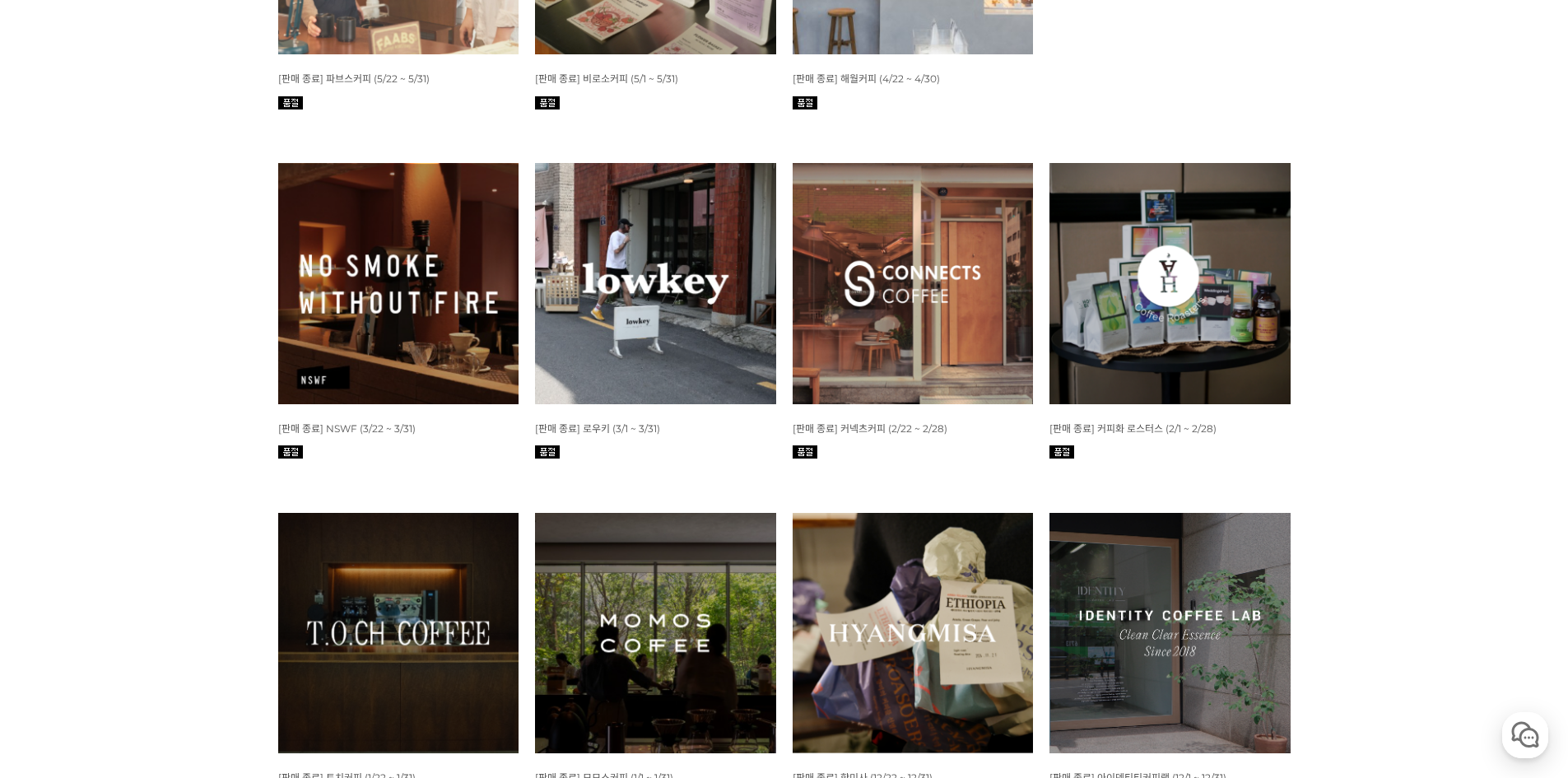
scroll to position [1664, 0]
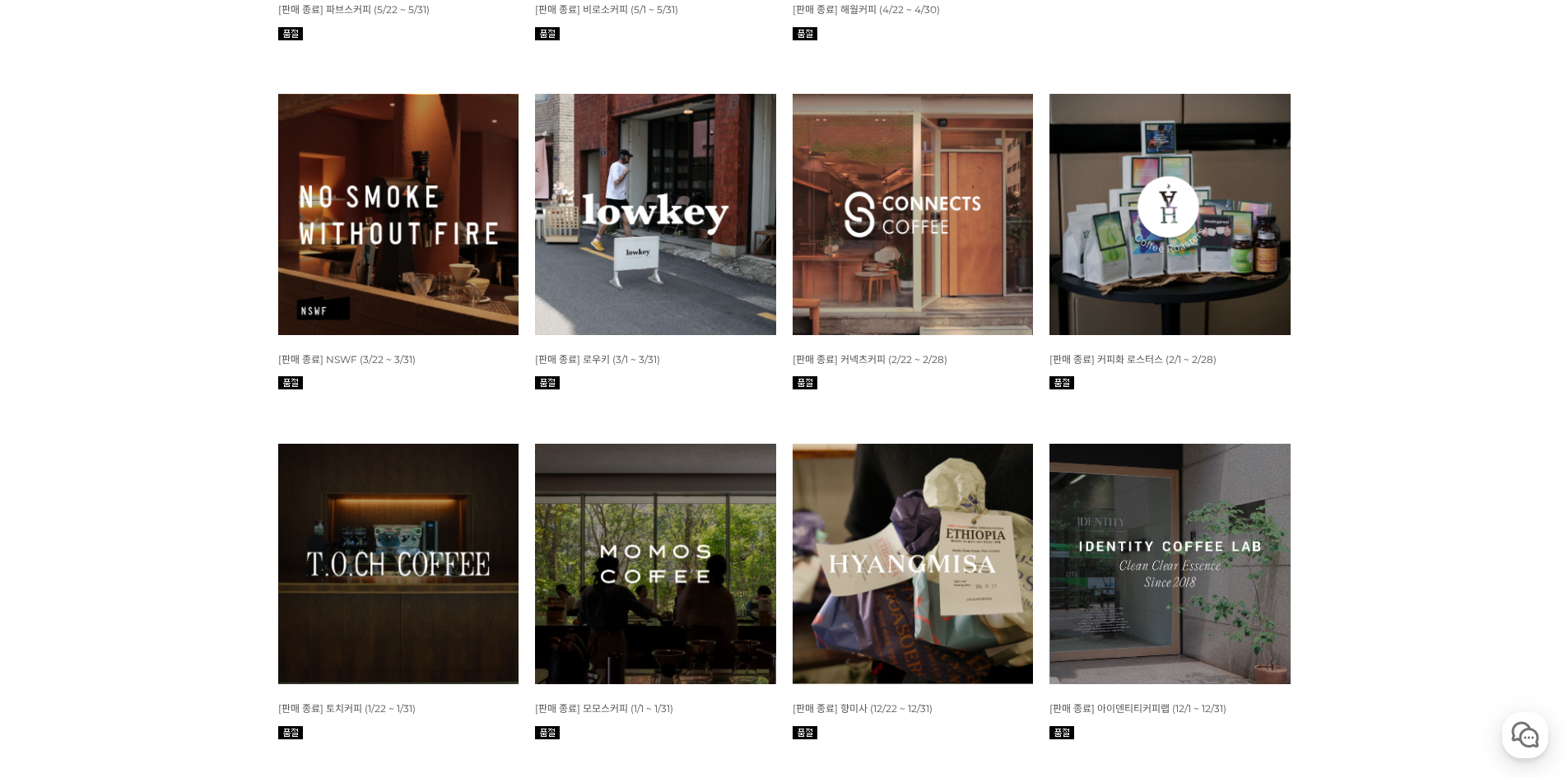
click at [1143, 495] on img at bounding box center [1169, 563] width 241 height 241
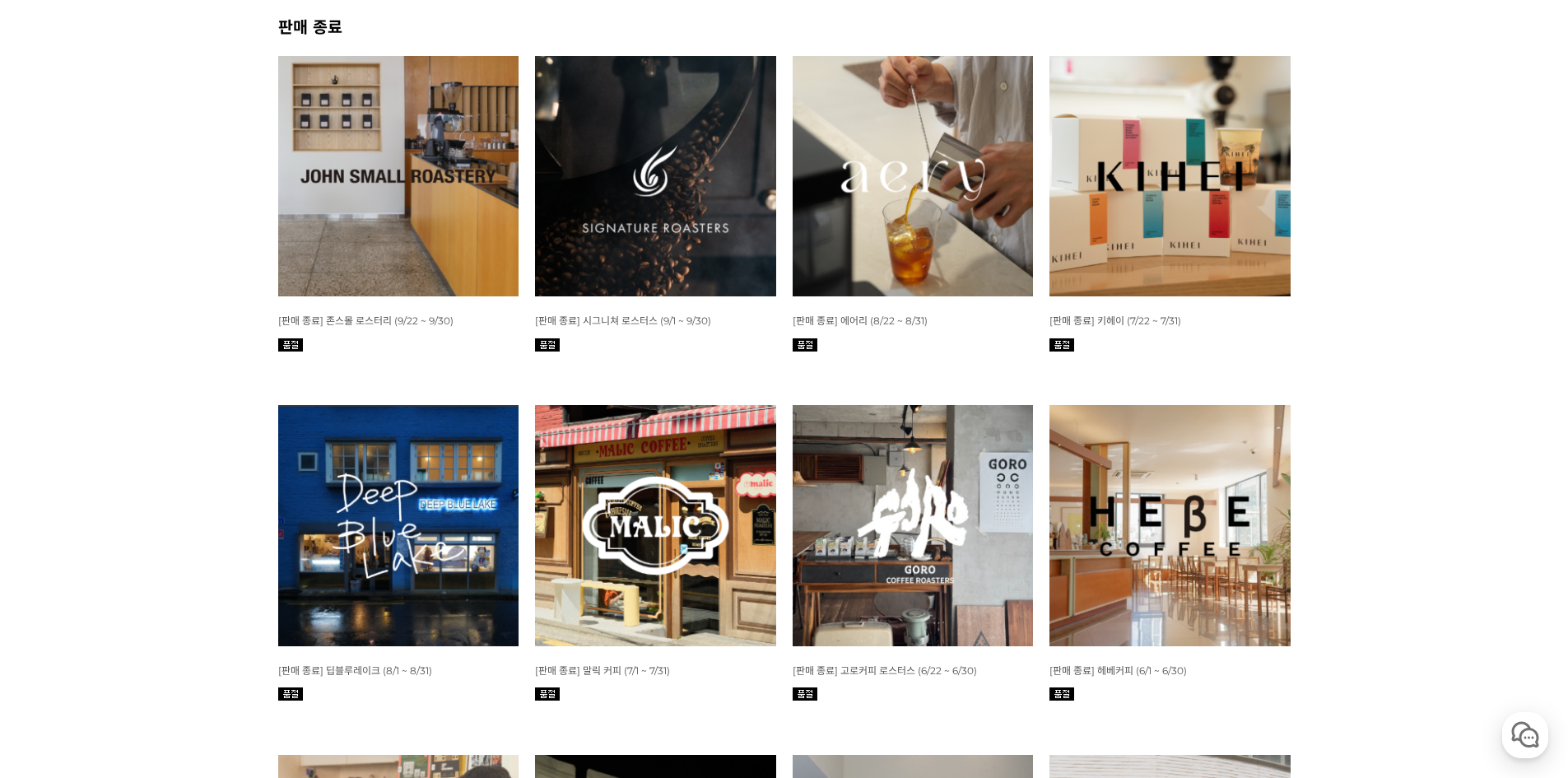
scroll to position [842, 0]
